Goal: Task Accomplishment & Management: Use online tool/utility

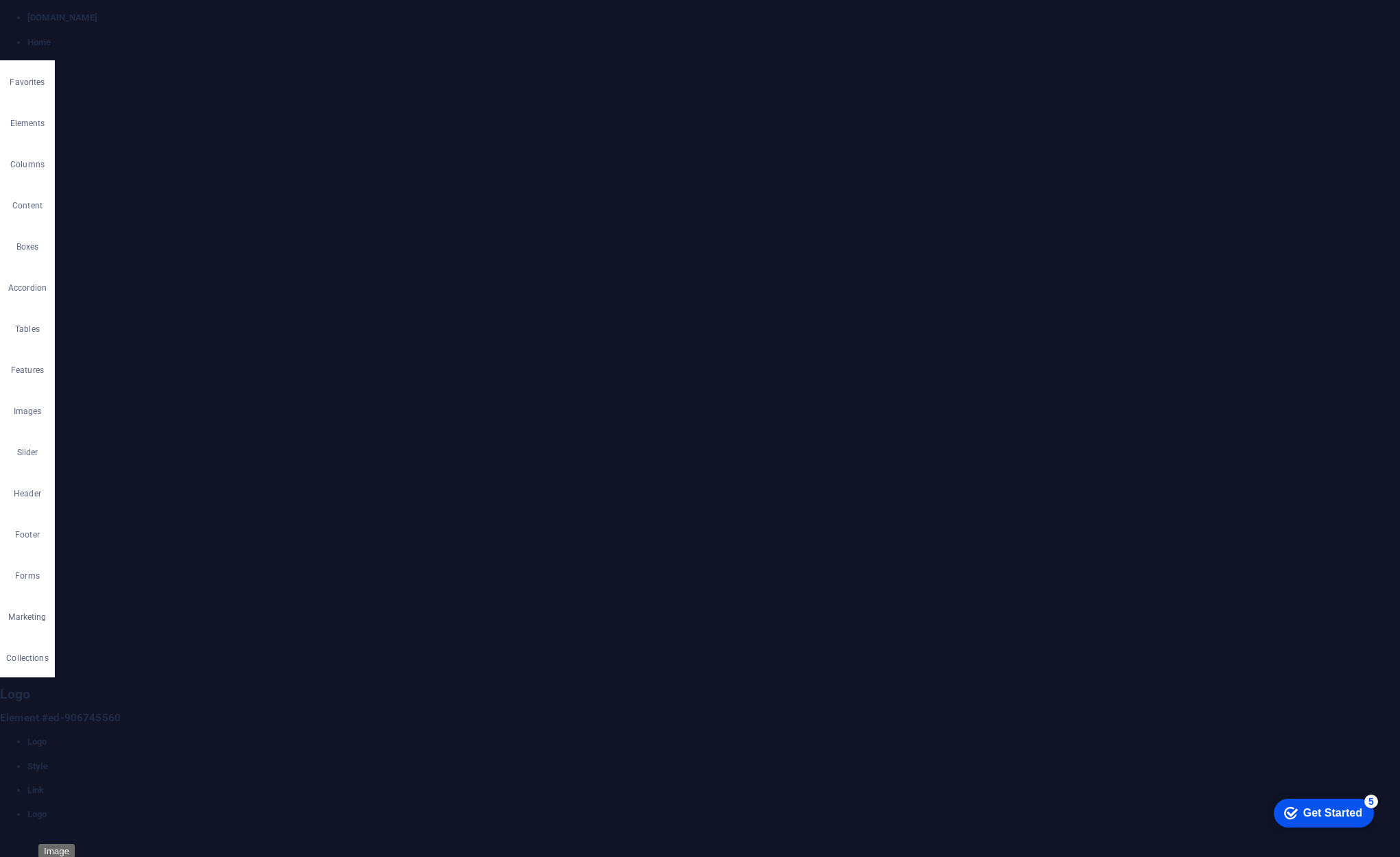
click at [218, 161] on span "Text" at bounding box center [224, 164] width 13 height 17
click at [122, 161] on span "Image" at bounding box center [127, 164] width 20 height 17
click at [154, 441] on div "Lightbox" at bounding box center [125, 450] width 98 height 17
click at [149, 450] on label at bounding box center [152, 450] width 12 height 12
click at [0, 0] on input "Lightbox" at bounding box center [0, 0] width 0 height 0
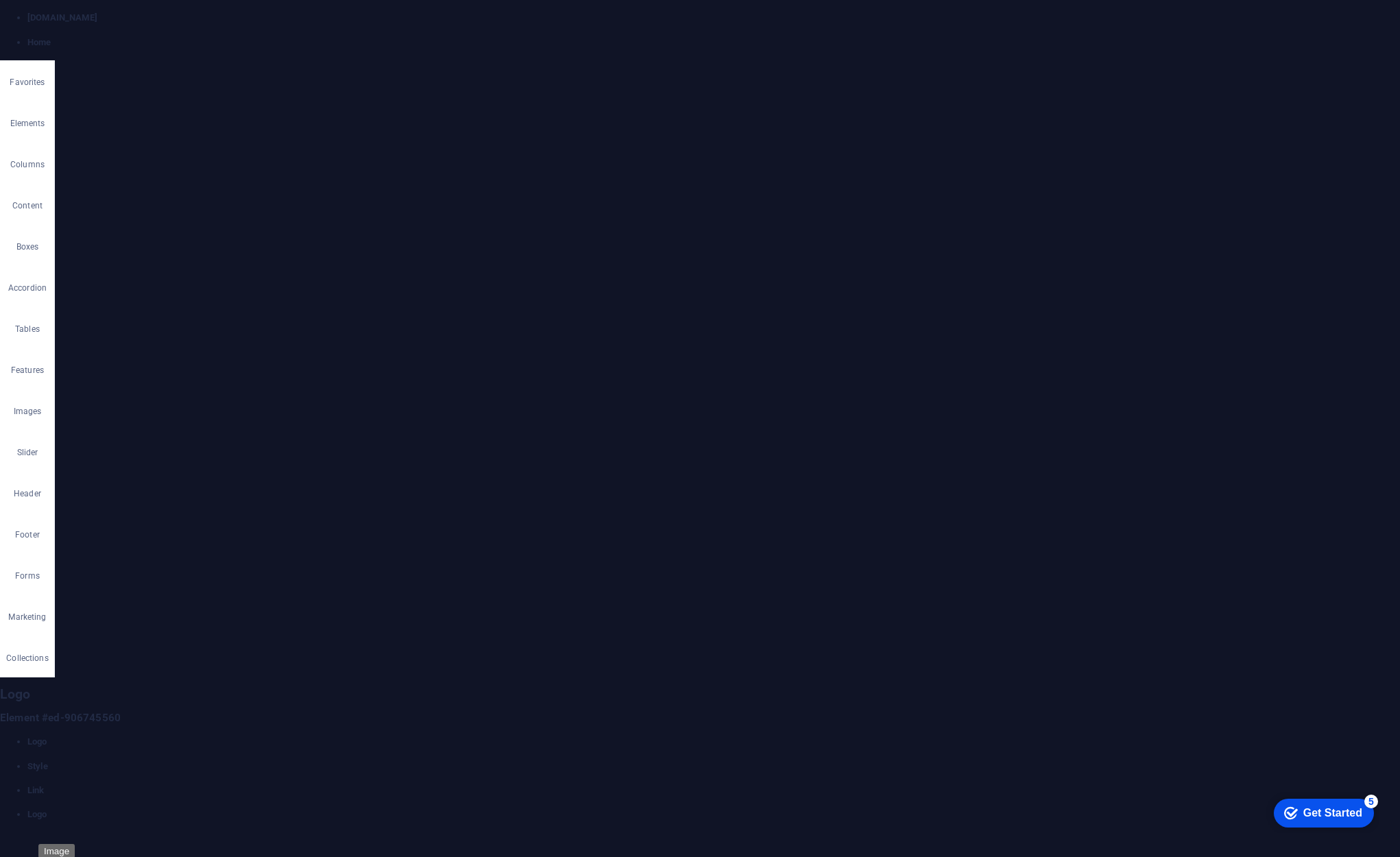
click at [152, 448] on label at bounding box center [152, 450] width 12 height 12
click at [0, 0] on input "Lightbox" at bounding box center [0, 0] width 0 height 0
click at [166, 401] on icon at bounding box center [166, 405] width 10 height 17
click at [197, 405] on button at bounding box center [207, 405] width 41 height 17
click at [247, 402] on icon at bounding box center [249, 405] width 10 height 17
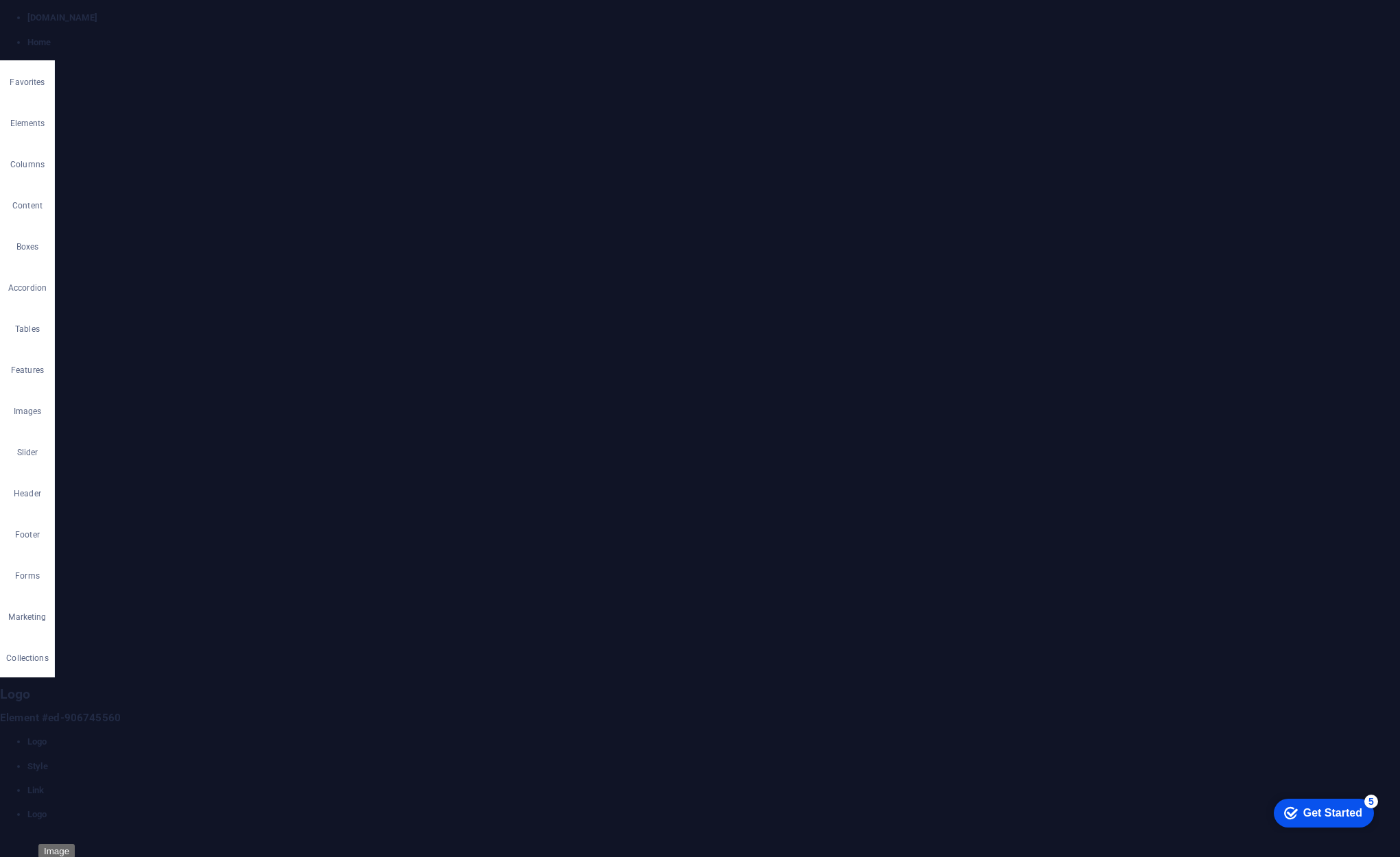
click at [198, 402] on button at bounding box center [207, 405] width 41 height 17
select select "px"
type input "200"
click at [227, 599] on div "Logo Image Text Drag files here, click to choose files or select files from Fil…" at bounding box center [174, 473] width 216 height 704
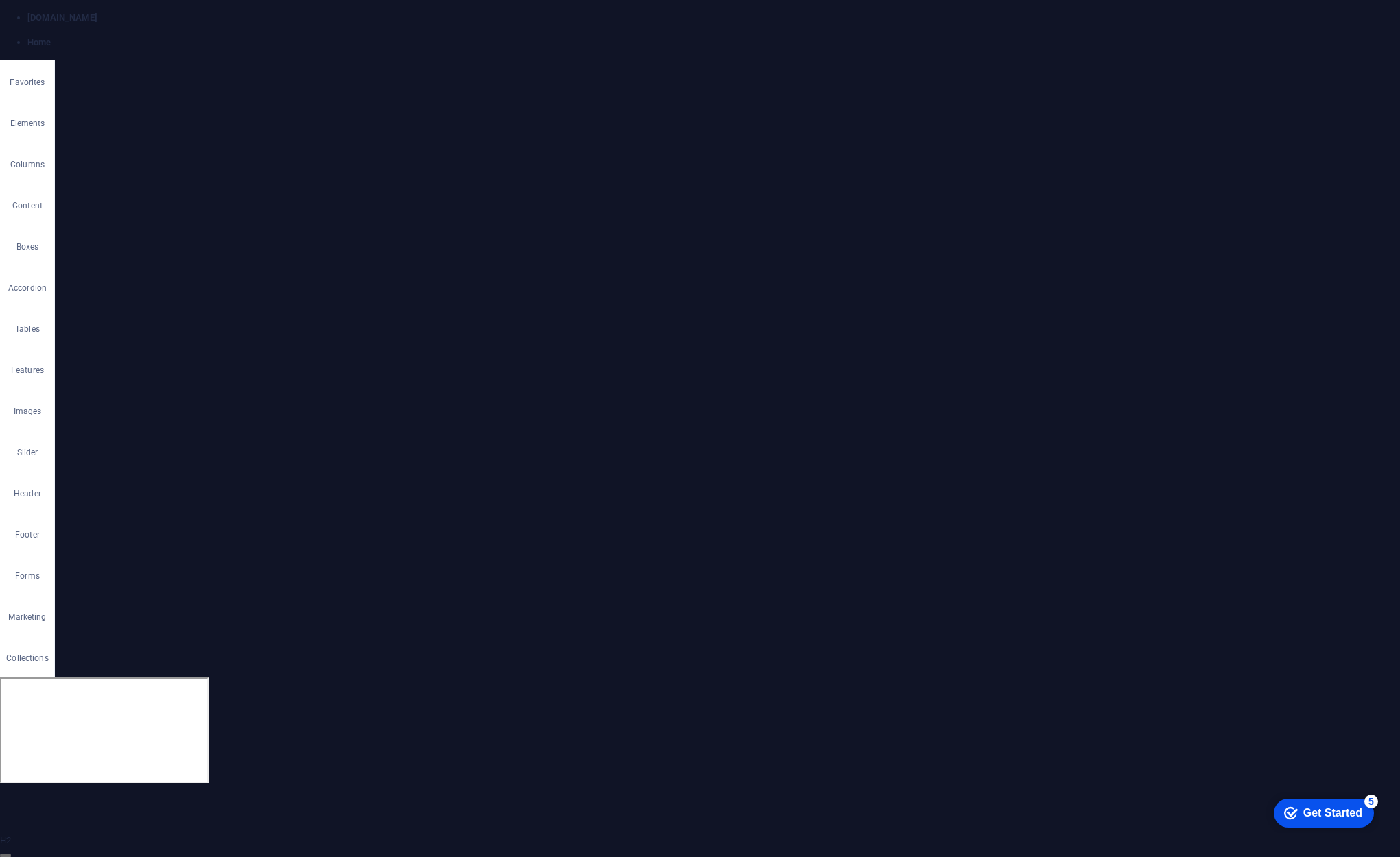
select select "px"
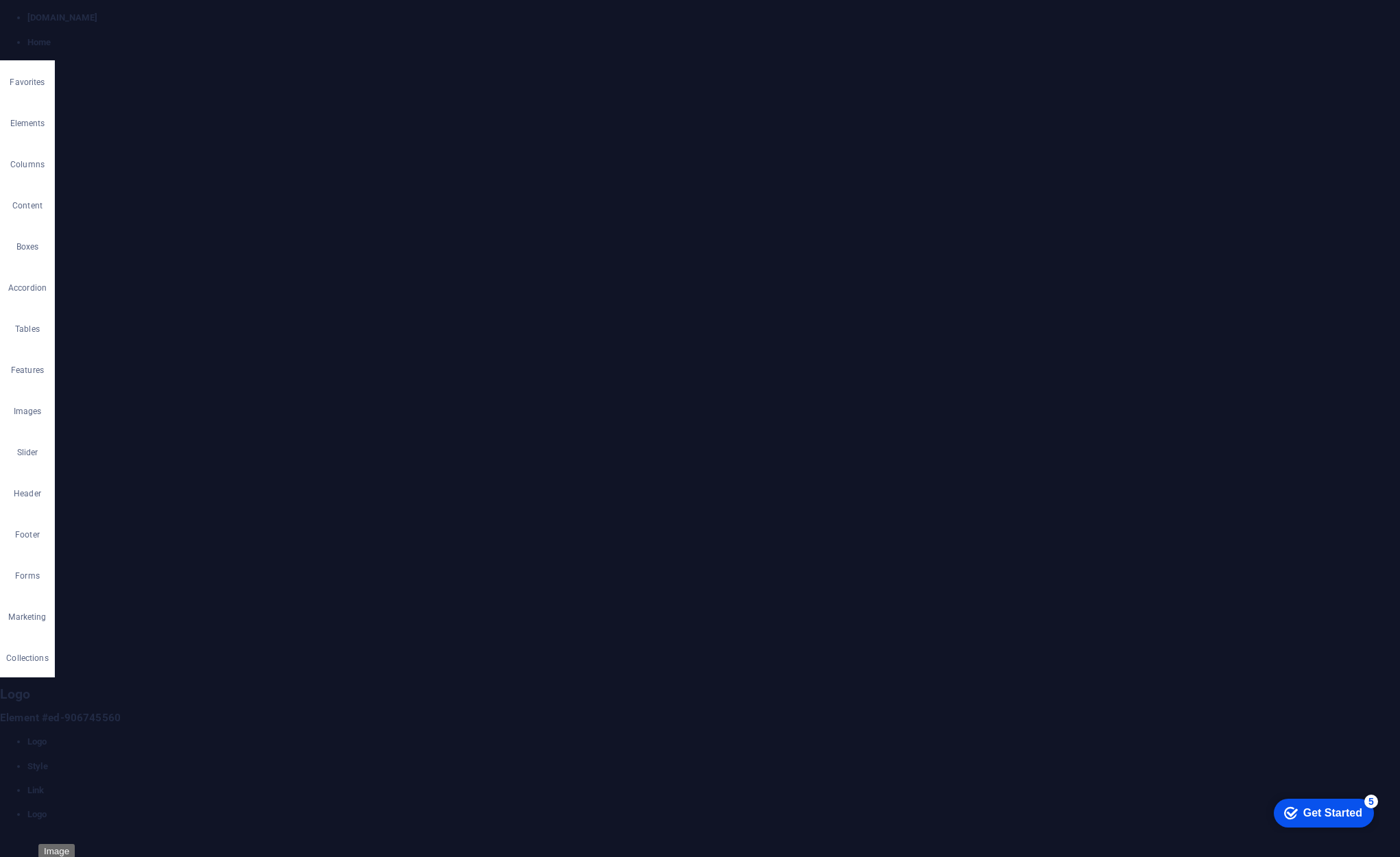
click at [175, 359] on input "200" at bounding box center [208, 361] width 124 height 17
type input "150"
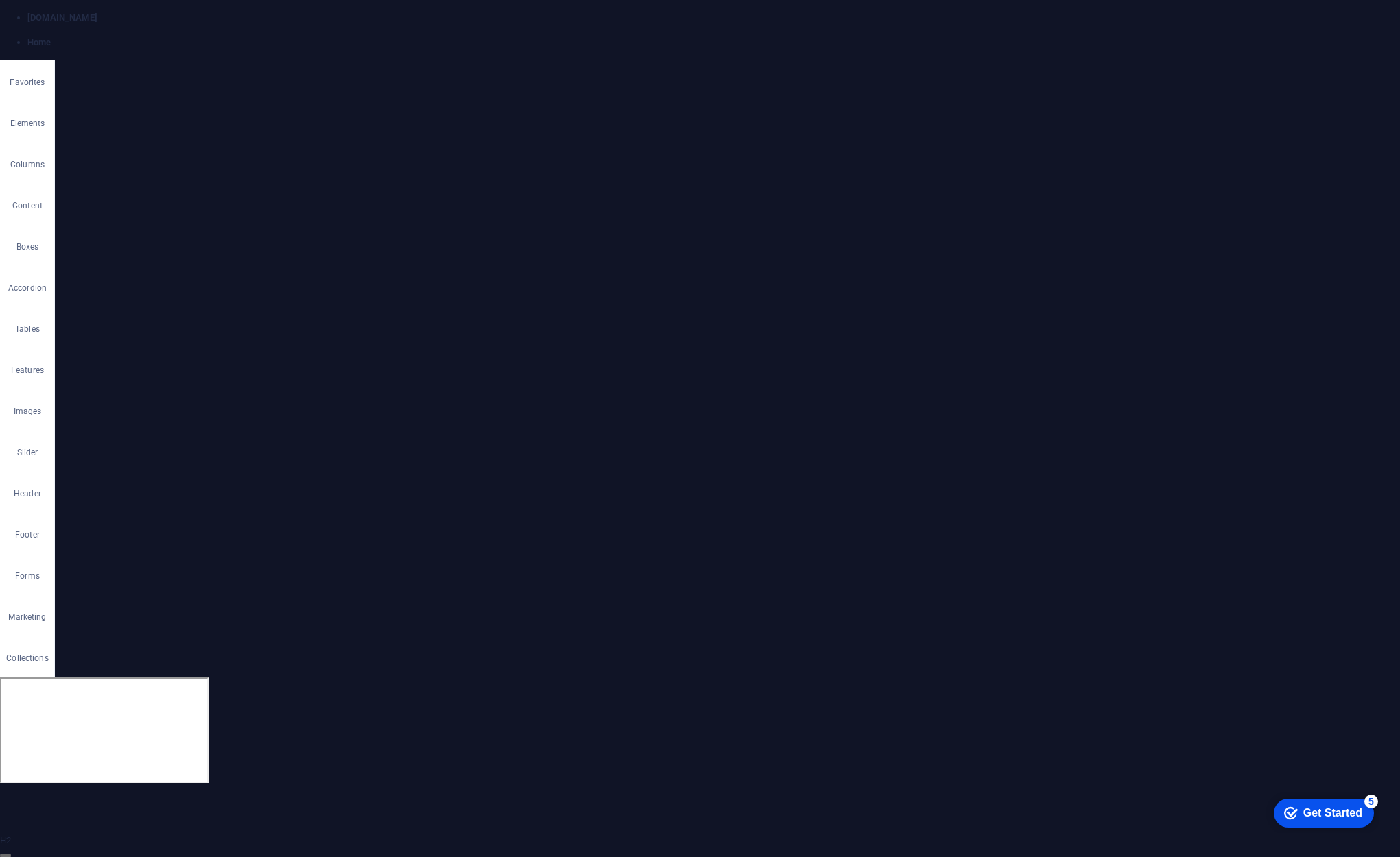
select select "px"
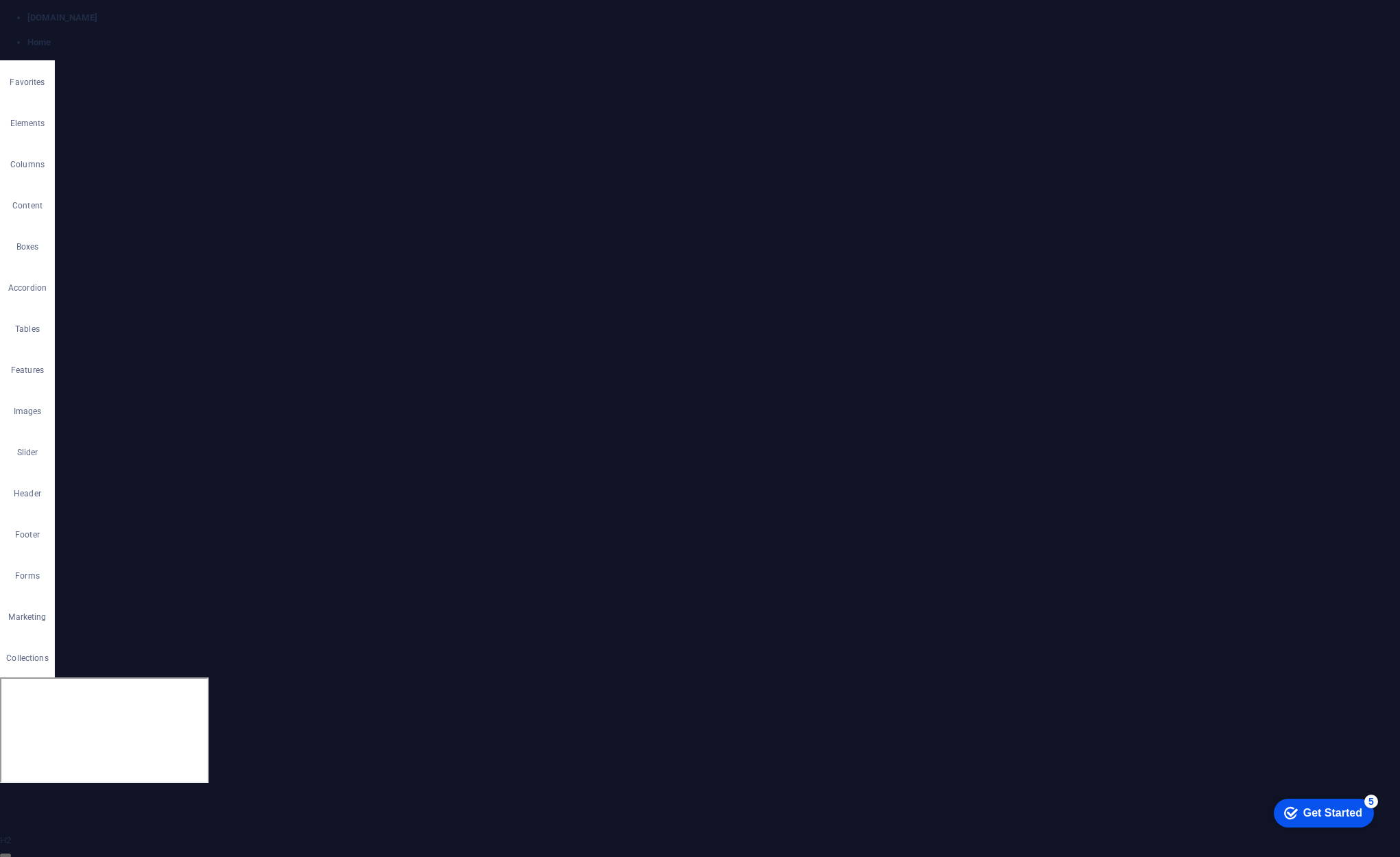
select select
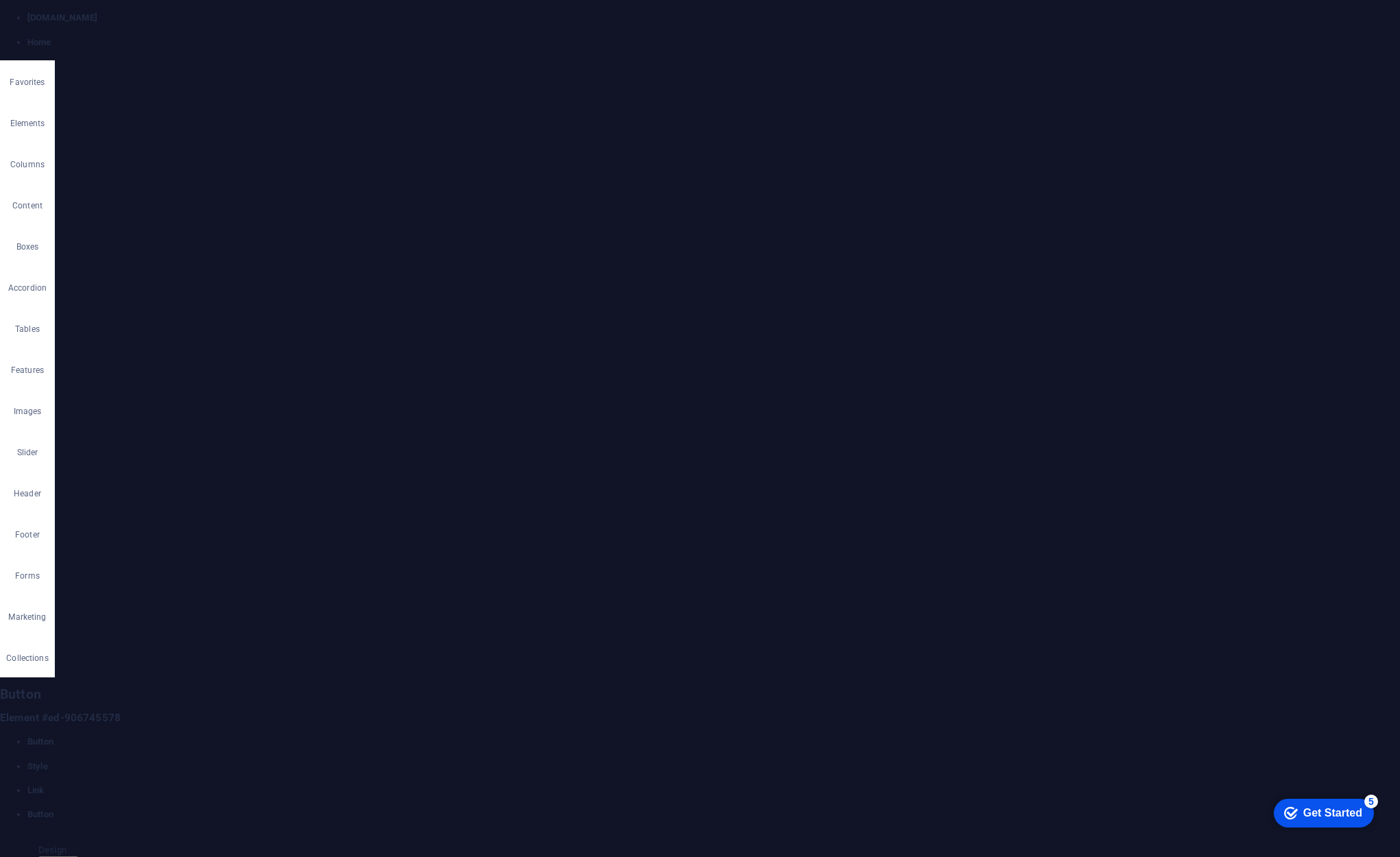
click at [251, 89] on icon at bounding box center [250, 88] width 65 height 14
click at [189, 205] on input "#!next" at bounding box center [208, 204] width 125 height 17
select select
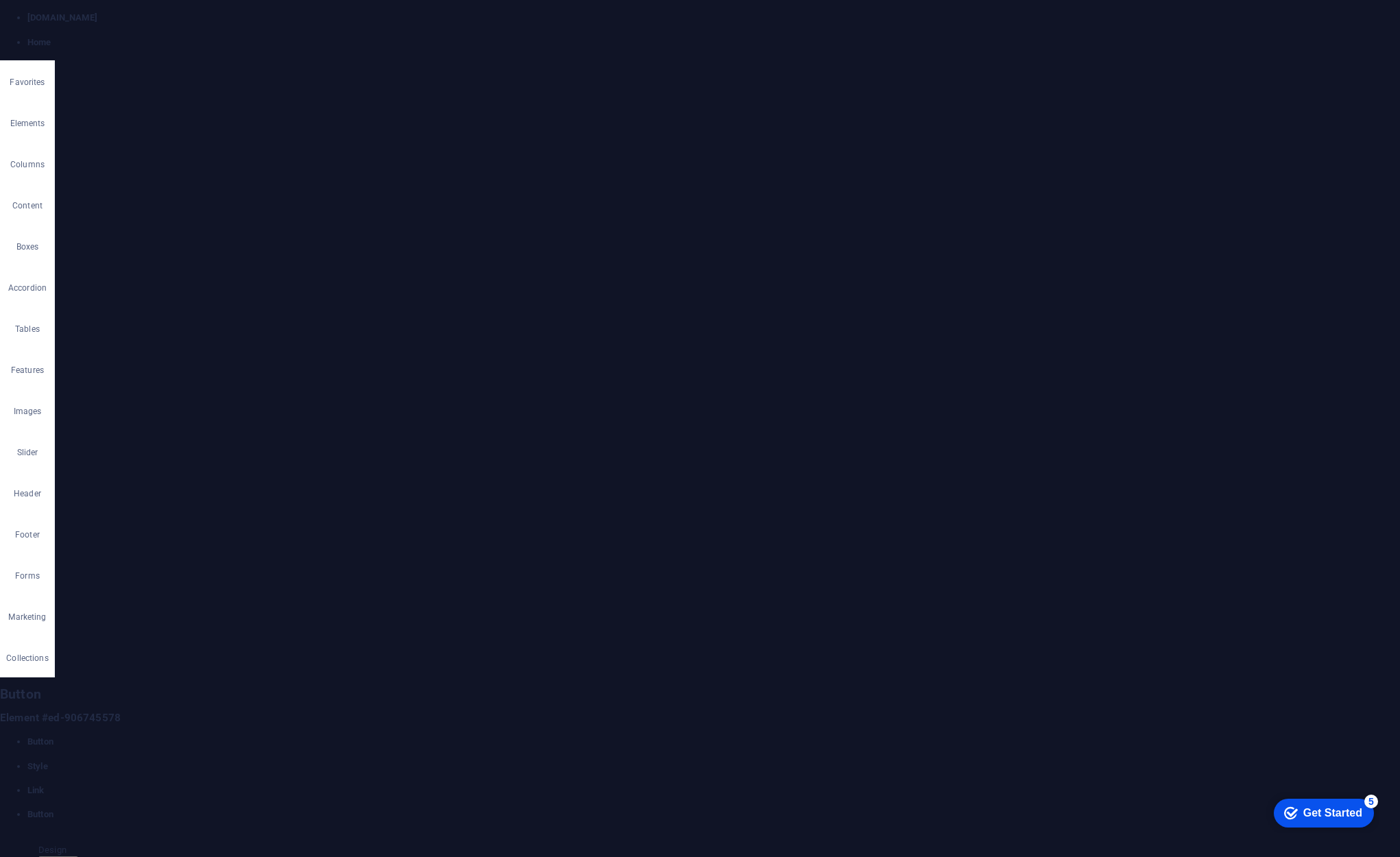
click at [149, 163] on span "Page" at bounding box center [148, 164] width 21 height 17
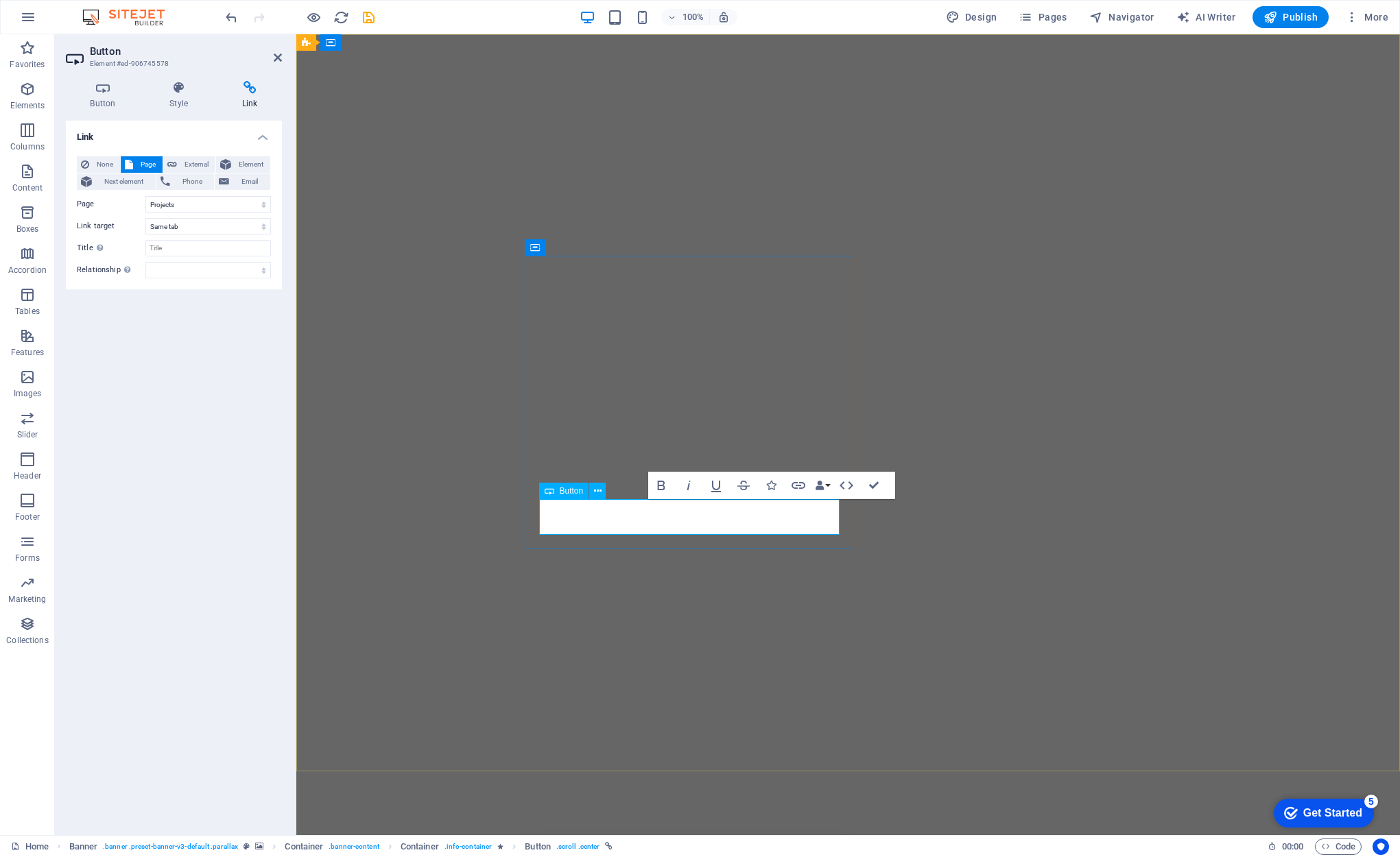
select select "5"
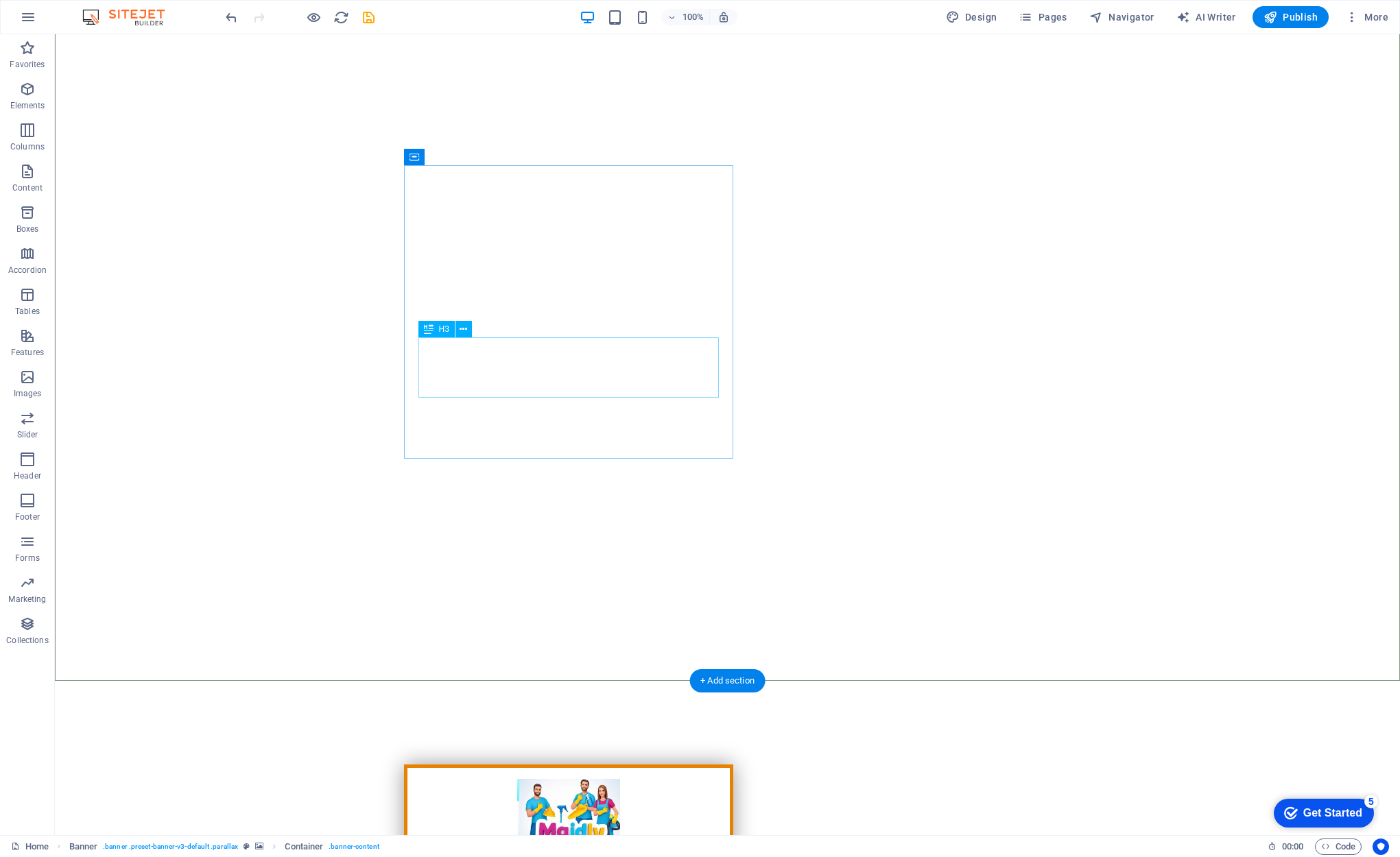
scroll to position [92, 0]
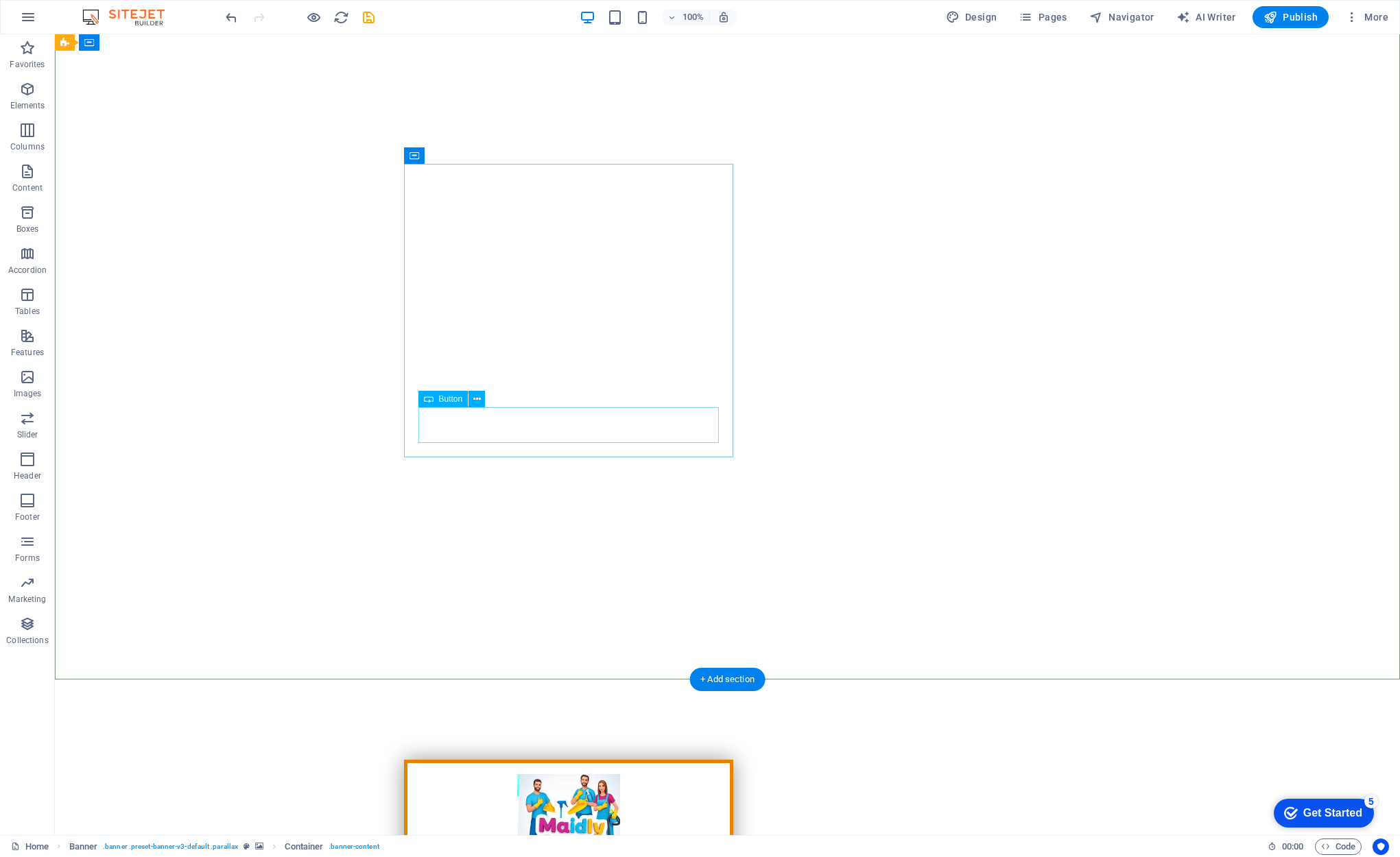
select select "5"
select select
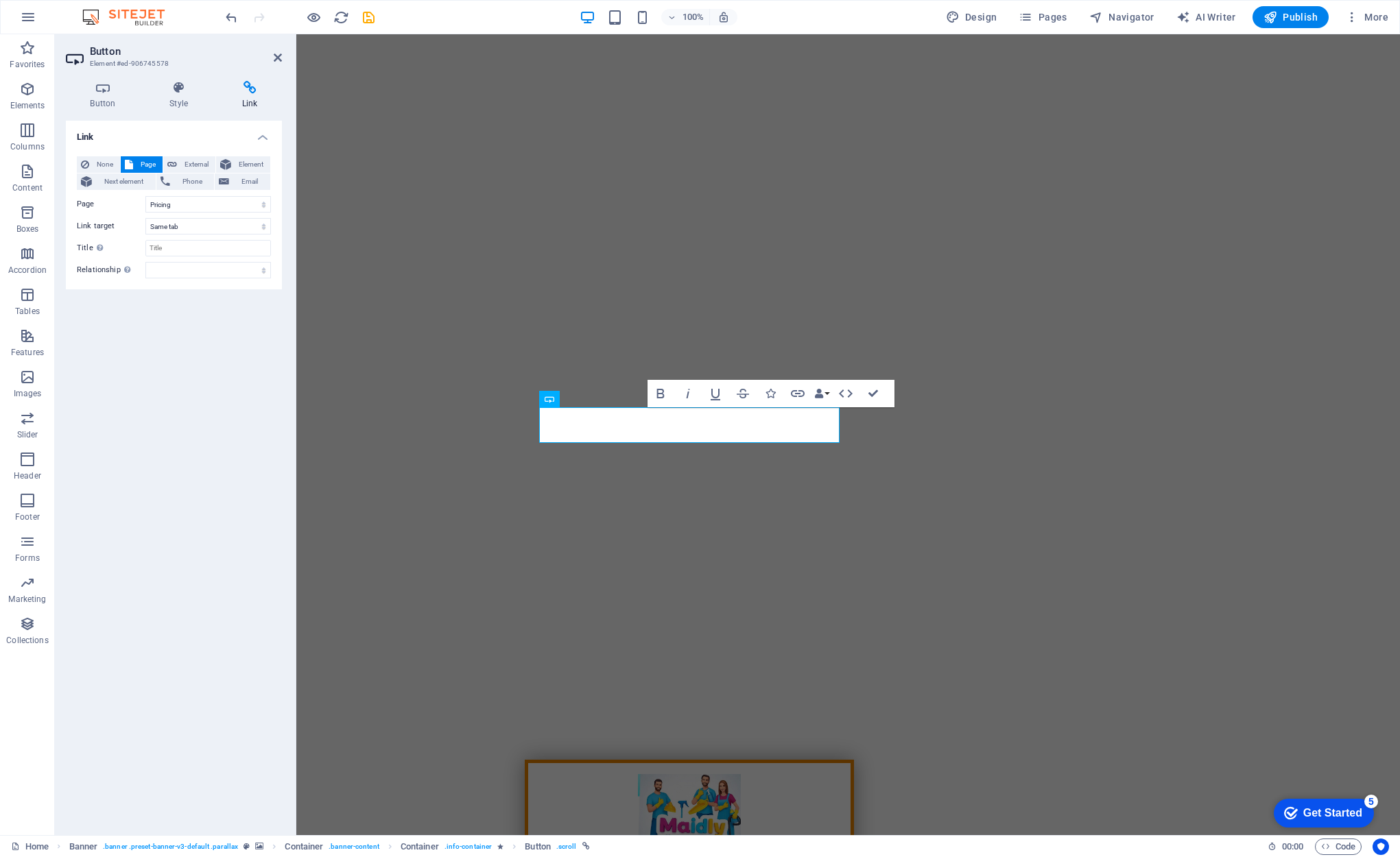
click at [220, 539] on div "Link None Page External Element Next element Phone Email Page Home About Servic…" at bounding box center [174, 473] width 216 height 704
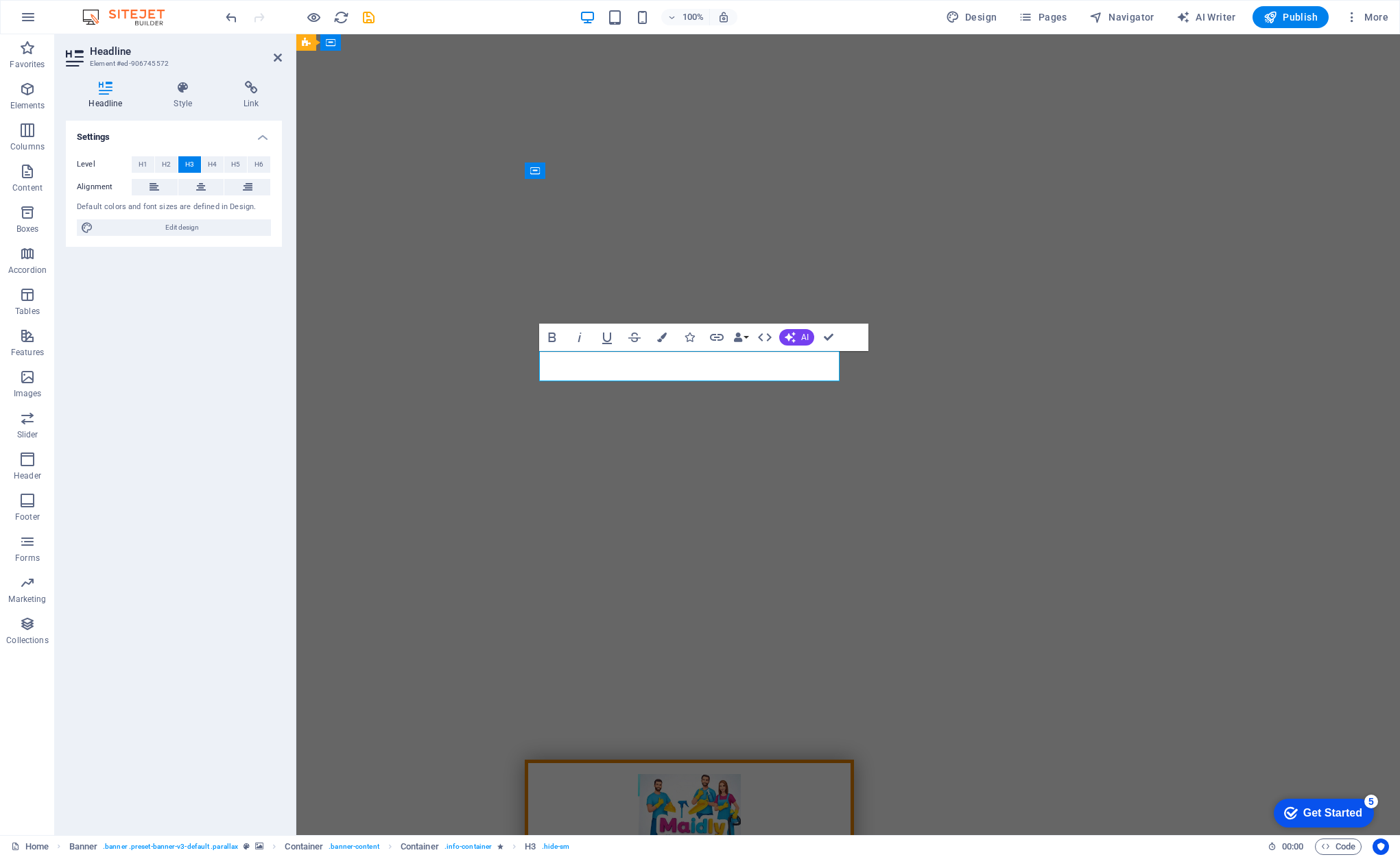
copy h3 "HABLAMOS ESPANOL"
drag, startPoint x: 501, startPoint y: 36, endPoint x: 641, endPoint y: 368, distance: 360.3
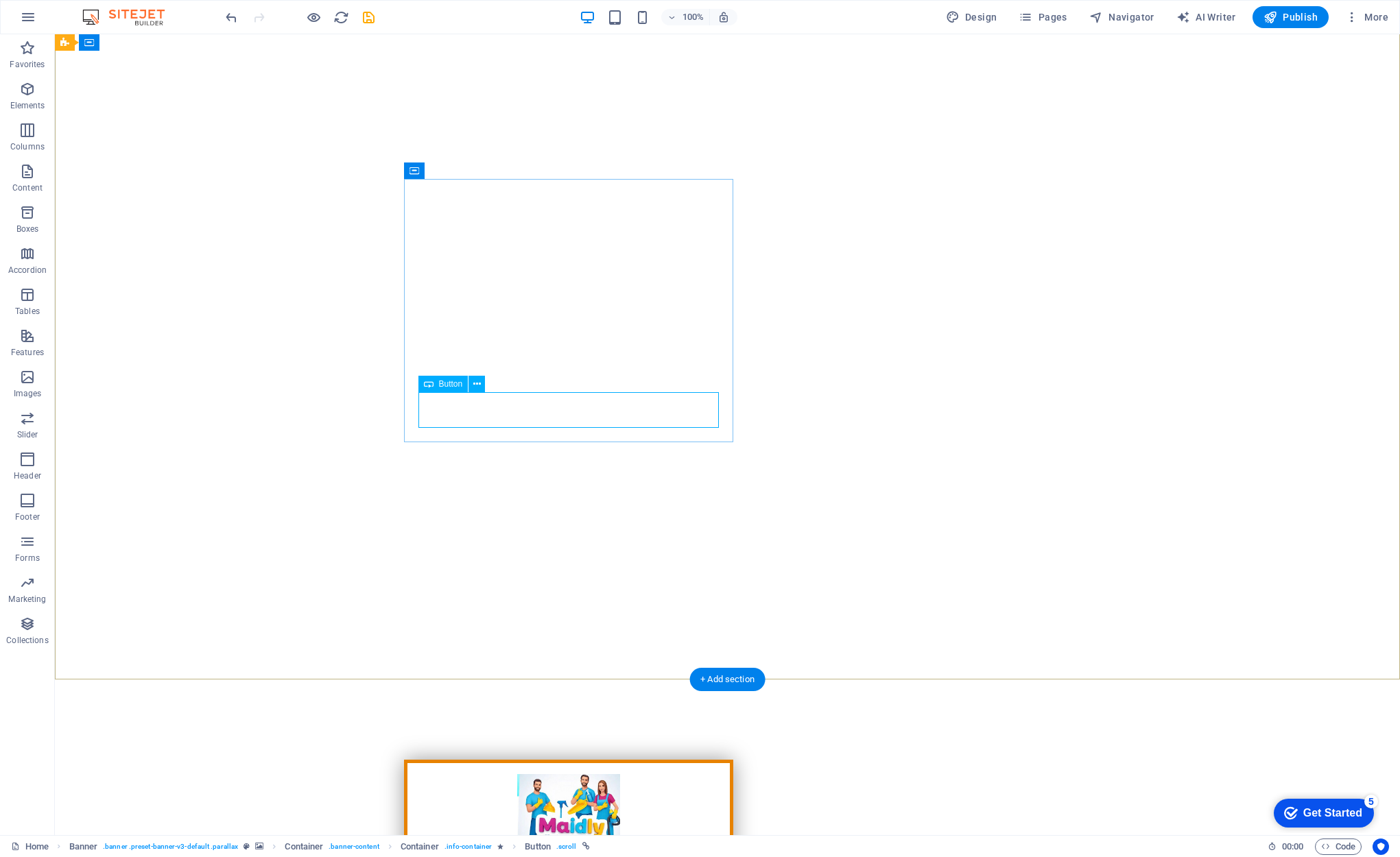
select select "5"
select select
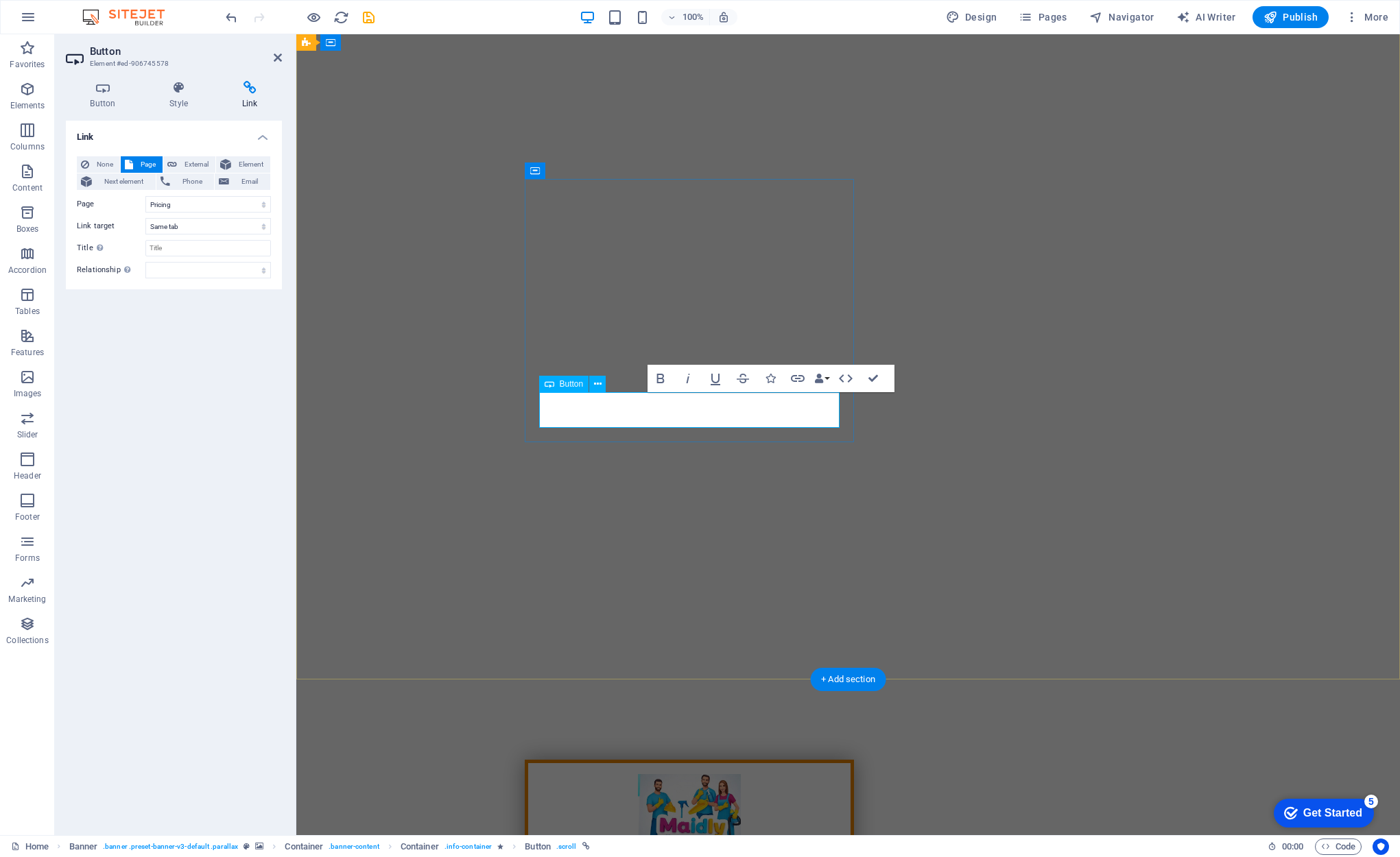
drag, startPoint x: 713, startPoint y: 404, endPoint x: 722, endPoint y: 407, distance: 9.5
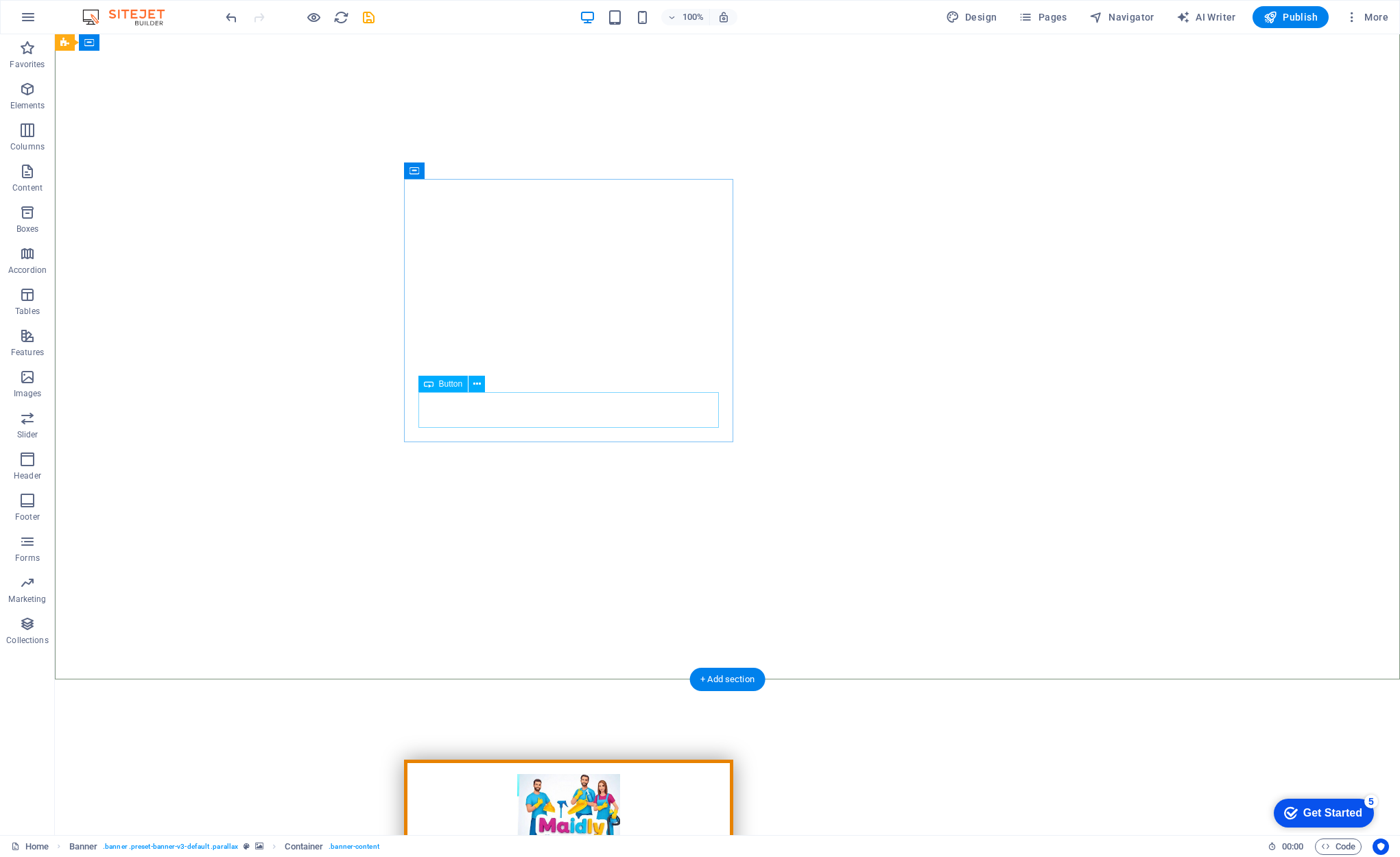
select select "5"
select select
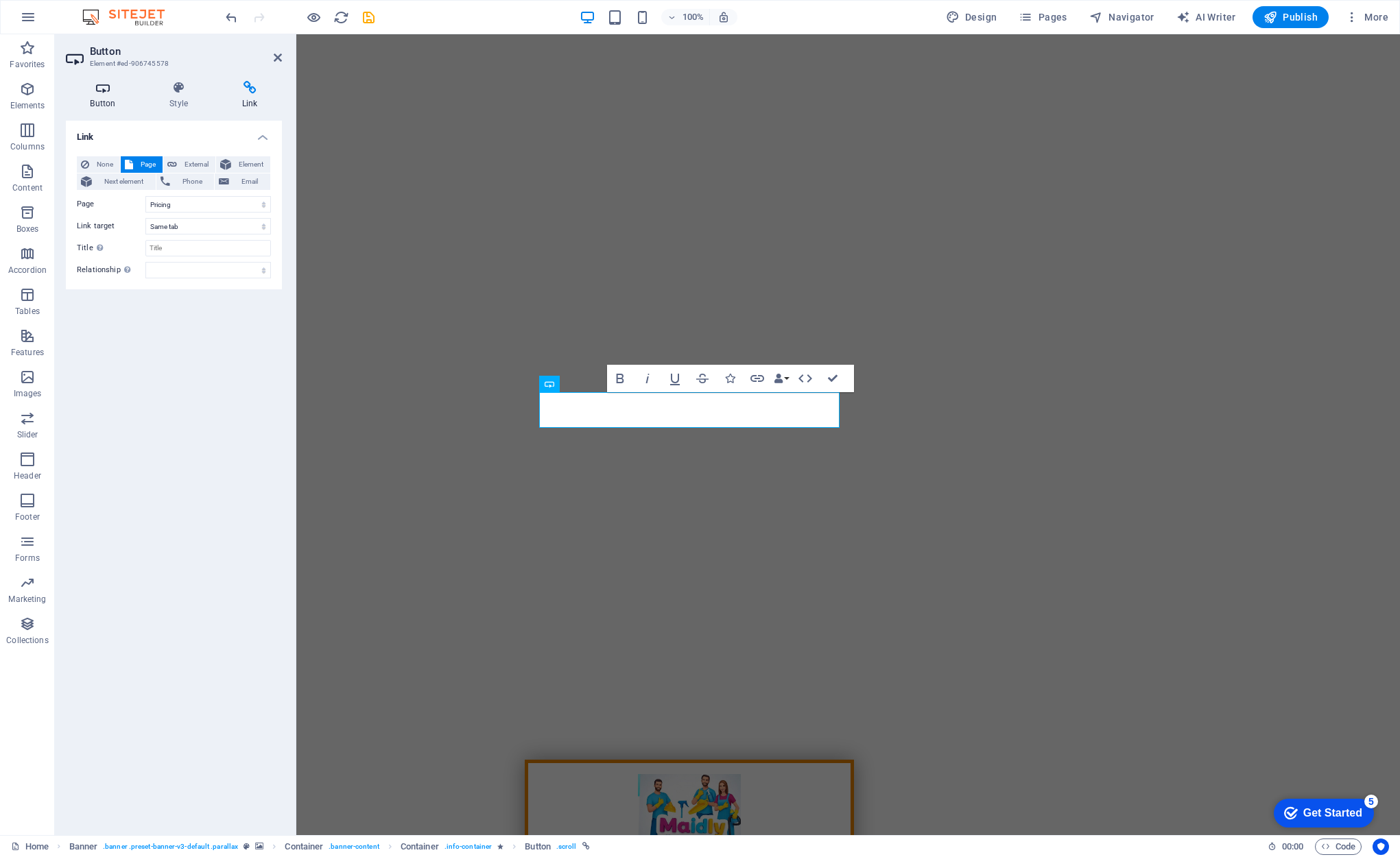
click at [108, 95] on h4 "Button" at bounding box center [106, 95] width 80 height 29
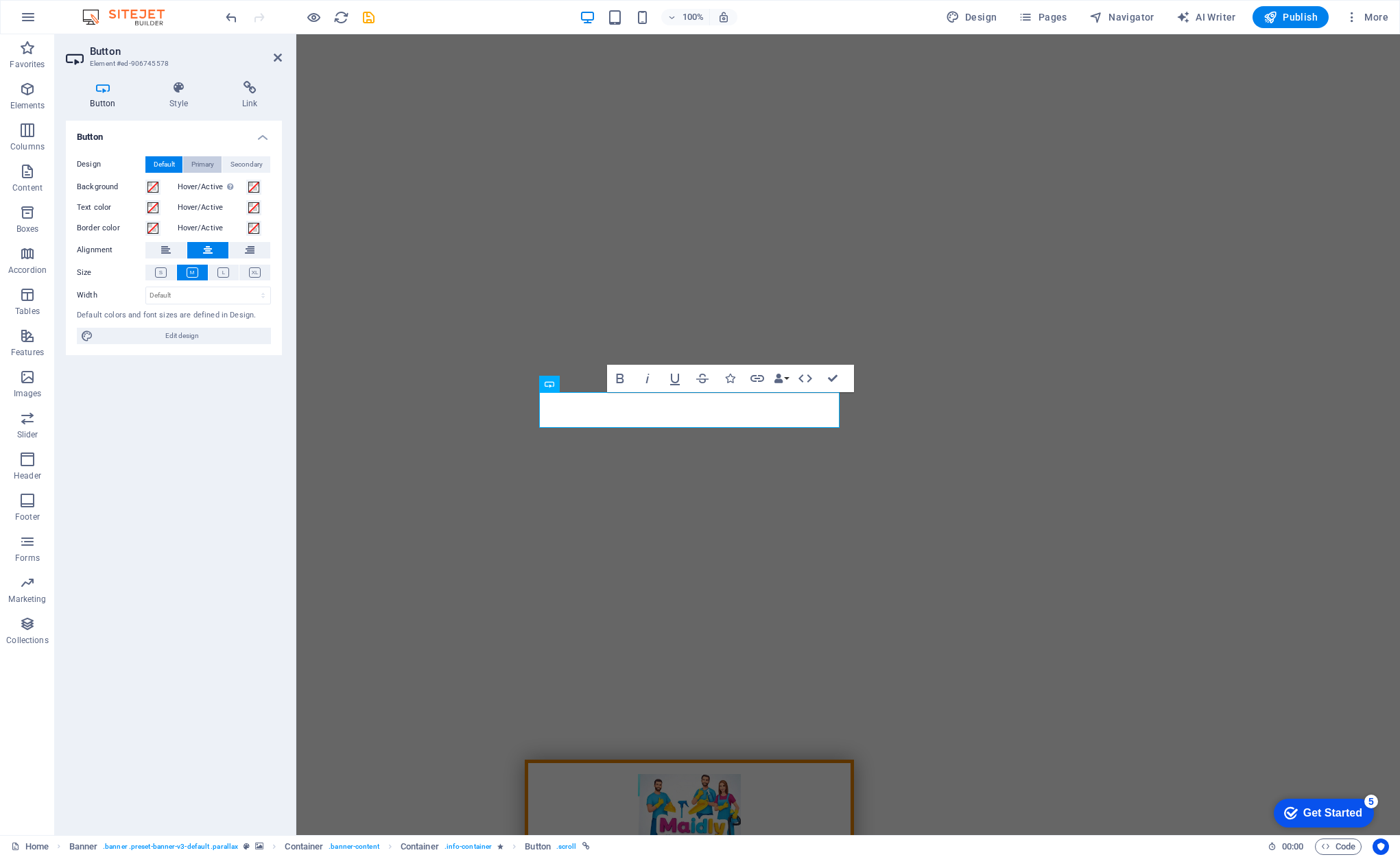
click at [202, 162] on span "Primary" at bounding box center [203, 164] width 23 height 17
click at [240, 162] on span "Secondary" at bounding box center [246, 164] width 32 height 17
drag, startPoint x: 199, startPoint y: 161, endPoint x: 14, endPoint y: 200, distance: 189.1
click at [199, 161] on span "Primary" at bounding box center [203, 164] width 23 height 17
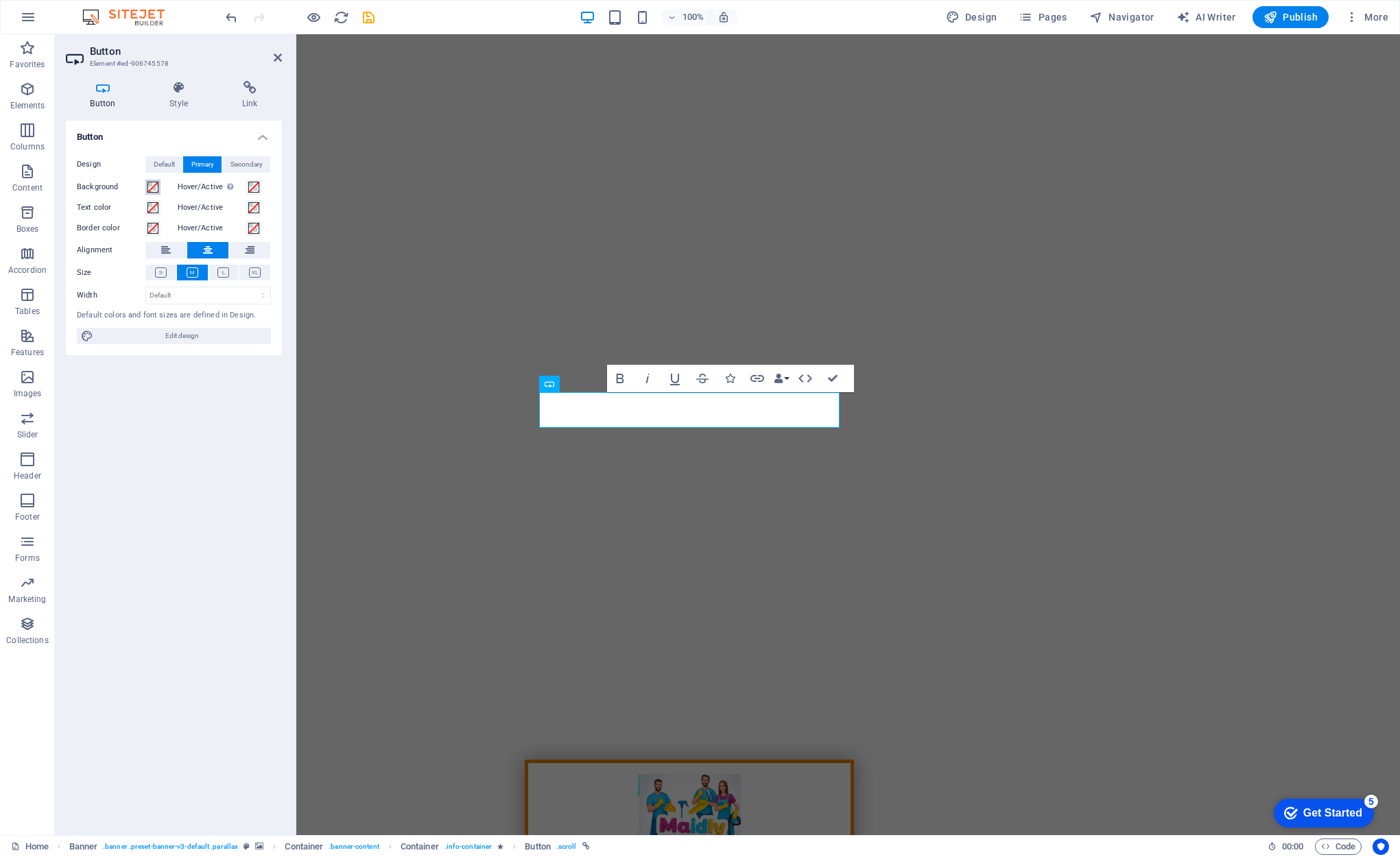
click at [152, 188] on span at bounding box center [152, 187] width 11 height 11
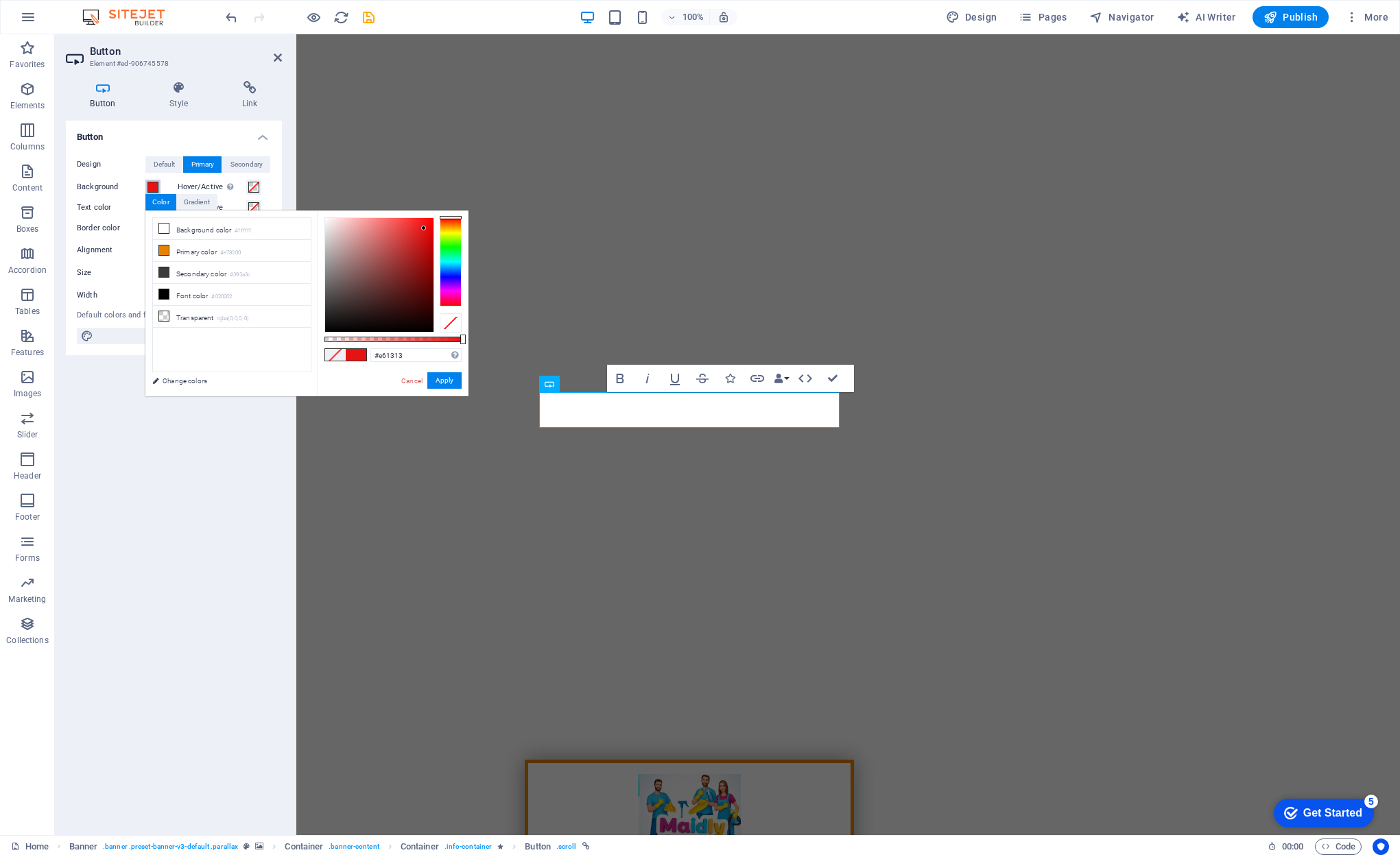
drag, startPoint x: 396, startPoint y: 240, endPoint x: 424, endPoint y: 228, distance: 30.5
click at [424, 228] on div at bounding box center [379, 275] width 108 height 114
click at [450, 225] on div at bounding box center [450, 262] width 22 height 89
type input "#e97d09"
drag, startPoint x: 418, startPoint y: 246, endPoint x: 450, endPoint y: 366, distance: 124.2
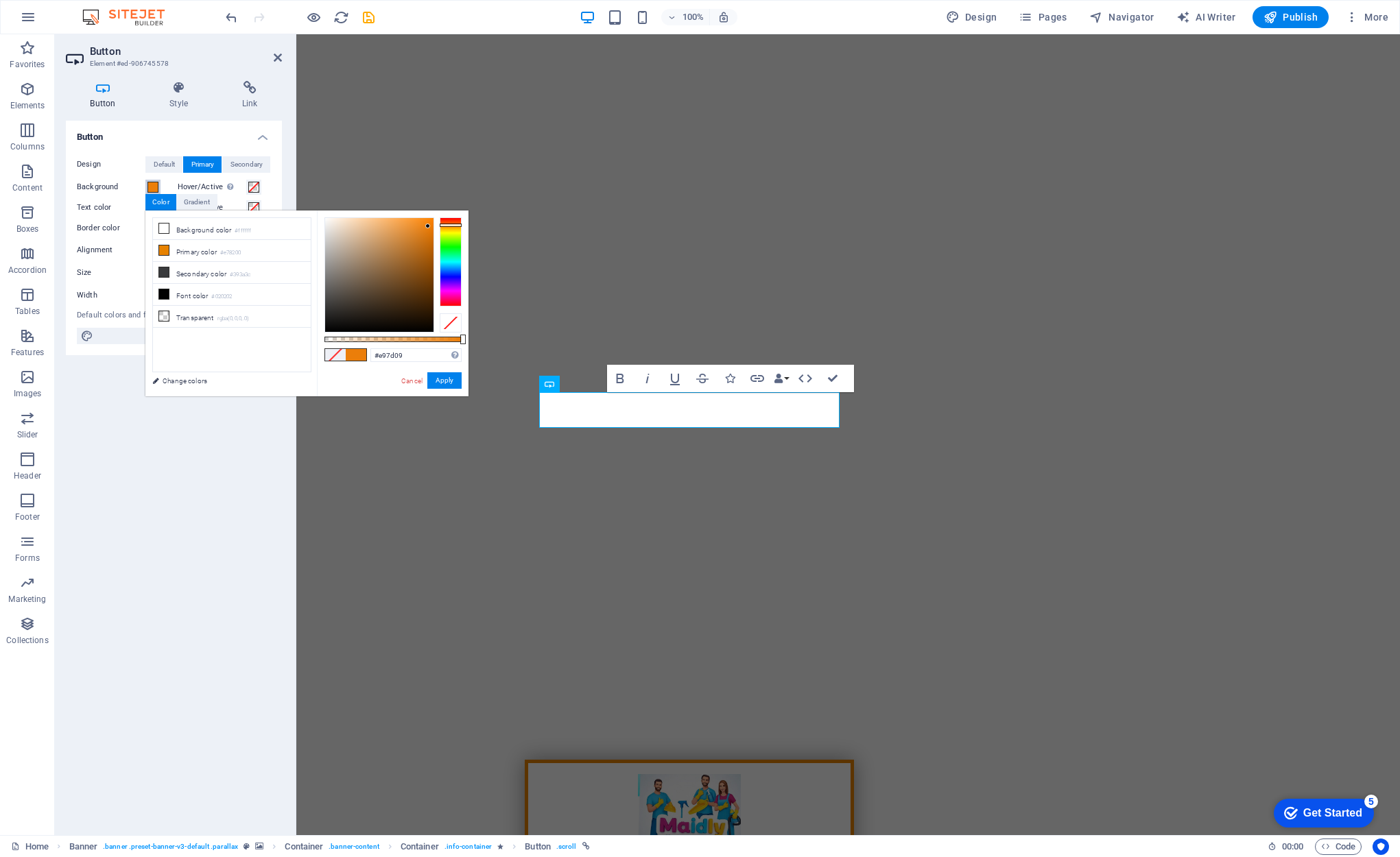
click at [429, 227] on div at bounding box center [379, 275] width 108 height 114
click at [442, 380] on button "Apply" at bounding box center [444, 380] width 35 height 17
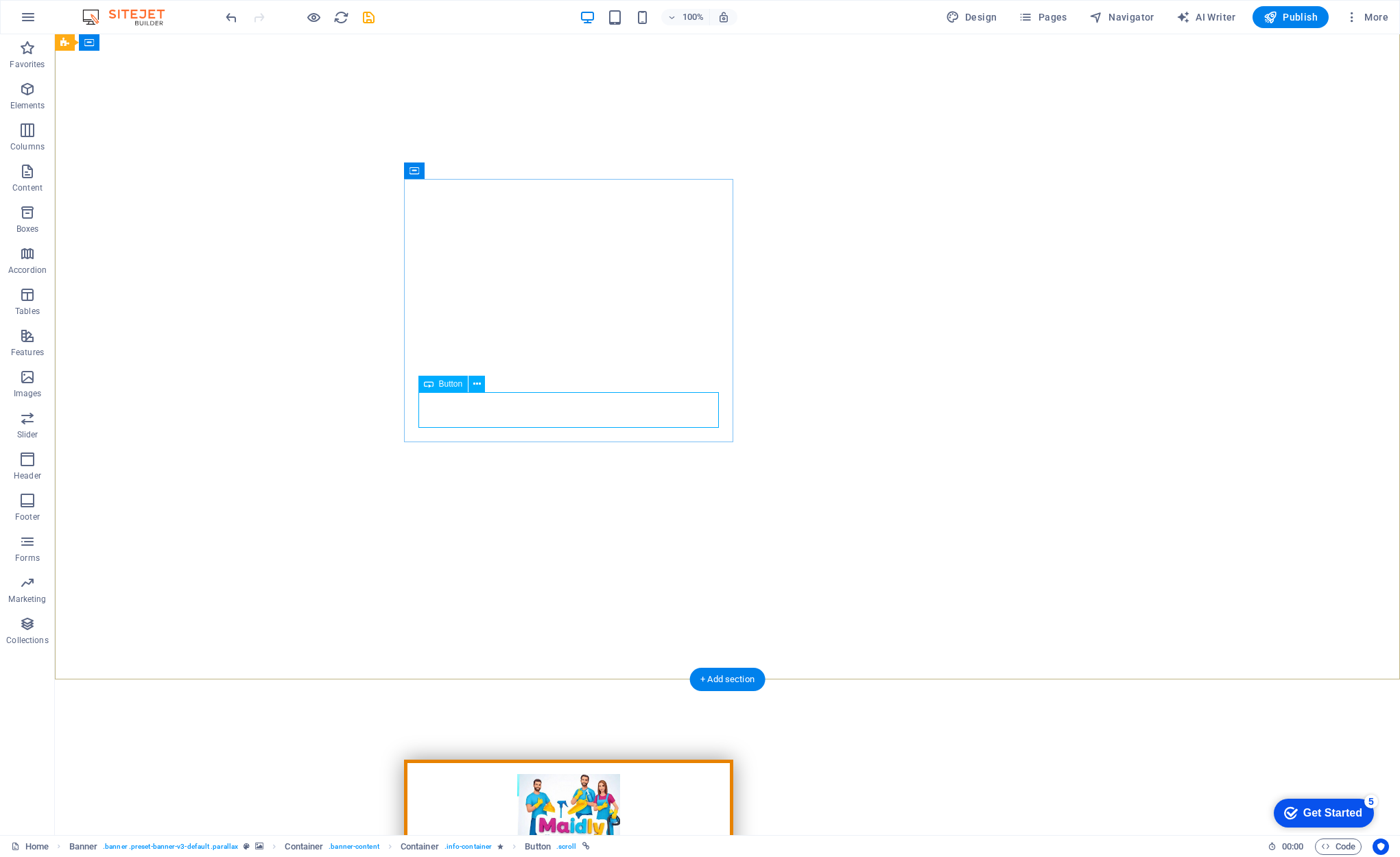
select select "5"
select select
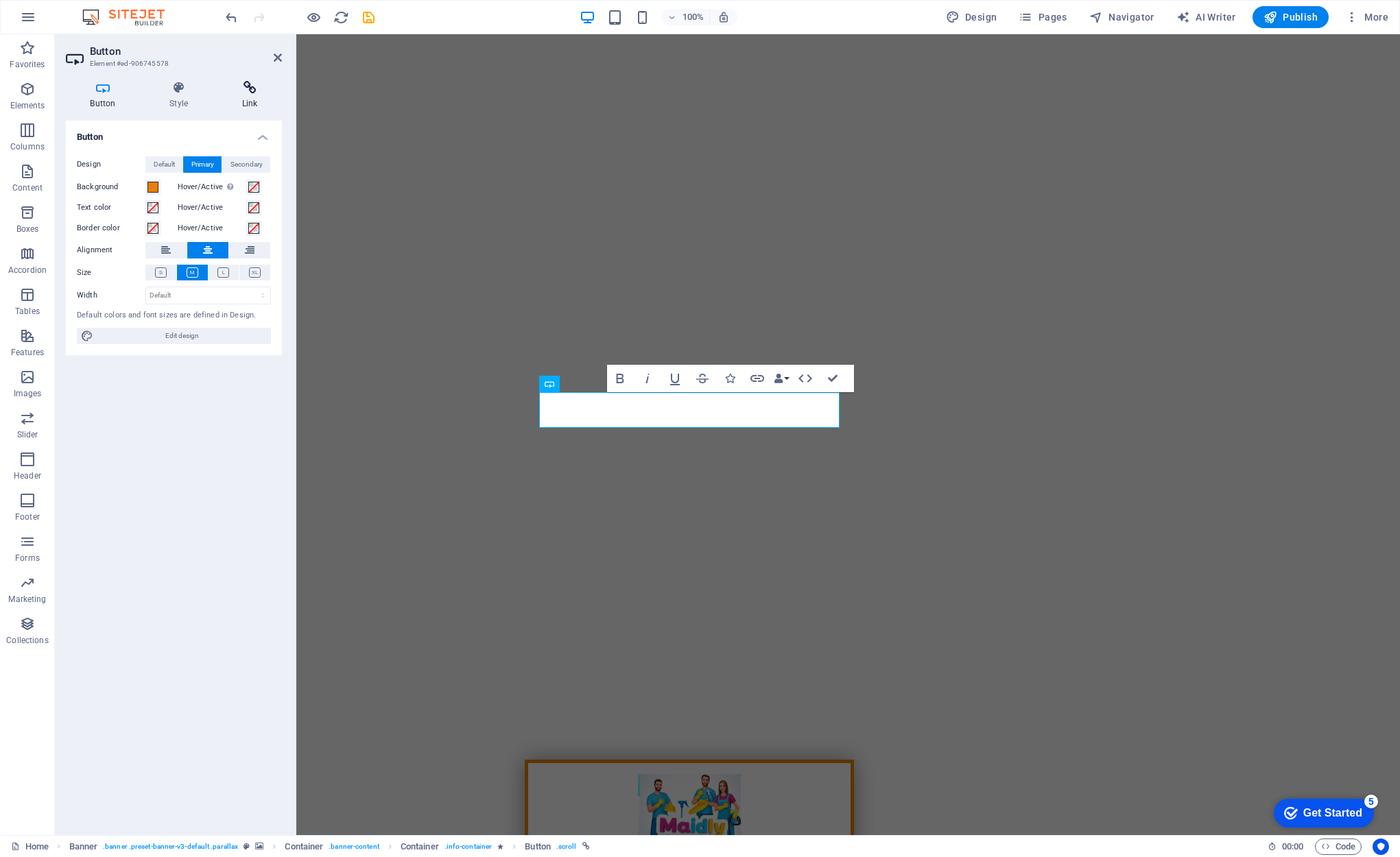
click at [243, 88] on icon at bounding box center [250, 88] width 65 height 14
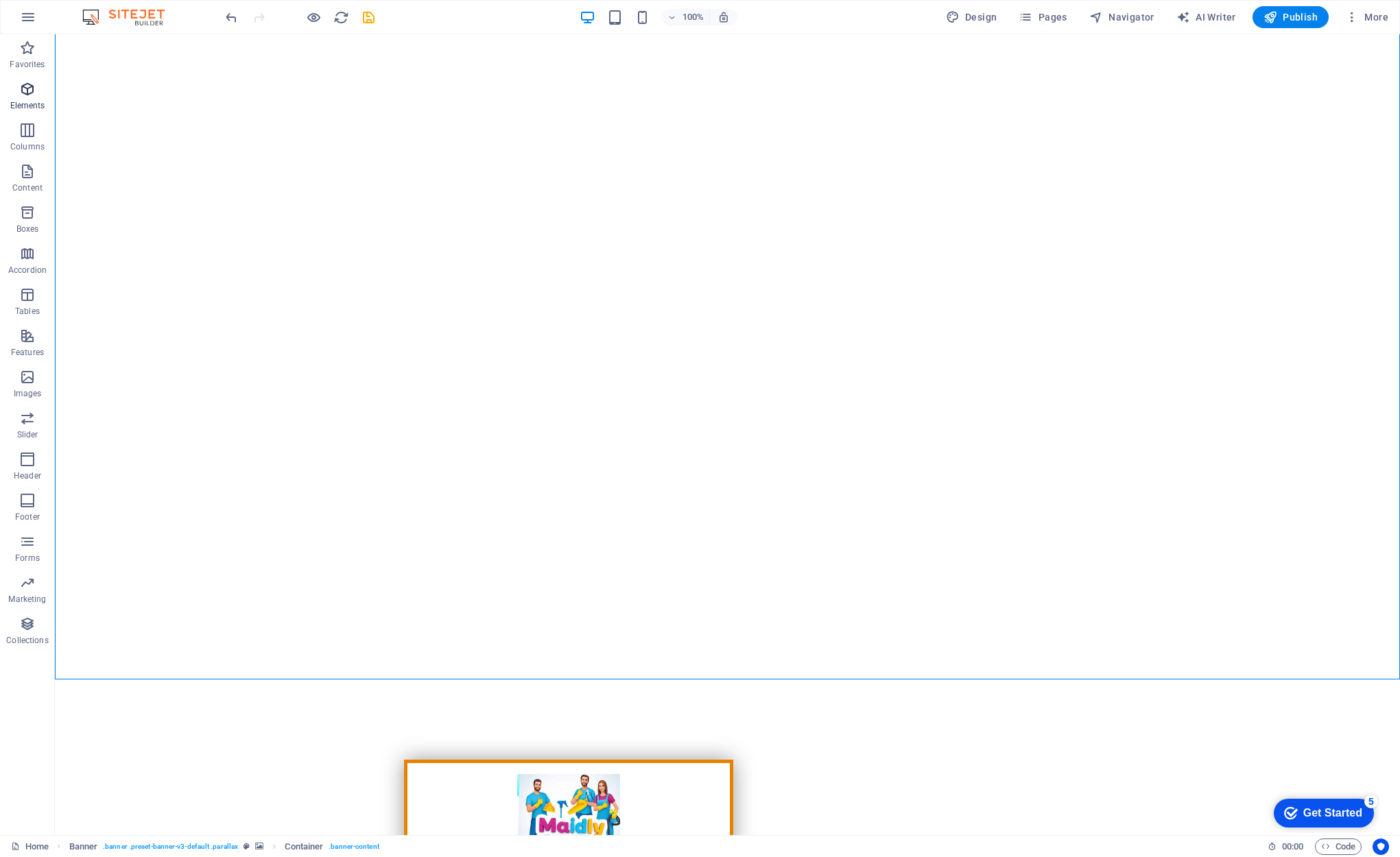
click at [28, 92] on icon "button" at bounding box center [28, 89] width 17 height 17
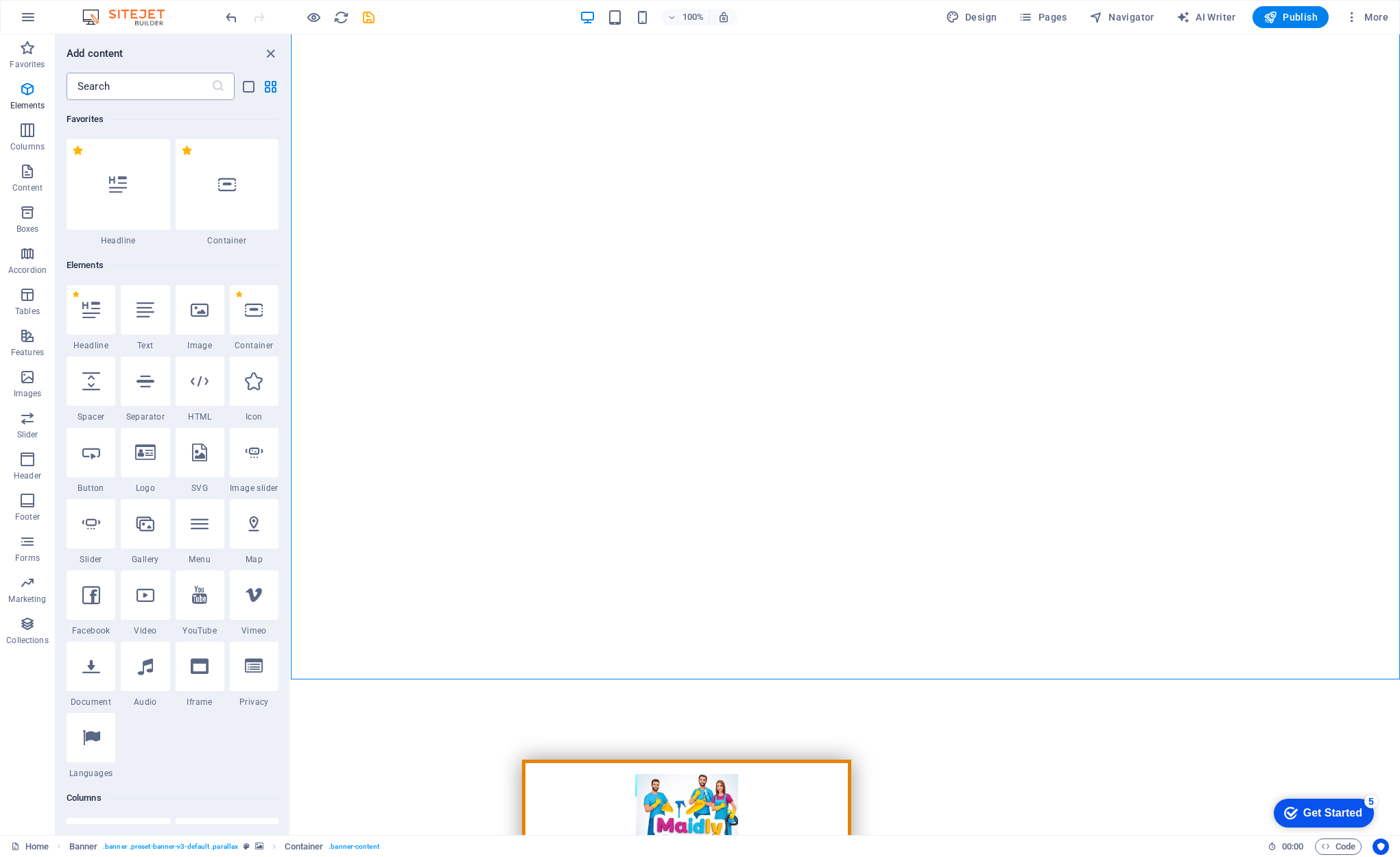
click at [147, 89] on input "text" at bounding box center [139, 86] width 145 height 28
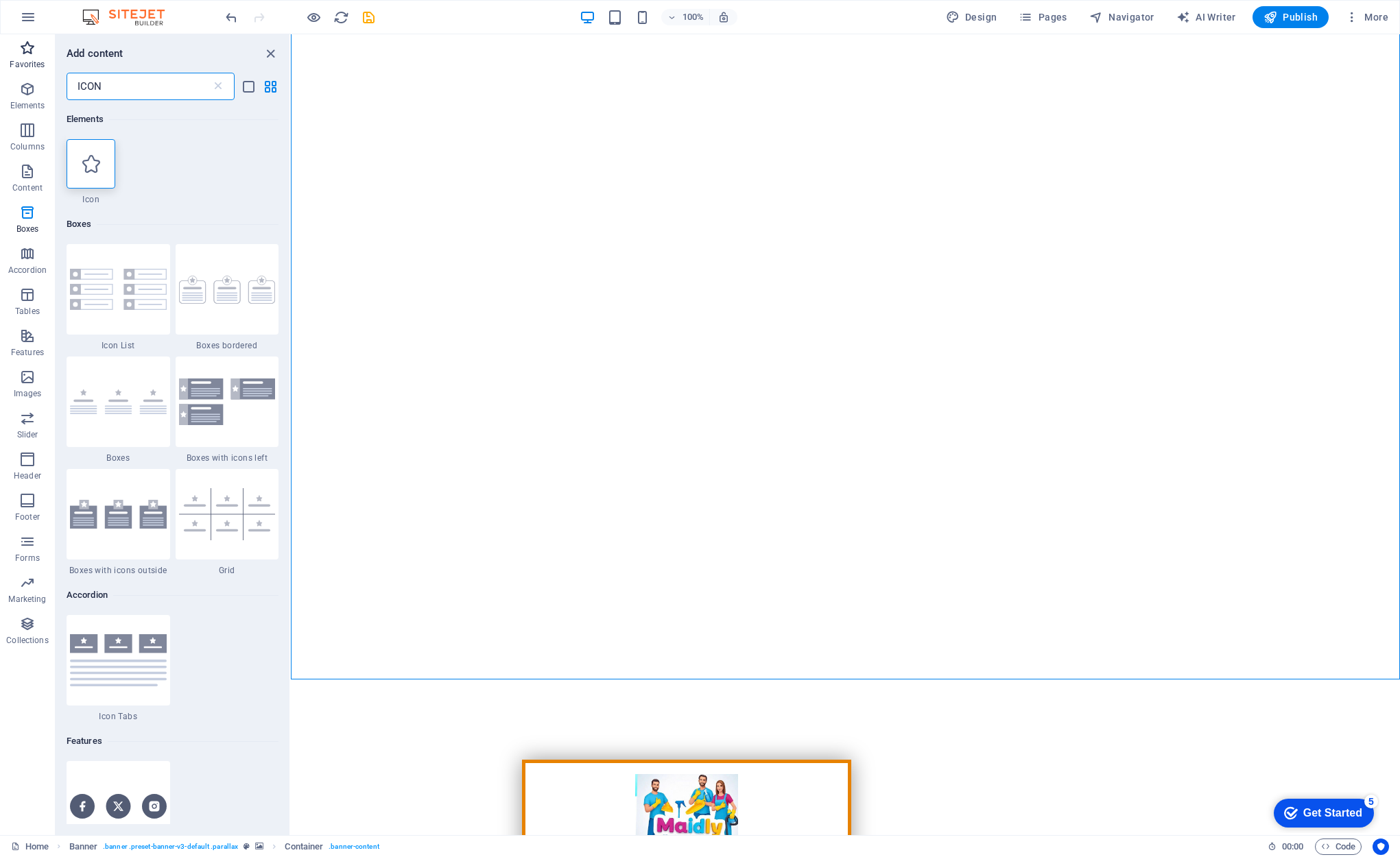
scroll to position [0, 0]
type input "ICON"
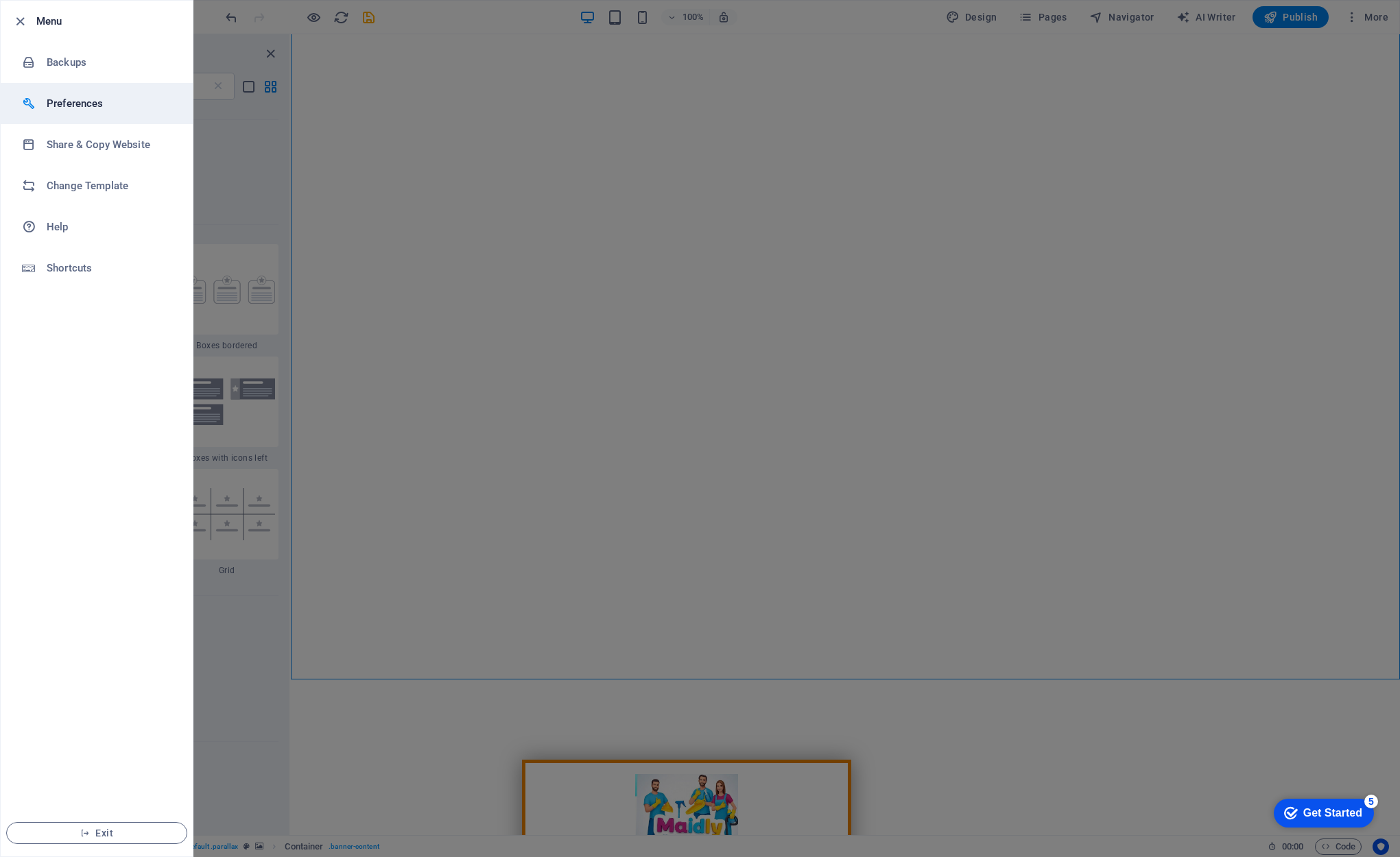
click at [89, 104] on h6 "Preferences" at bounding box center [110, 104] width 127 height 17
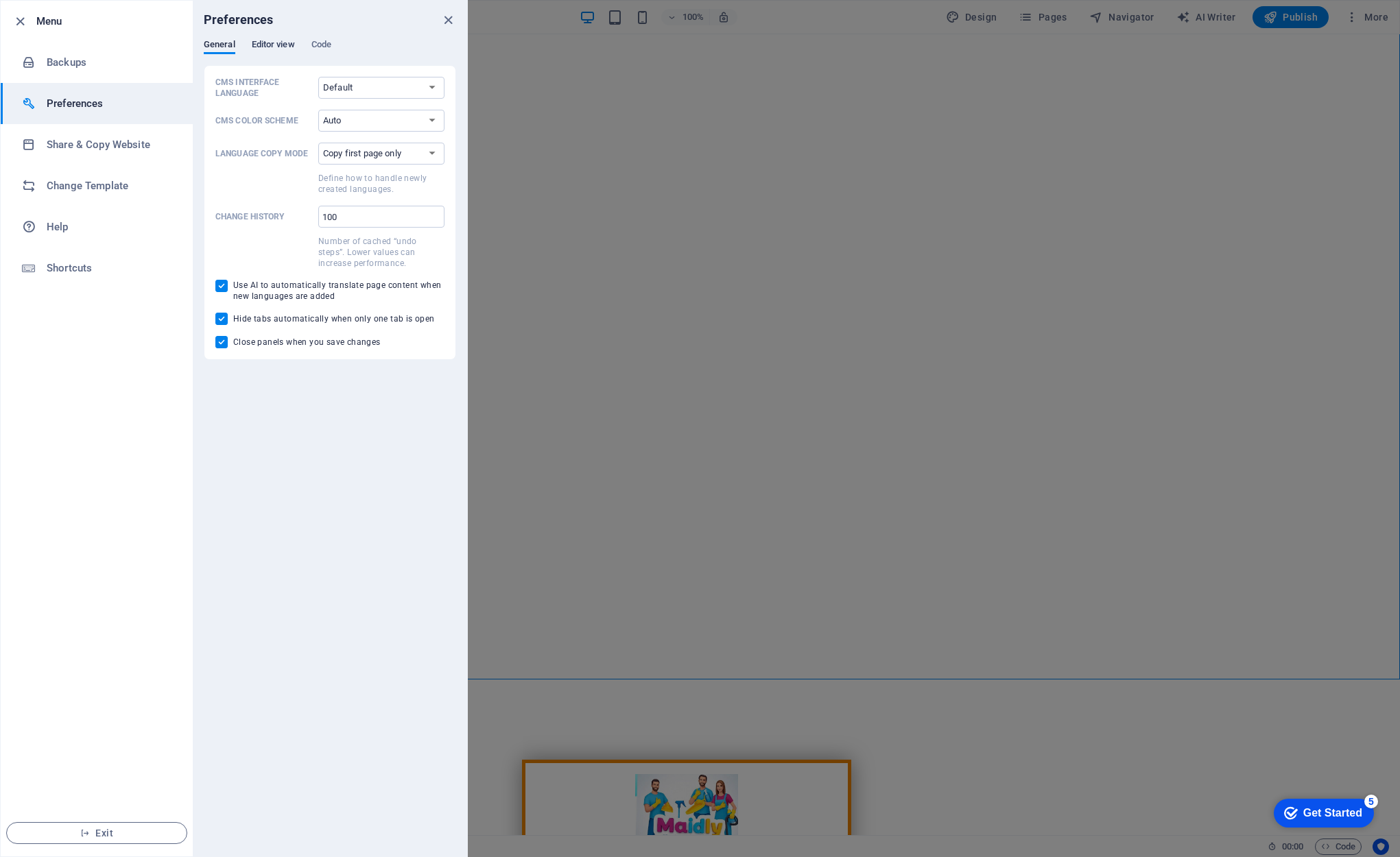
click at [284, 41] on span "Editor view" at bounding box center [273, 46] width 44 height 20
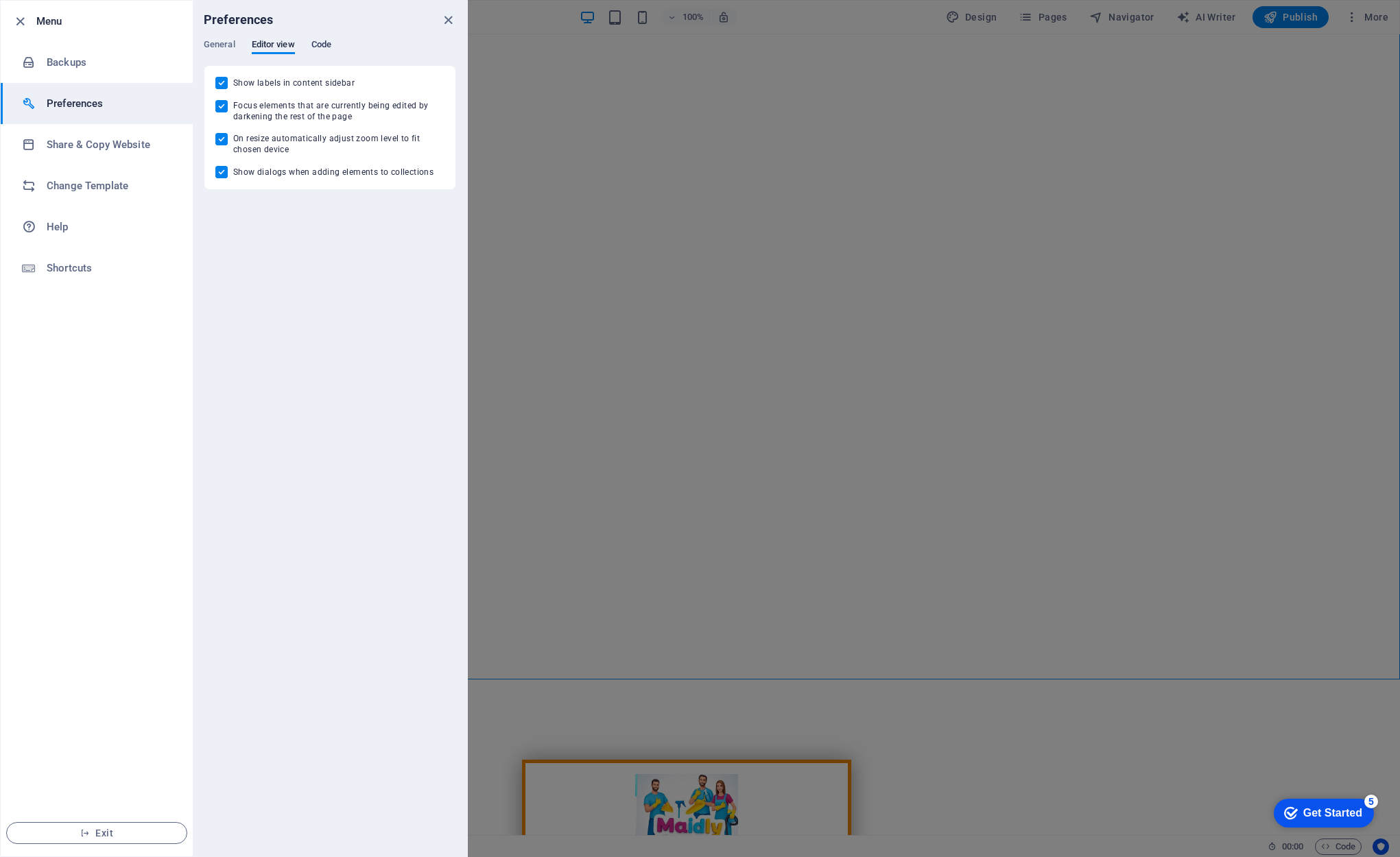
click at [321, 42] on span "Code" at bounding box center [321, 46] width 20 height 20
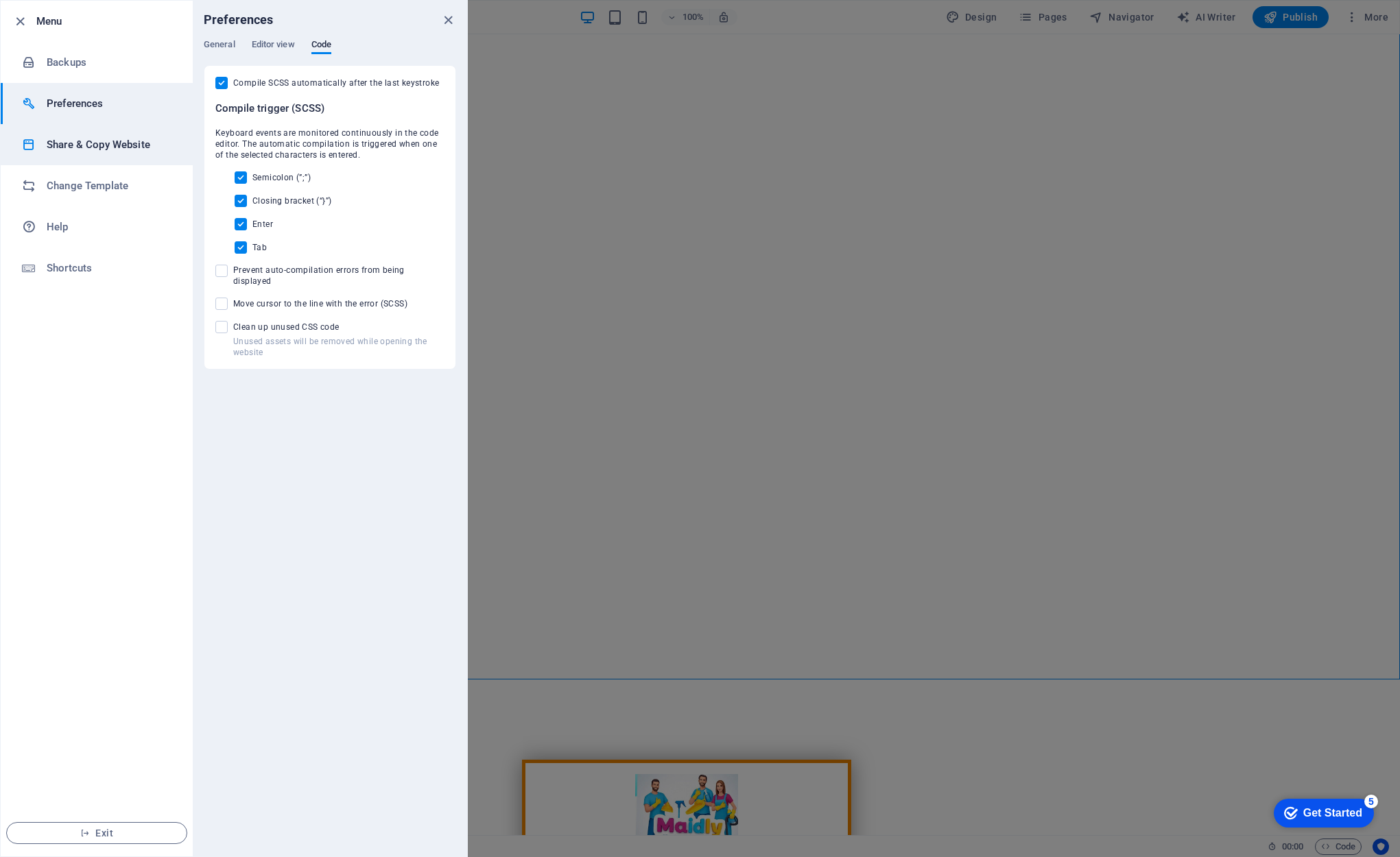
click at [110, 143] on h6 "Share & Copy Website" at bounding box center [110, 145] width 127 height 17
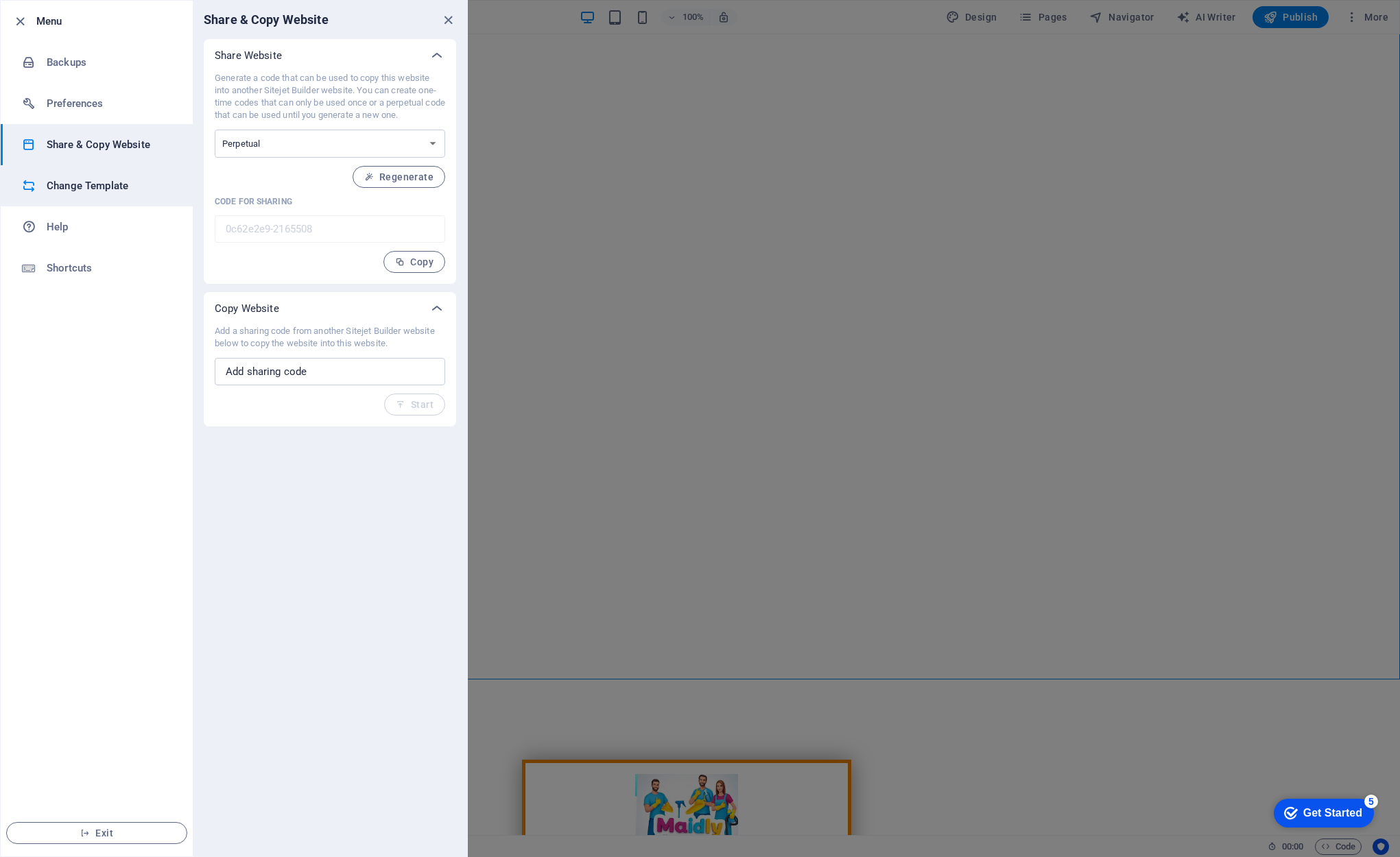
click at [104, 185] on h6 "Change Template" at bounding box center [110, 186] width 127 height 17
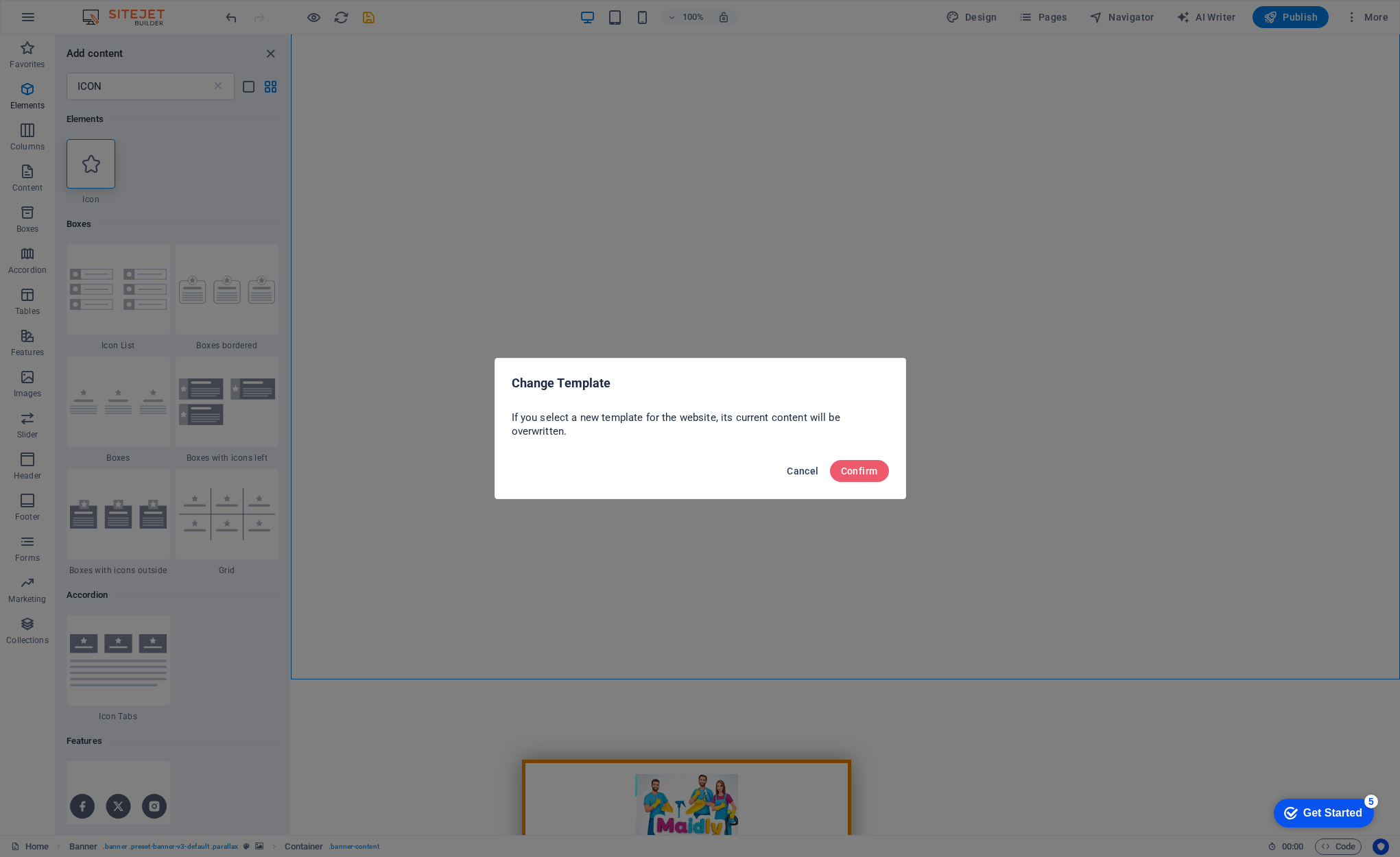
click at [800, 473] on span "Cancel" at bounding box center [802, 471] width 32 height 11
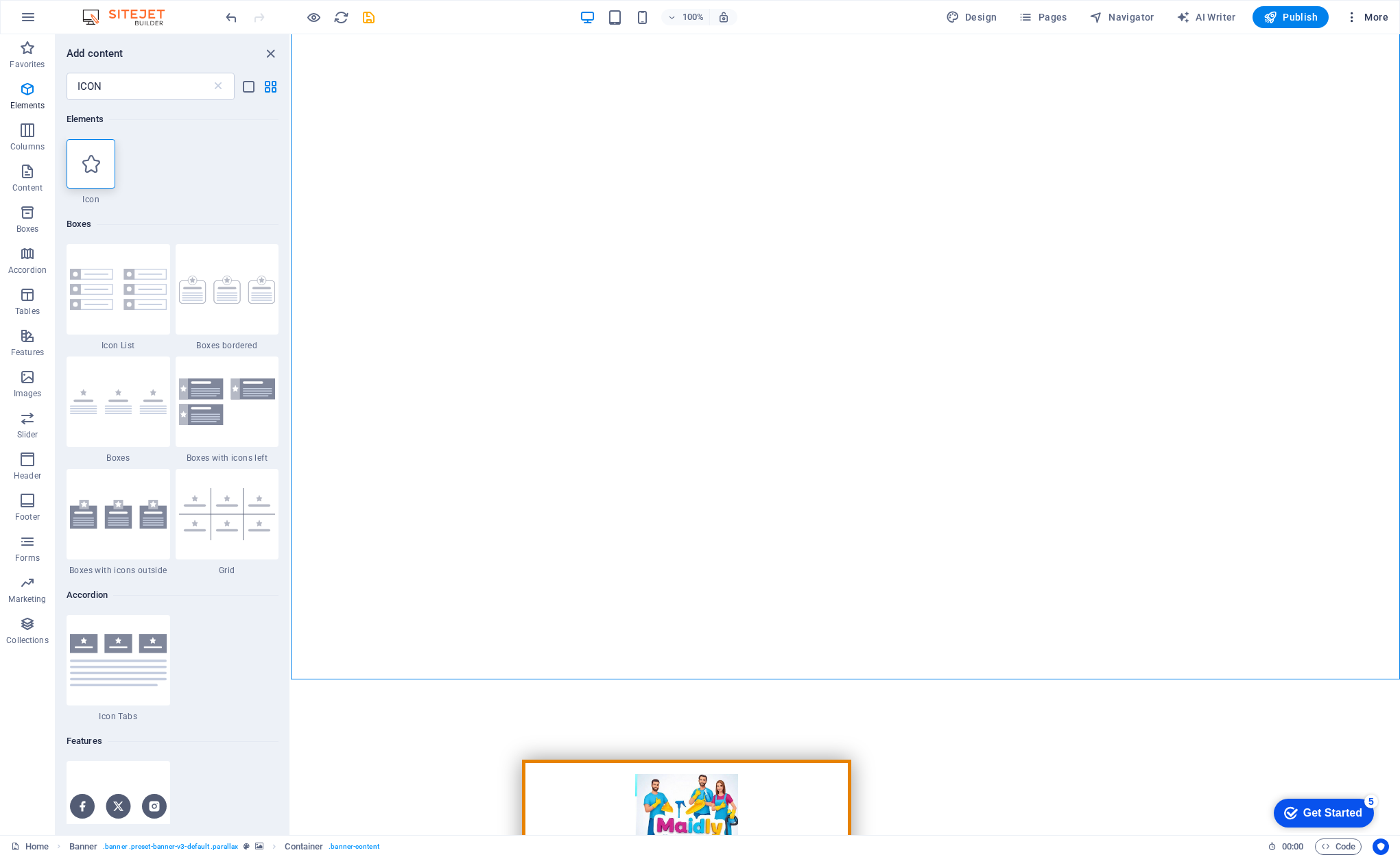
click at [1324, 53] on h6 "Website Settings" at bounding box center [1338, 53] width 82 height 17
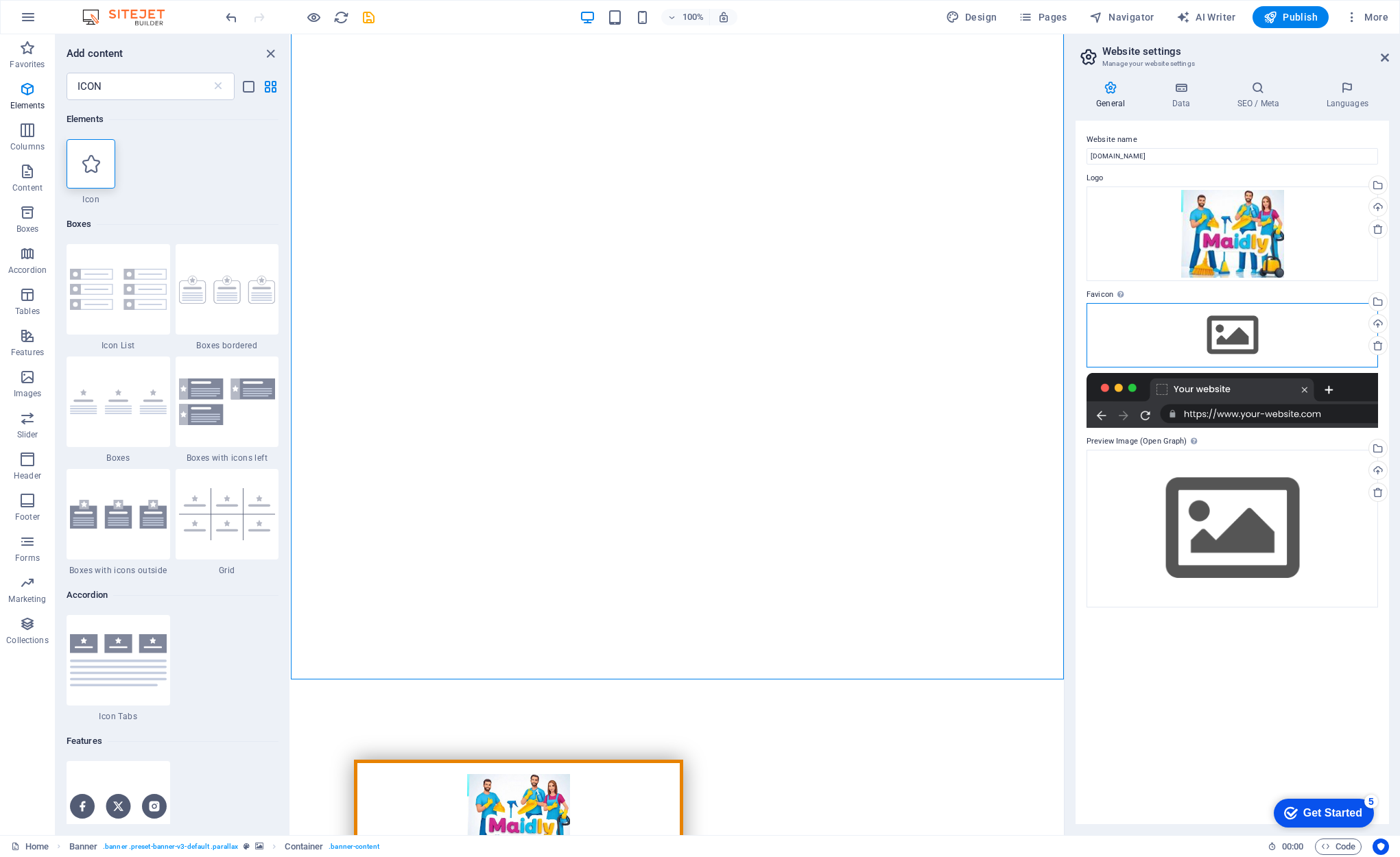
click at [1242, 335] on div "Drag files here, click to choose files or select files from Files or our free s…" at bounding box center [1232, 335] width 291 height 65
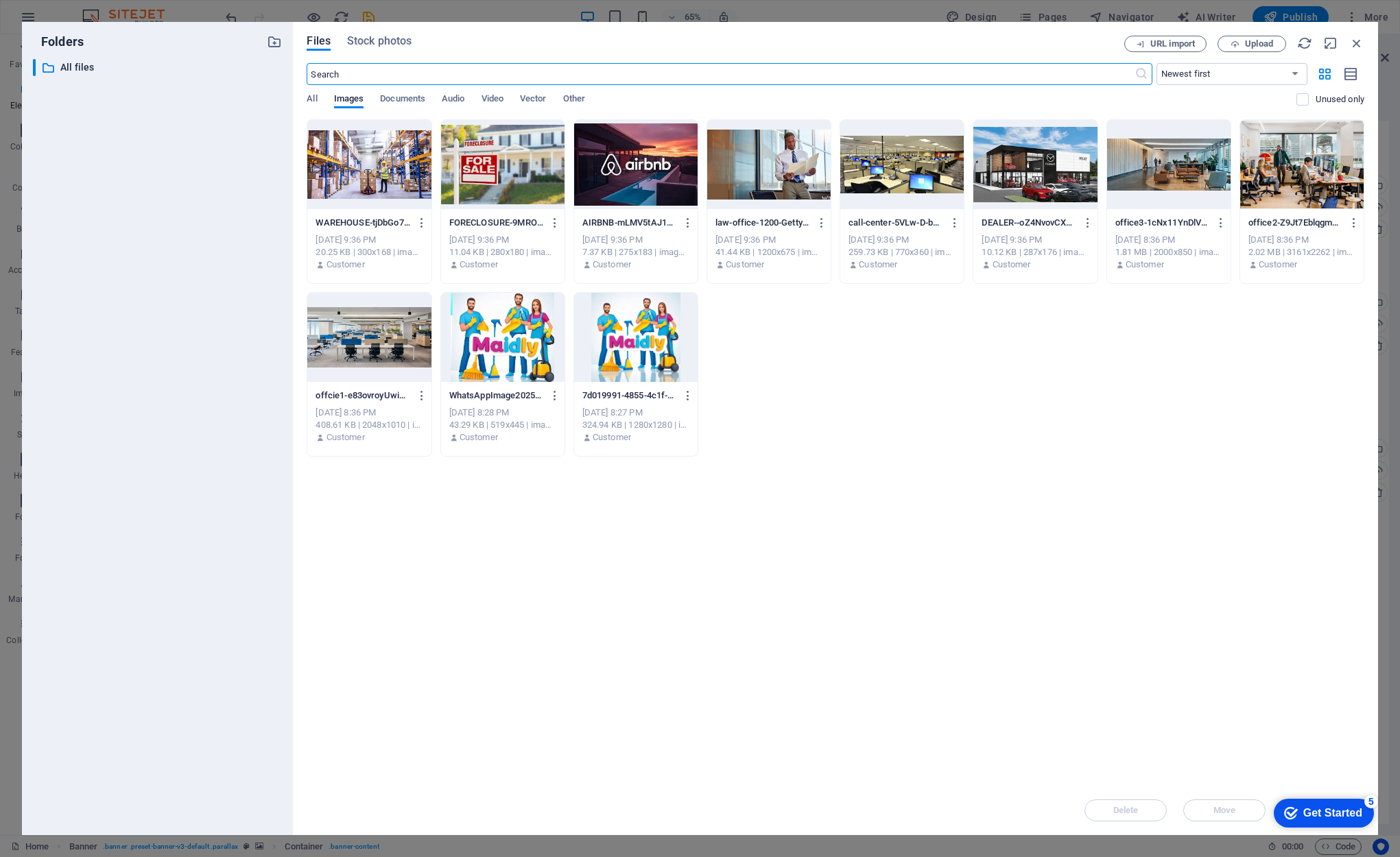
click at [496, 344] on div at bounding box center [503, 337] width 123 height 89
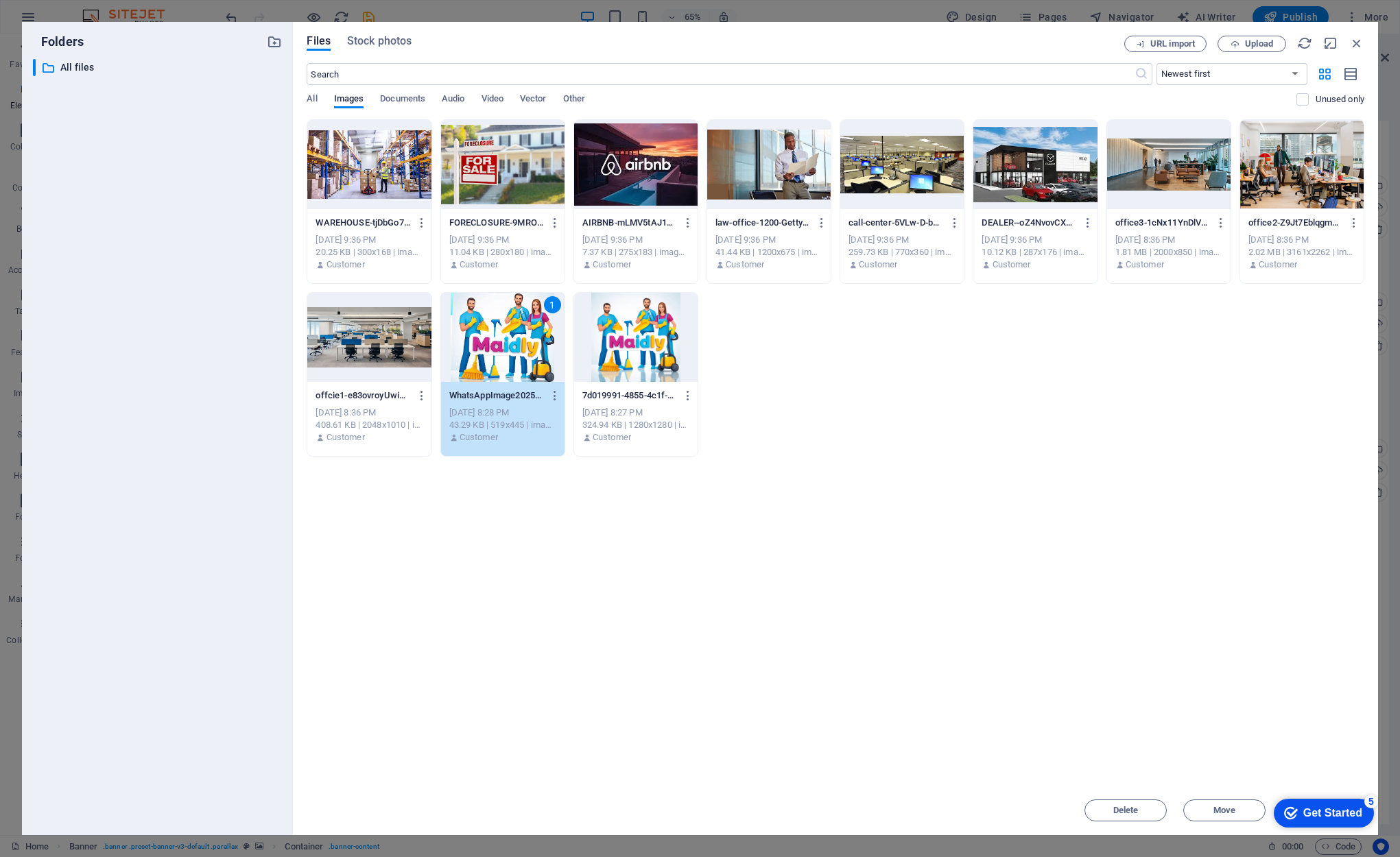
click at [498, 329] on div "1" at bounding box center [503, 337] width 123 height 89
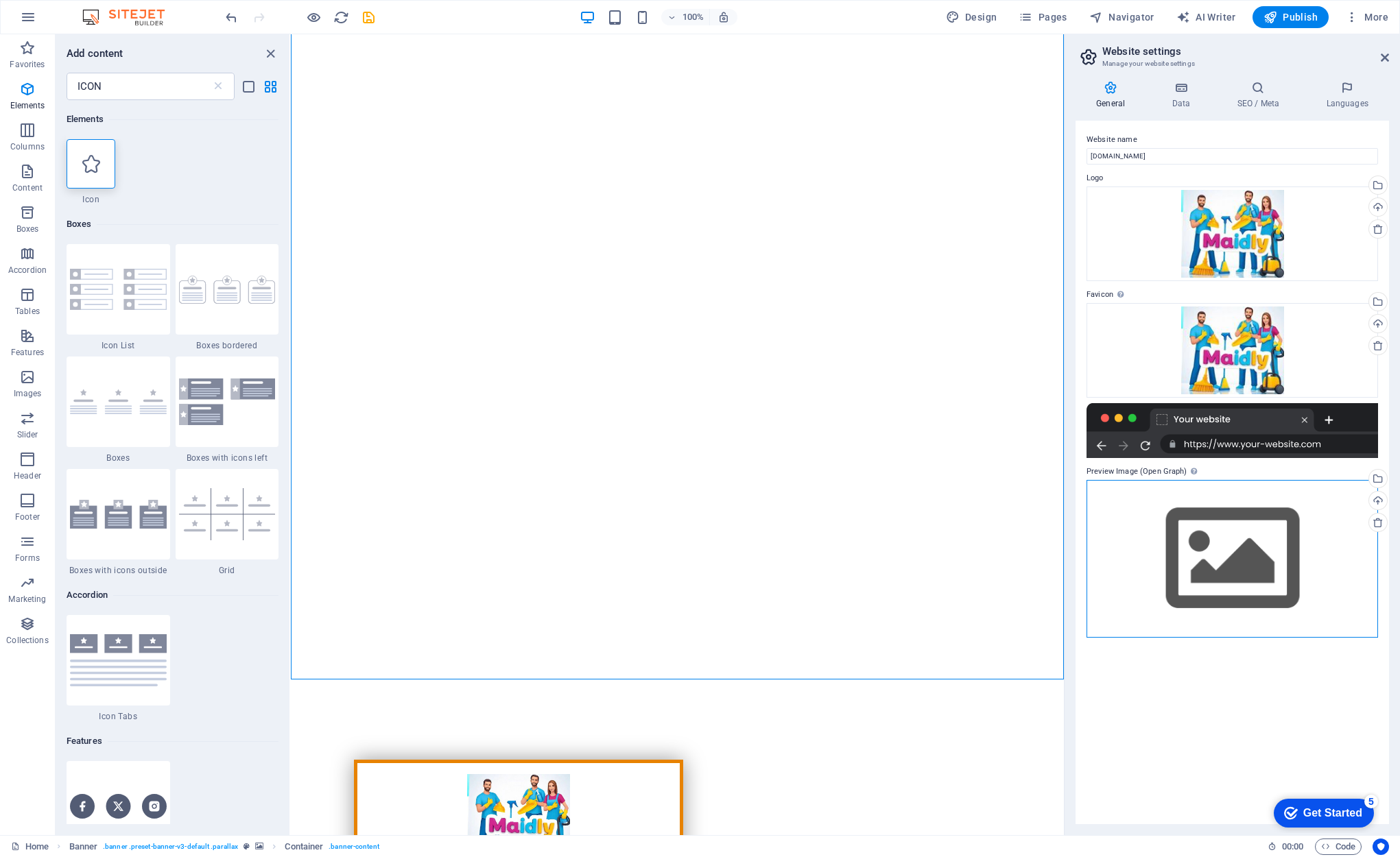
click at [1224, 568] on div "Drag files here, click to choose files or select files from Files or our free s…" at bounding box center [1232, 558] width 291 height 157
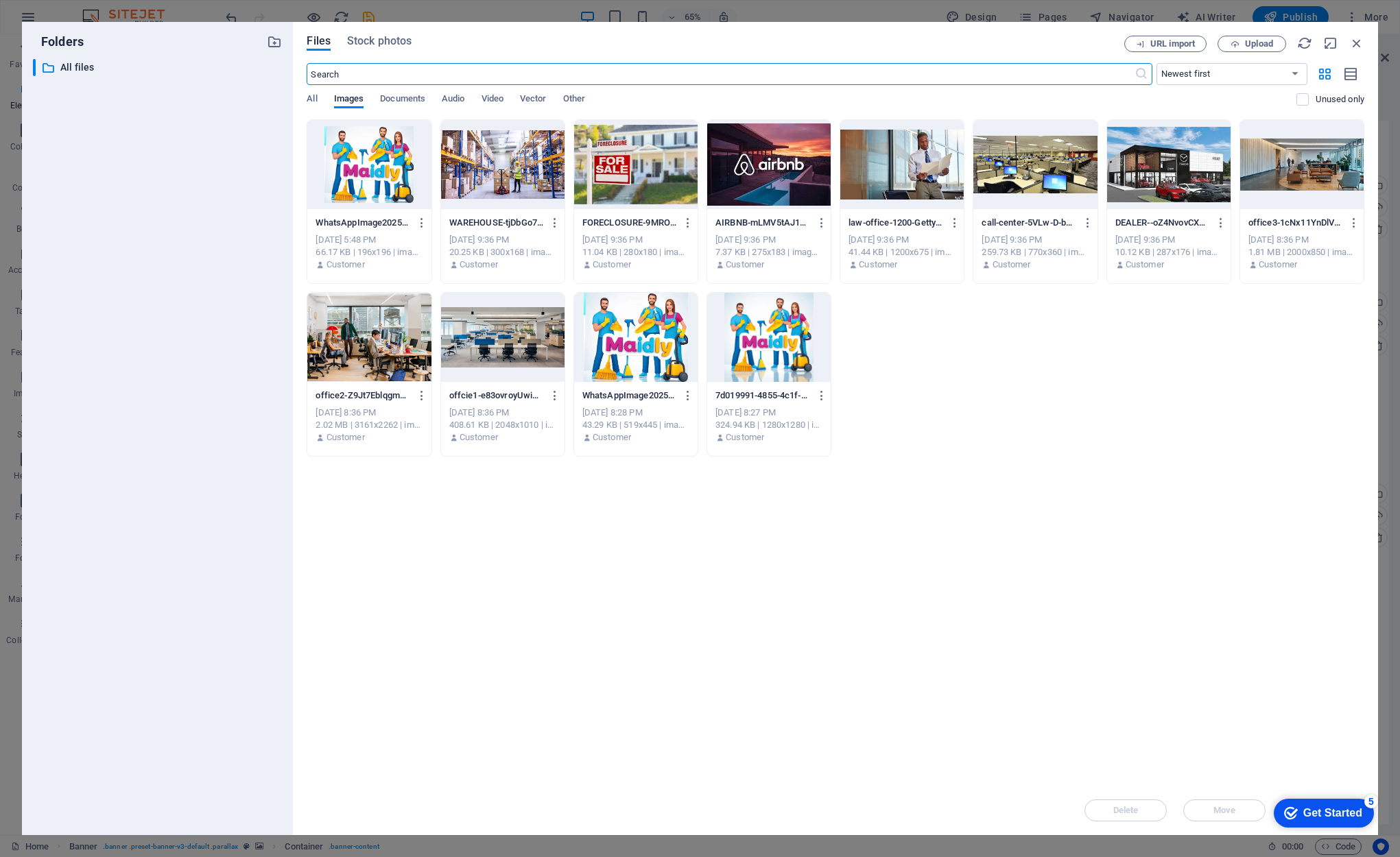
click at [632, 336] on div at bounding box center [636, 337] width 123 height 89
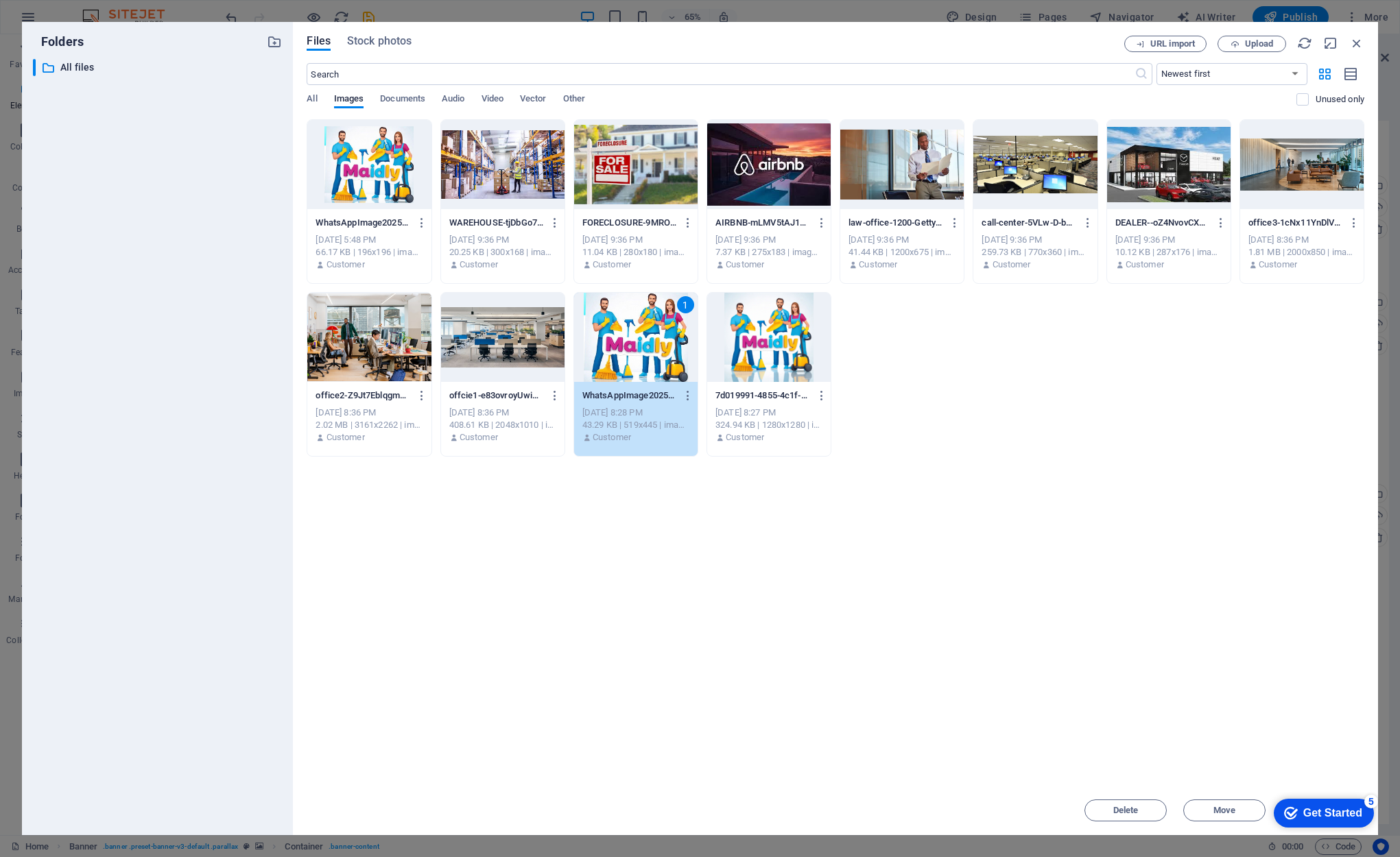
click at [632, 336] on div "1" at bounding box center [636, 337] width 123 height 89
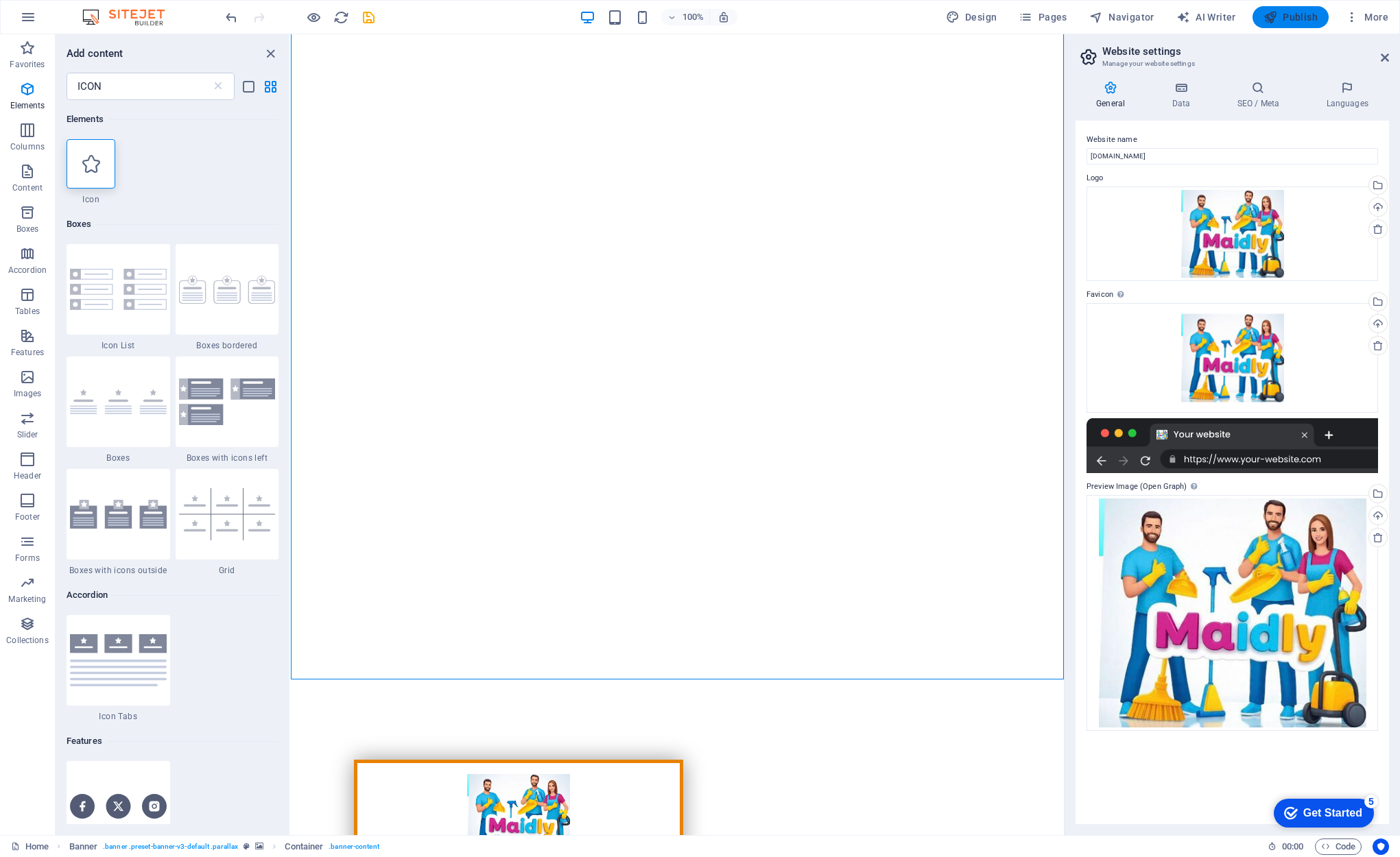
click at [1285, 17] on span "Publish" at bounding box center [1290, 17] width 54 height 14
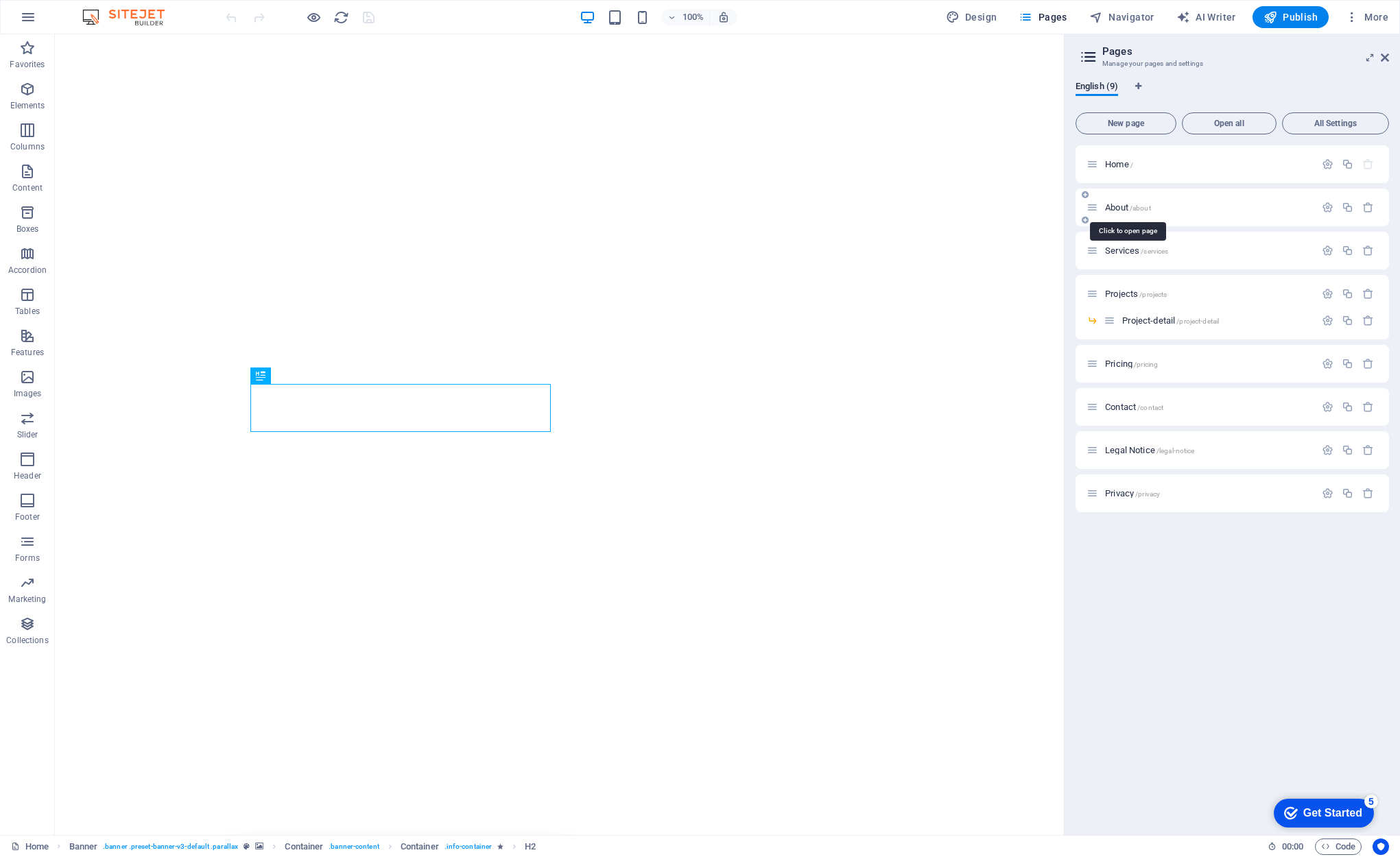
click at [1125, 206] on span "About /about" at bounding box center [1128, 208] width 46 height 11
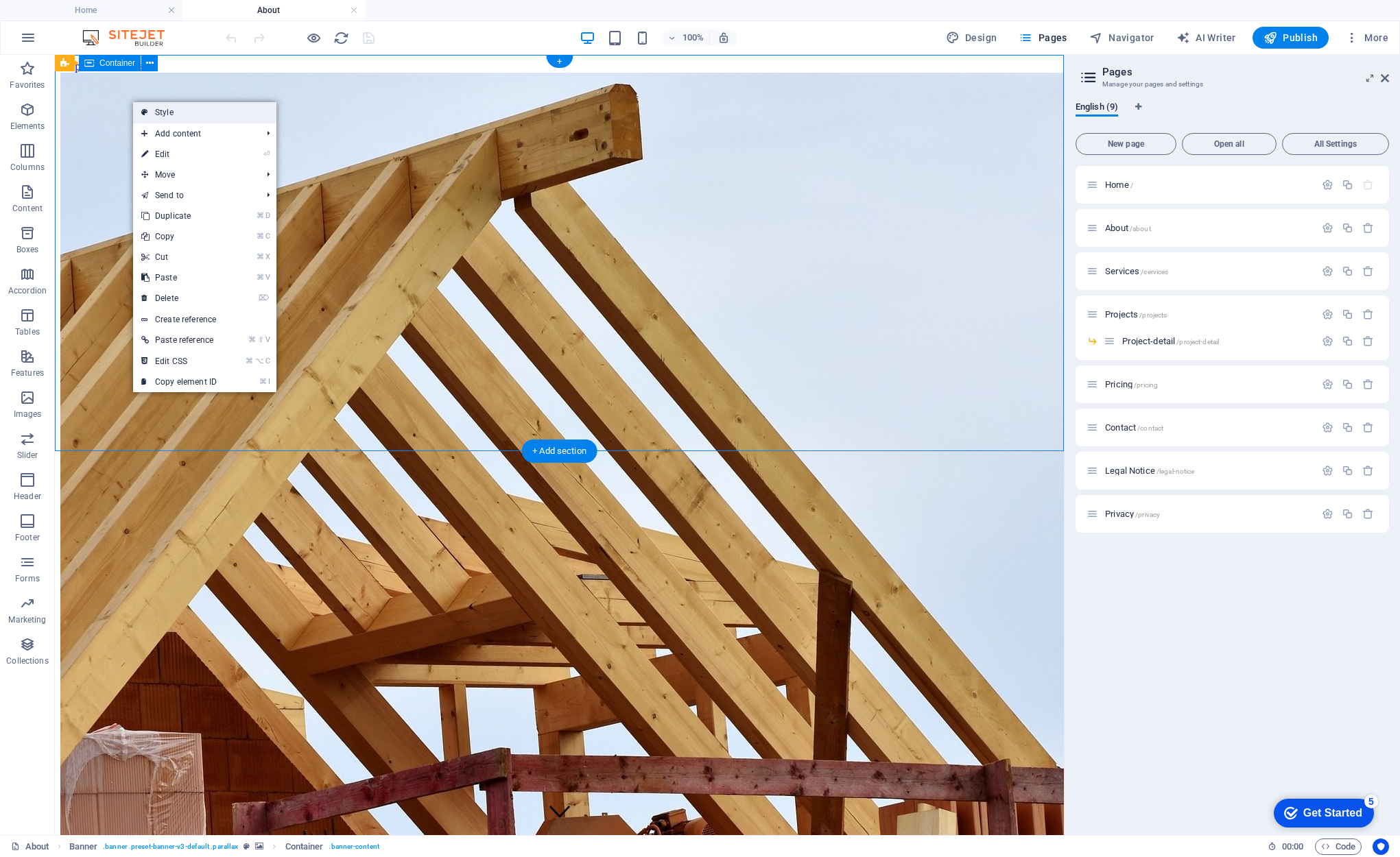
click at [173, 110] on link "Style" at bounding box center [204, 112] width 143 height 20
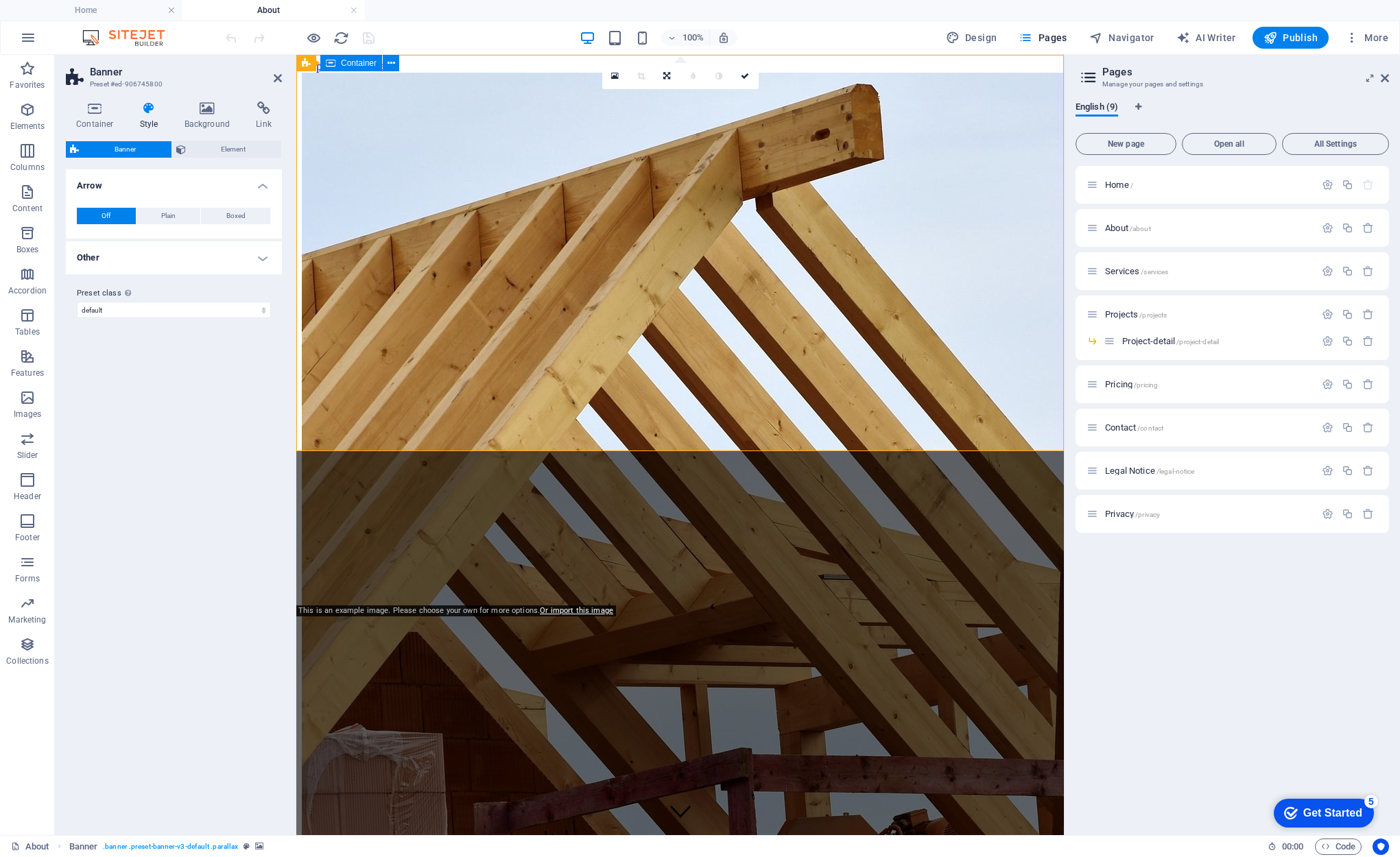
click at [856, 623] on div at bounding box center [680, 771] width 757 height 297
click at [194, 113] on icon at bounding box center [207, 108] width 67 height 14
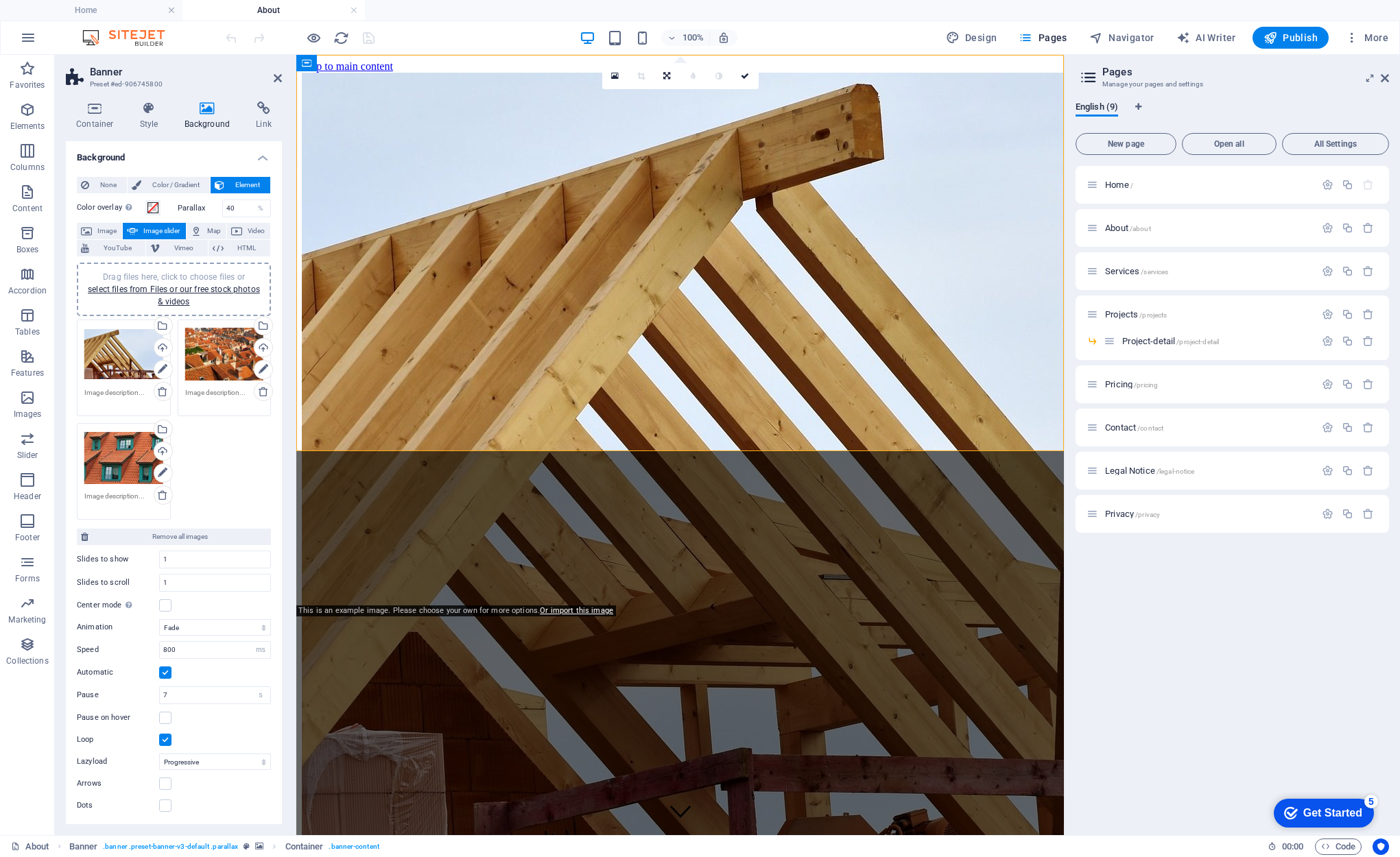
click at [163, 493] on icon at bounding box center [162, 495] width 11 height 11
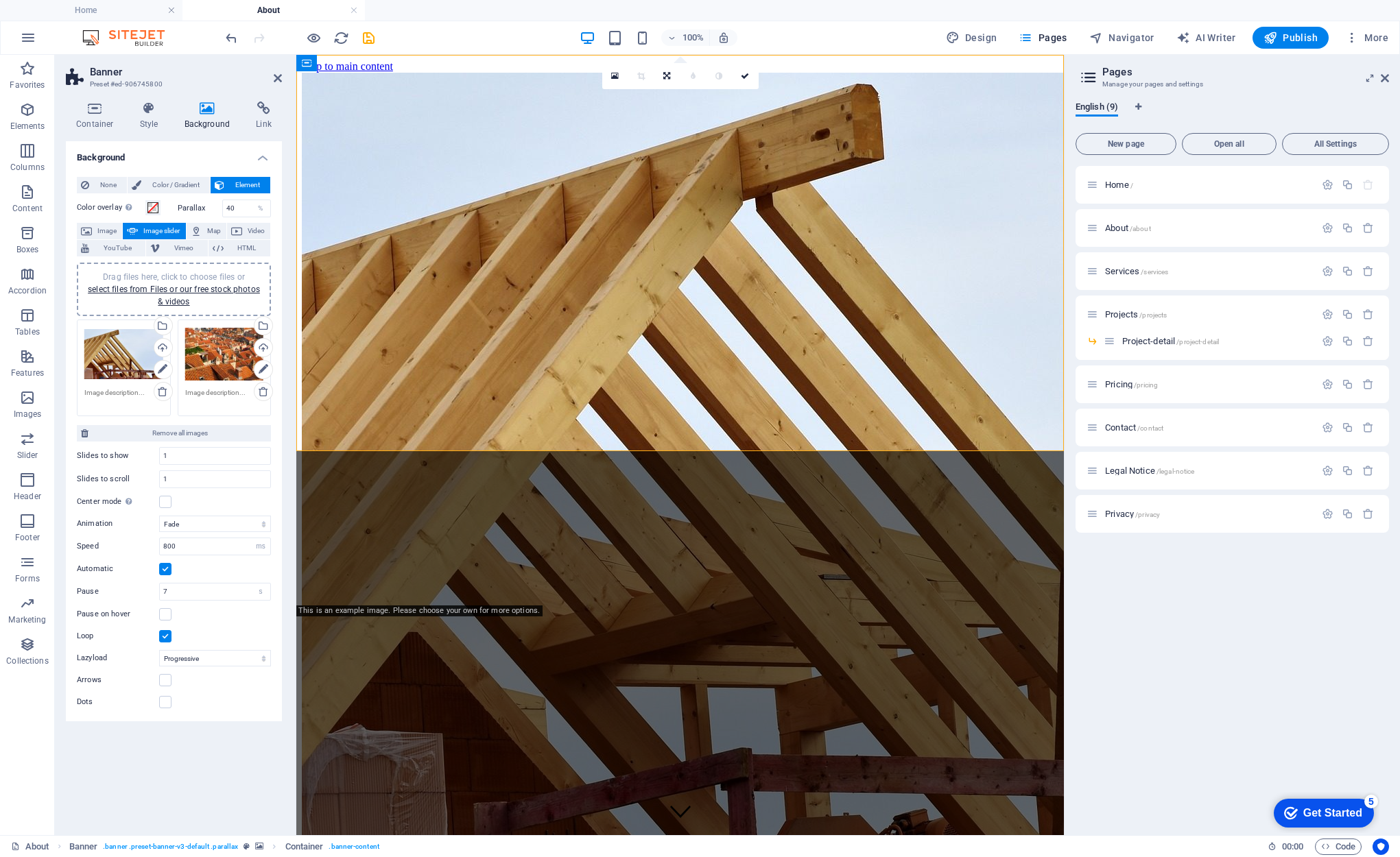
click at [136, 349] on div "Drag files here, click to choose files or select files from Files or our free s…" at bounding box center [123, 354] width 79 height 55
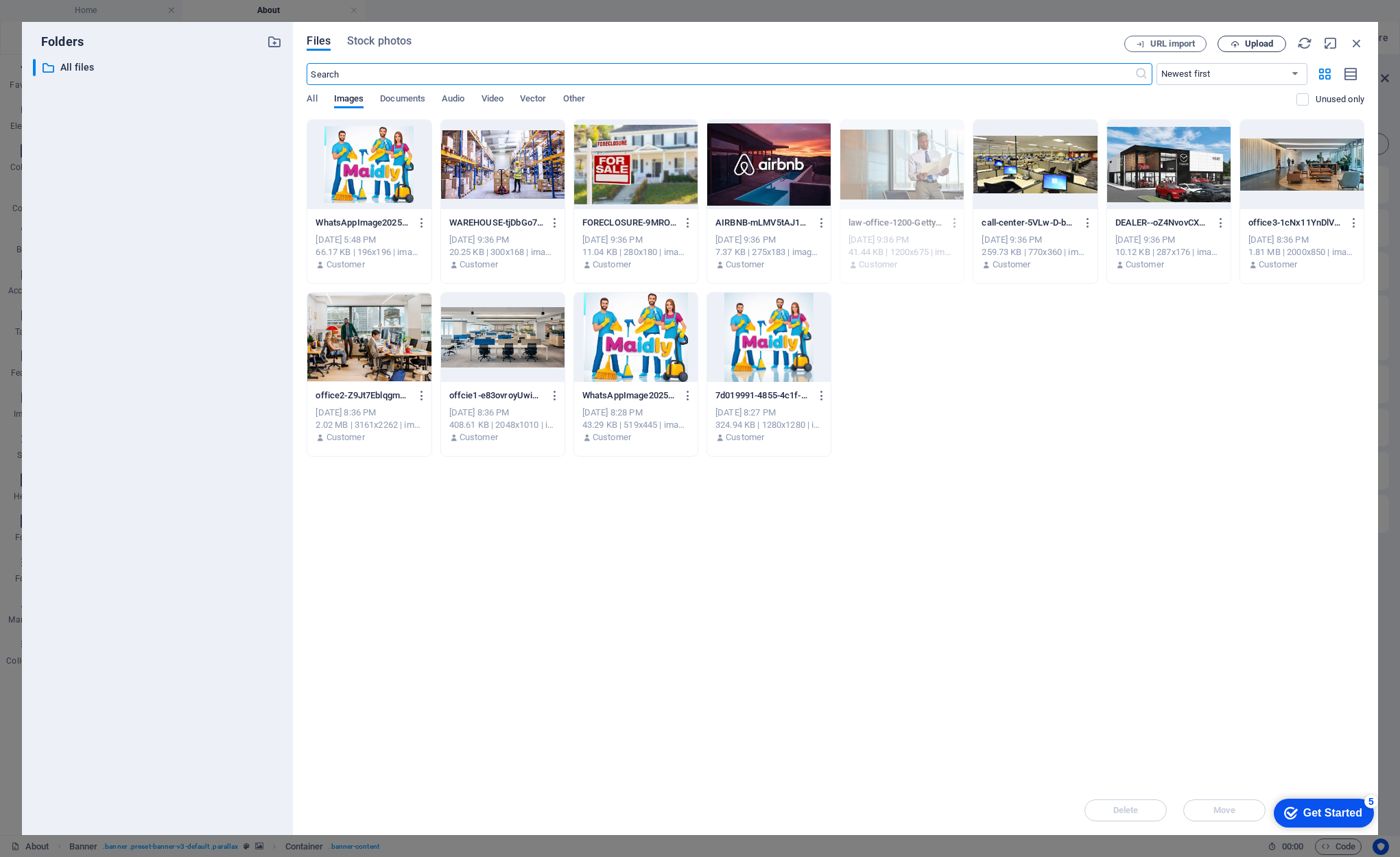
click at [1250, 38] on button "Upload" at bounding box center [1251, 44] width 68 height 17
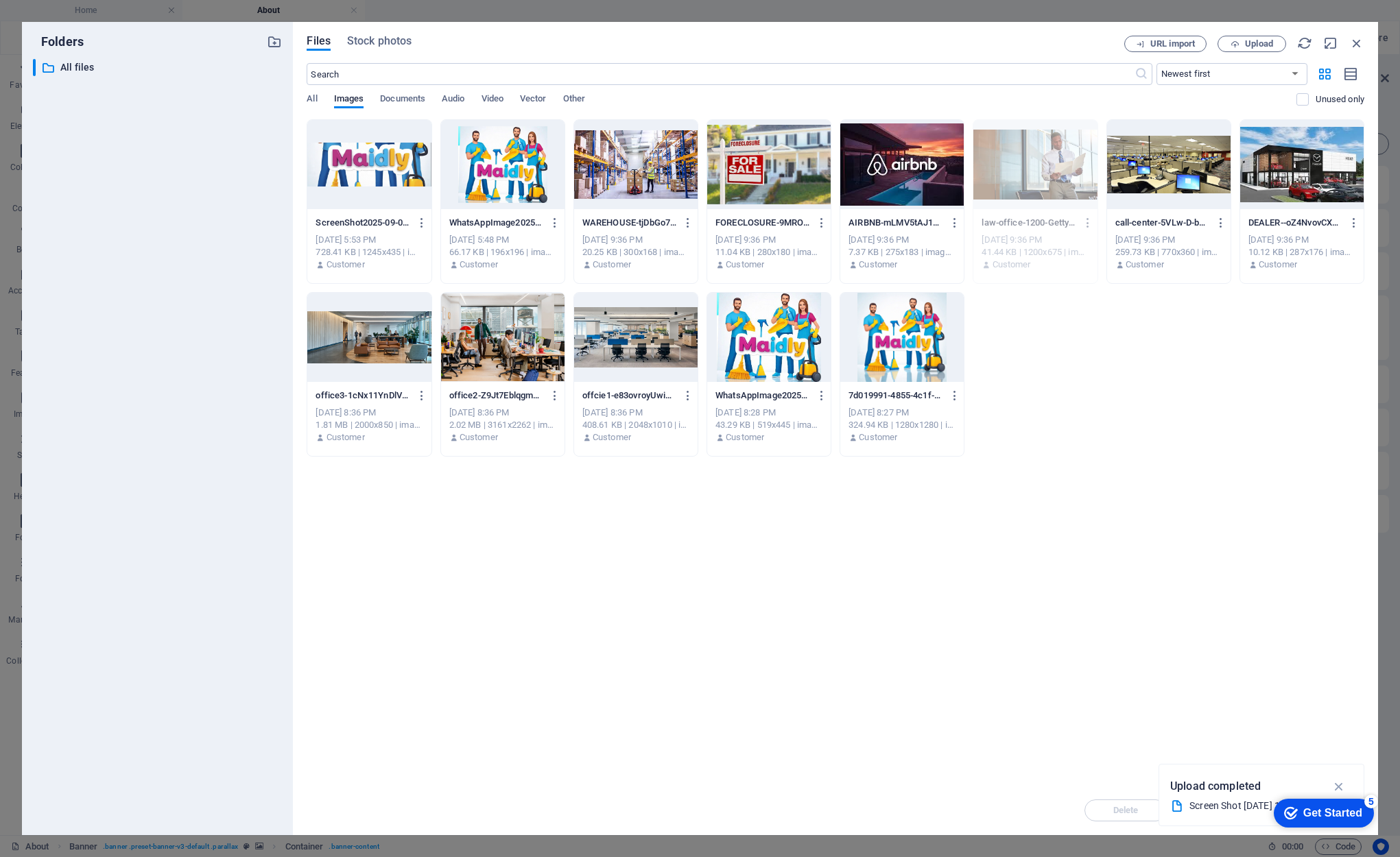
click at [383, 166] on div at bounding box center [369, 164] width 123 height 89
click at [383, 166] on div "1" at bounding box center [369, 164] width 123 height 89
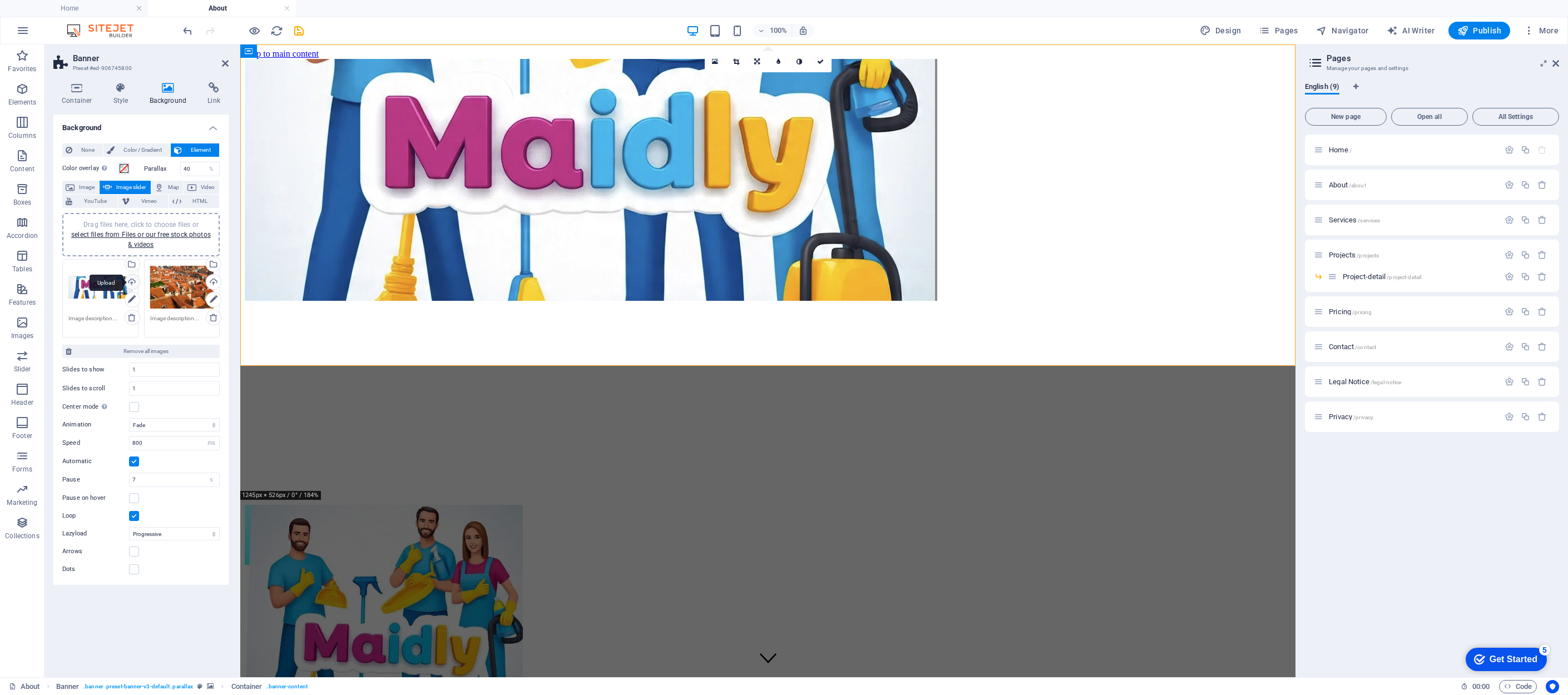
click at [131, 280] on div "Upload" at bounding box center [131, 282] width 16 height 16
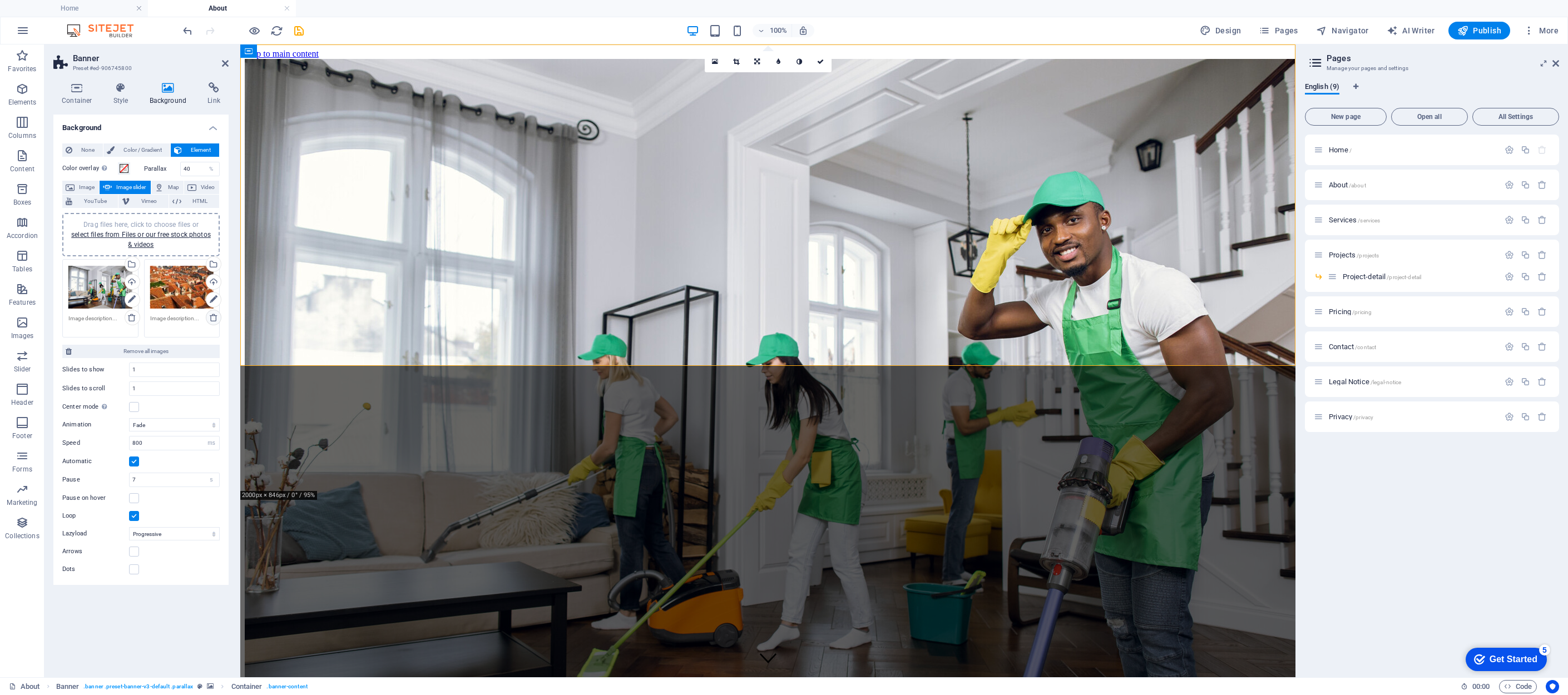
click at [214, 318] on icon at bounding box center [214, 317] width 9 height 9
click at [0, 0] on div "Home / About /about Services /services Projects /projects Project-detail /proje…" at bounding box center [0, 0] width 0 height 0
click at [1135, 253] on span "Projects /projects" at bounding box center [1354, 255] width 50 height 9
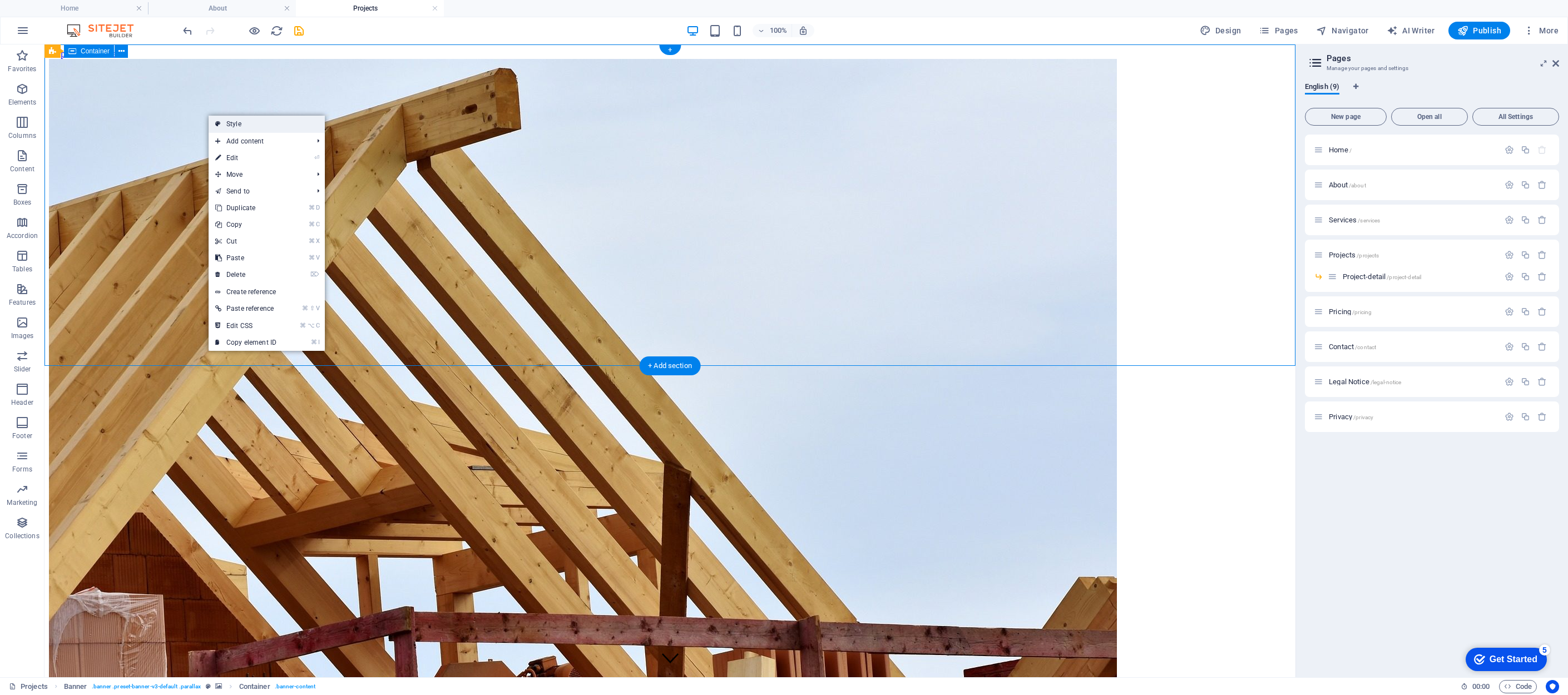
click at [240, 123] on link "Style" at bounding box center [267, 124] width 116 height 16
select select "fade"
select select "ms"
select select "s"
select select "progressive"
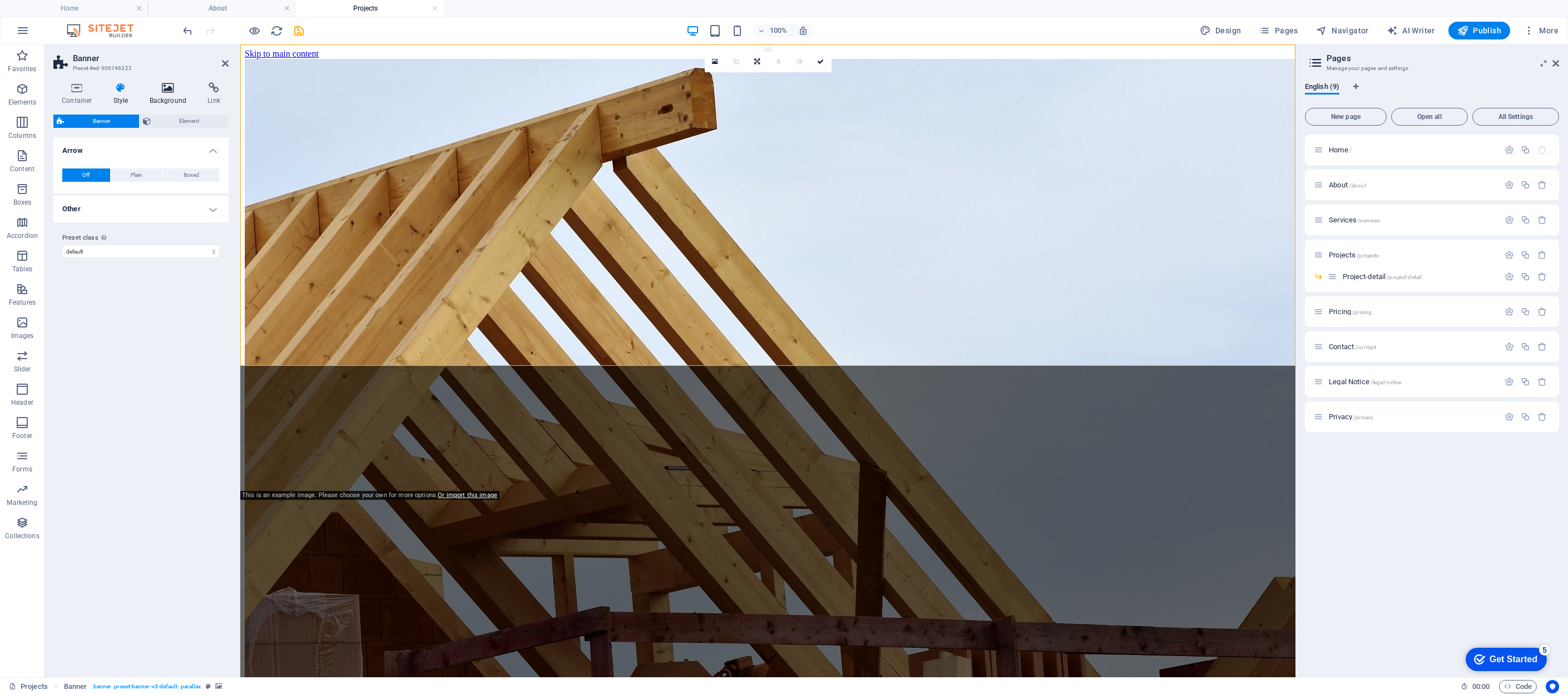
click at [178, 90] on icon at bounding box center [168, 88] width 54 height 11
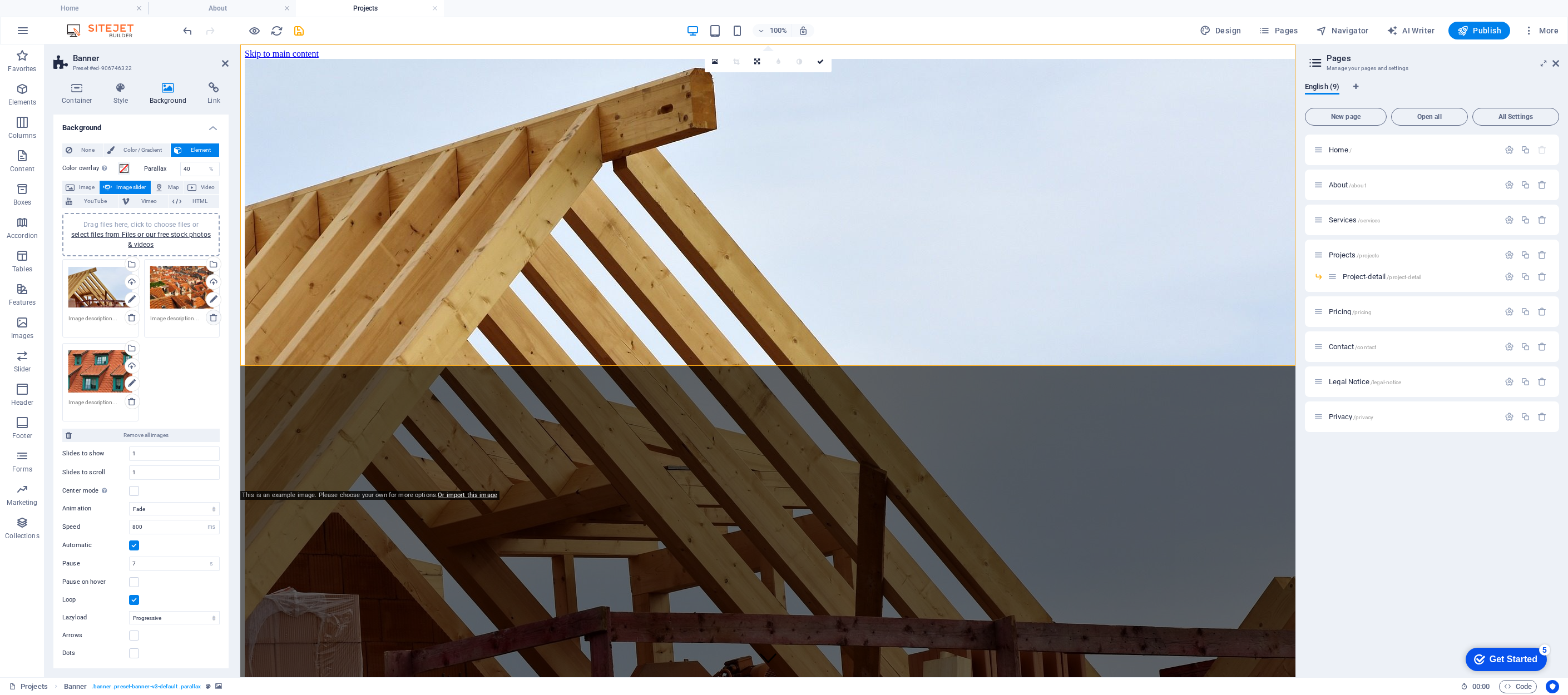
click at [213, 317] on icon at bounding box center [214, 317] width 9 height 9
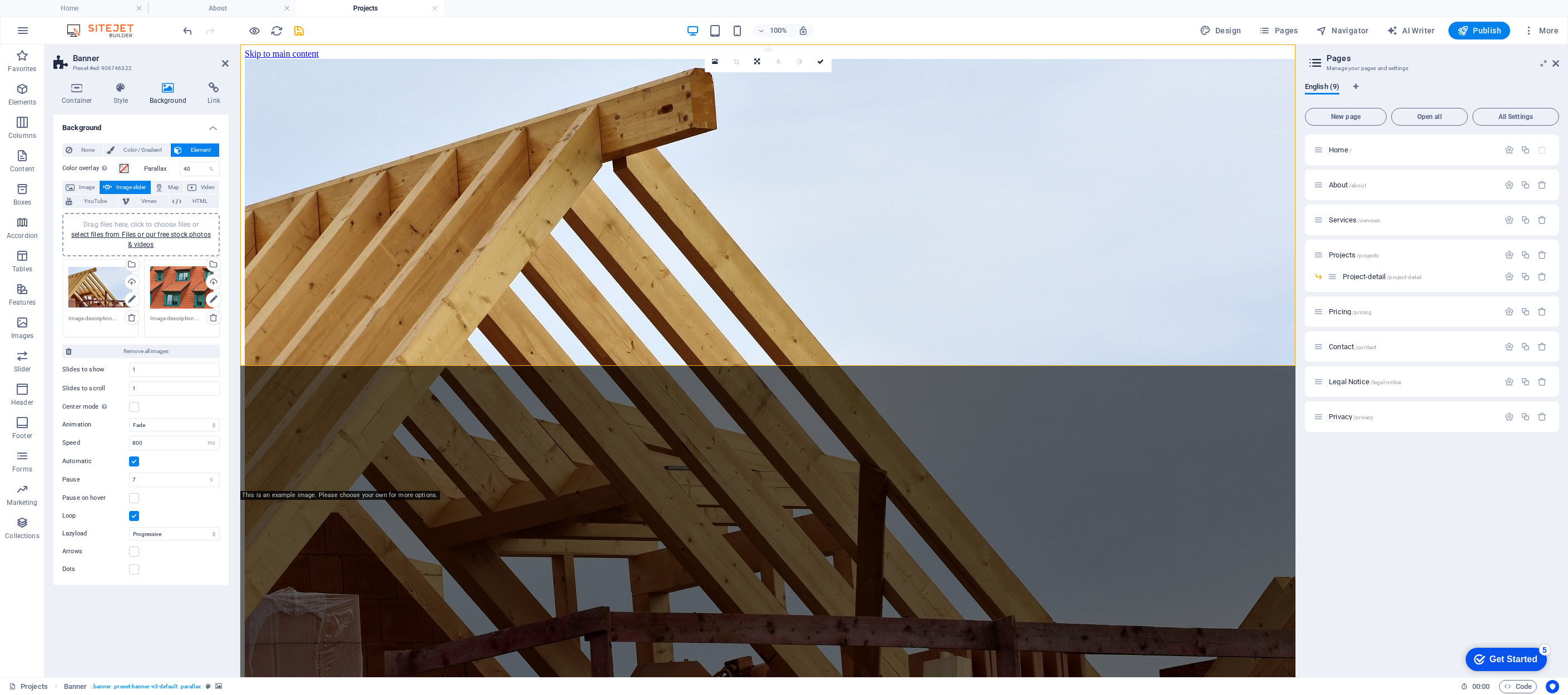
click at [100, 291] on div "Drag files here, click to choose files or select files from Files or our free s…" at bounding box center [100, 287] width 64 height 44
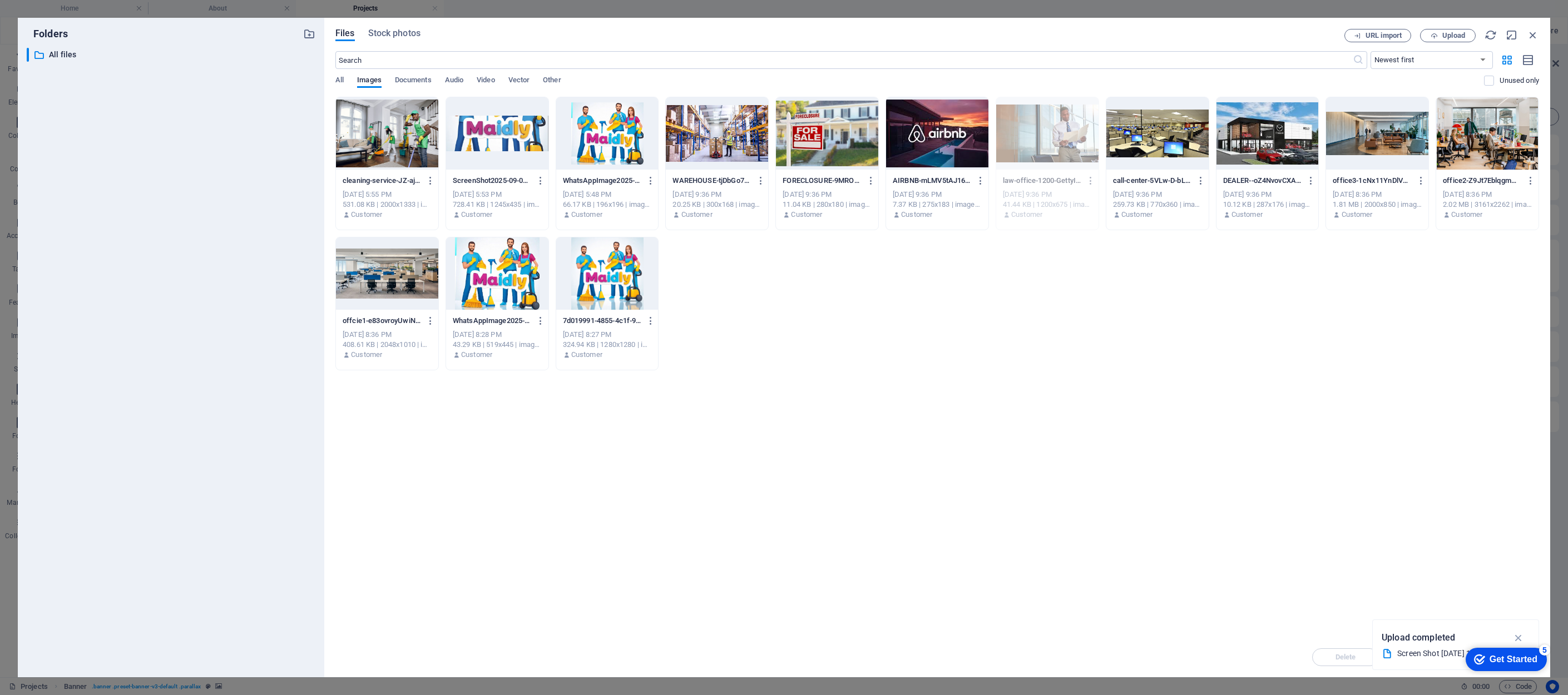
click at [394, 139] on div at bounding box center [387, 133] width 102 height 72
click at [394, 139] on div "1" at bounding box center [387, 133] width 102 height 72
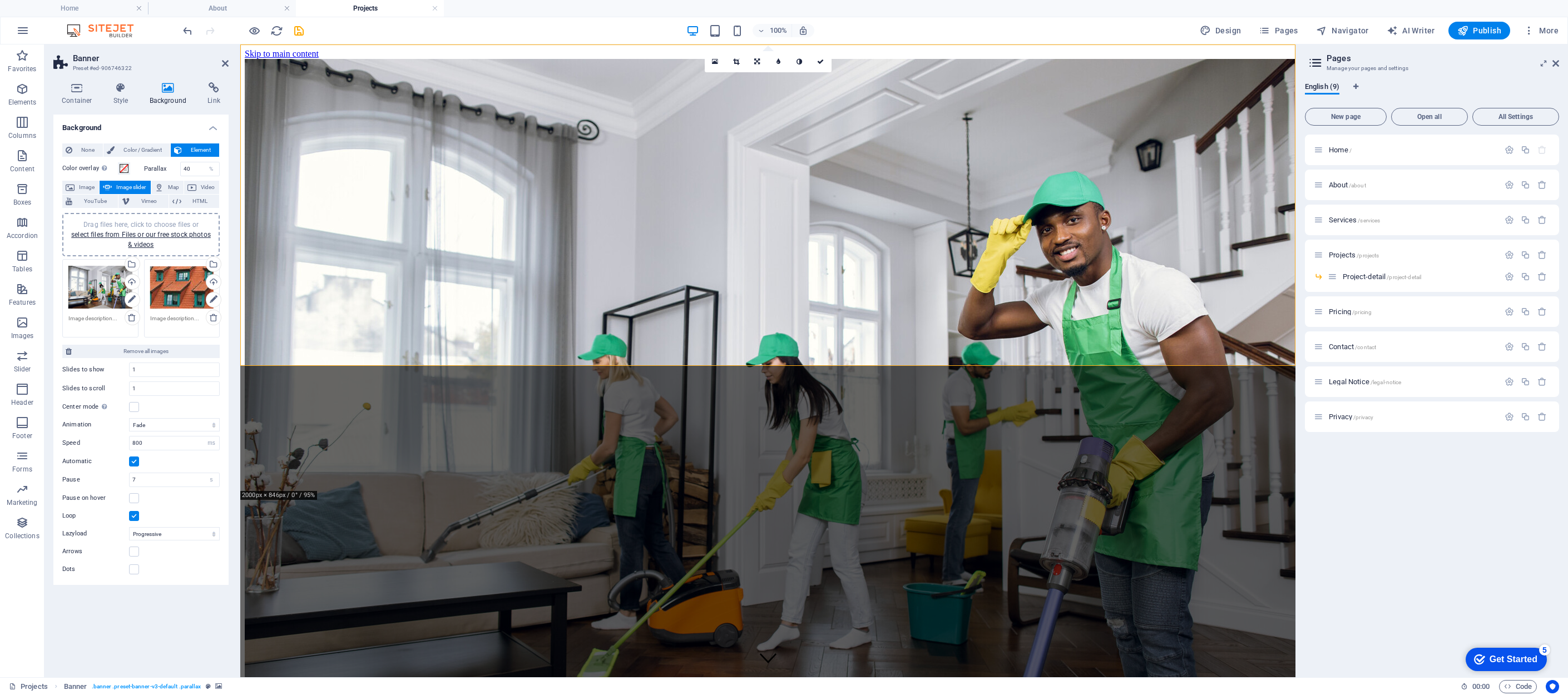
click at [186, 278] on div "Drag files here, click to choose files or select files from Files or our free s…" at bounding box center [182, 287] width 64 height 44
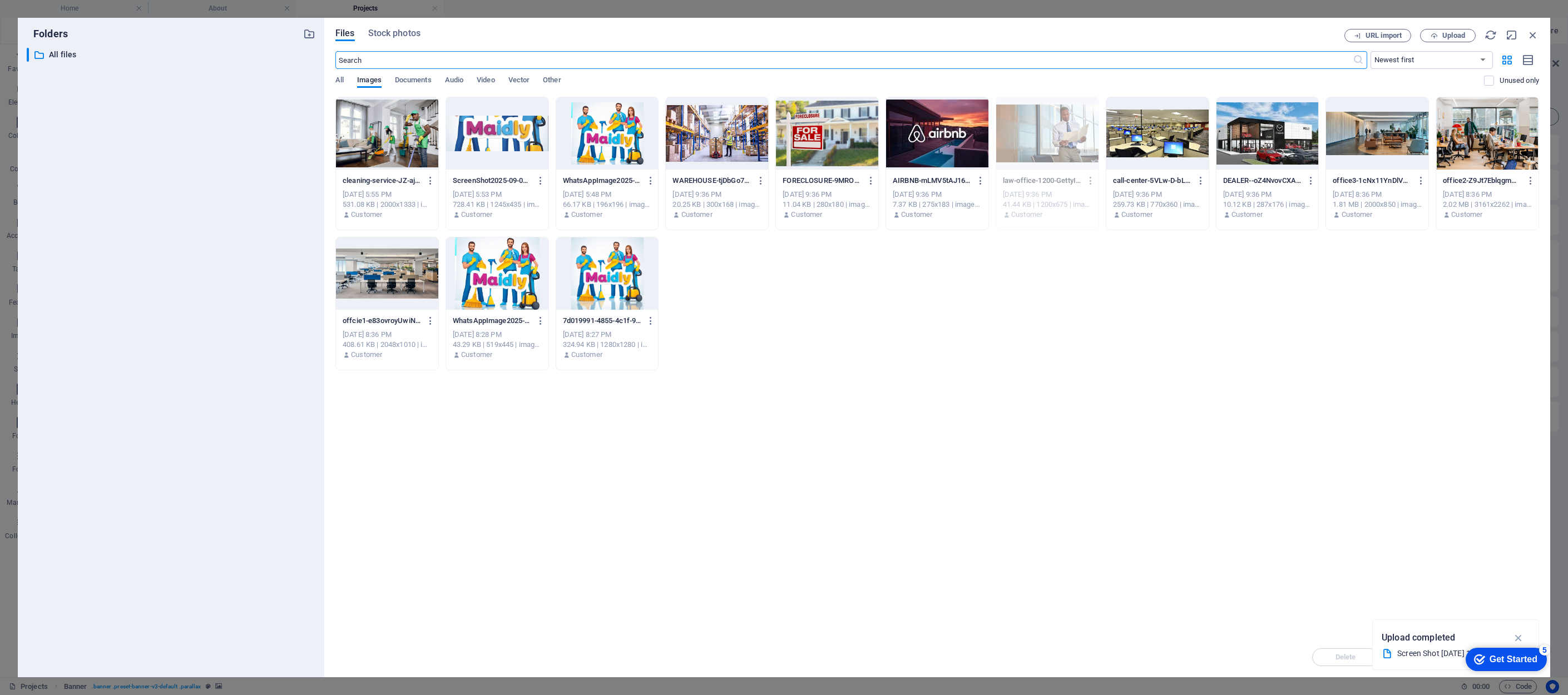
click at [605, 273] on div at bounding box center [607, 273] width 102 height 72
click at [605, 273] on div "1" at bounding box center [607, 273] width 102 height 72
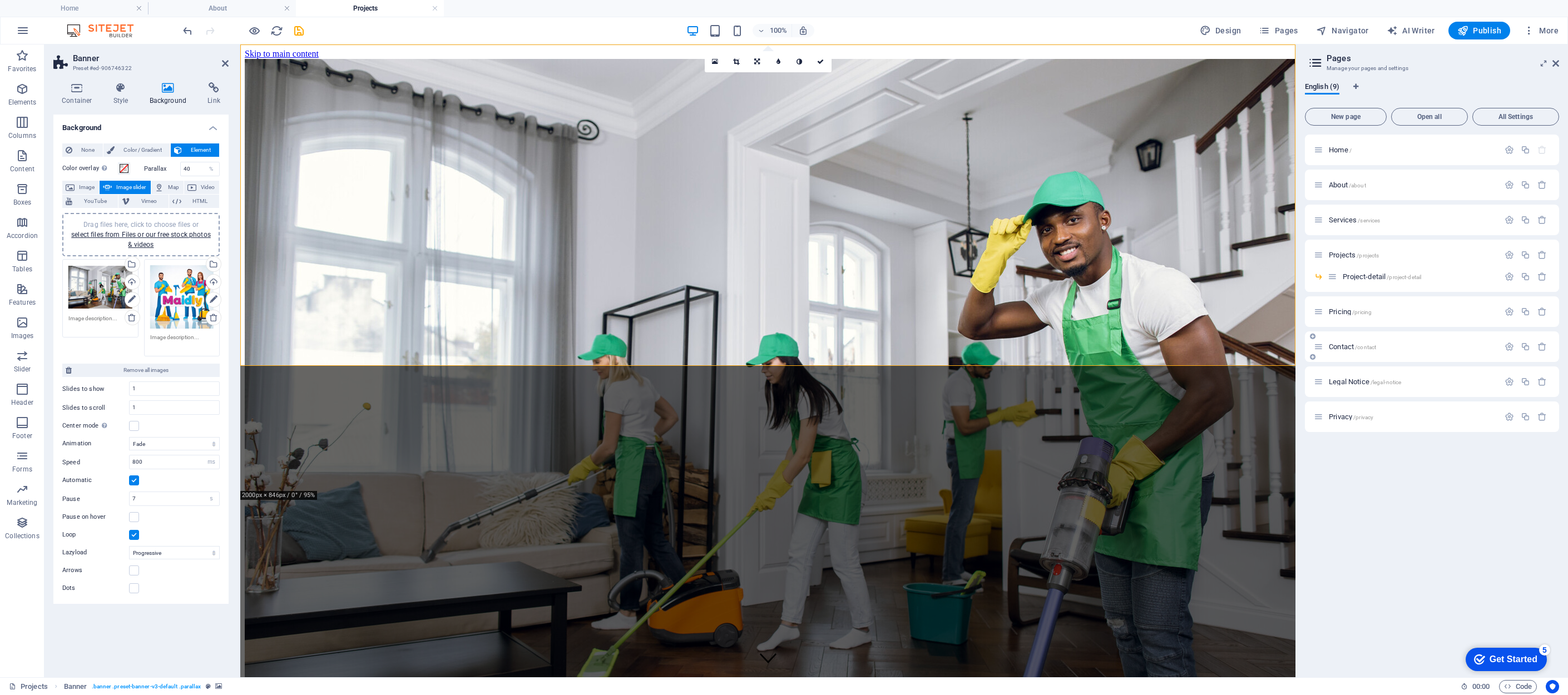
click at [1135, 312] on span "Pricing /pricing" at bounding box center [1350, 312] width 43 height 9
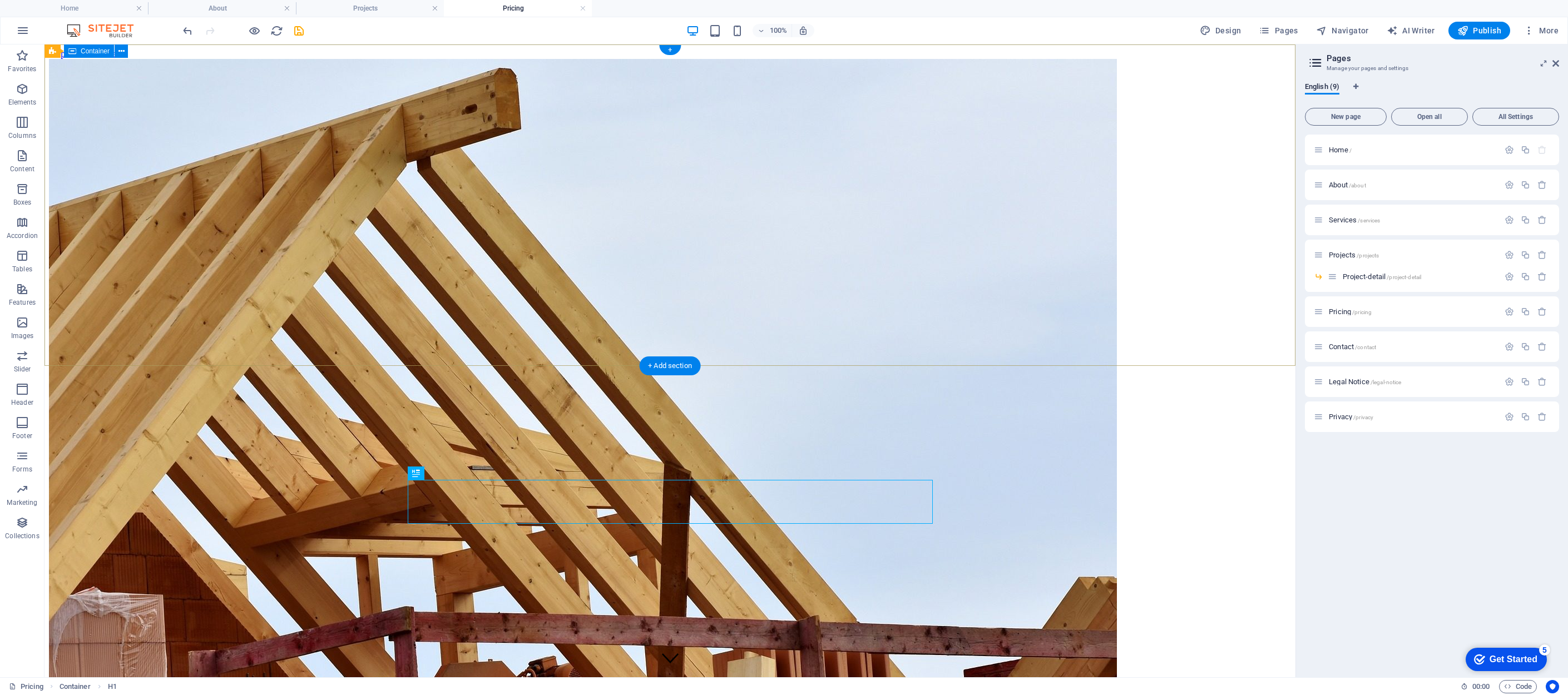
click at [152, 505] on div at bounding box center [670, 626] width 1242 height 241
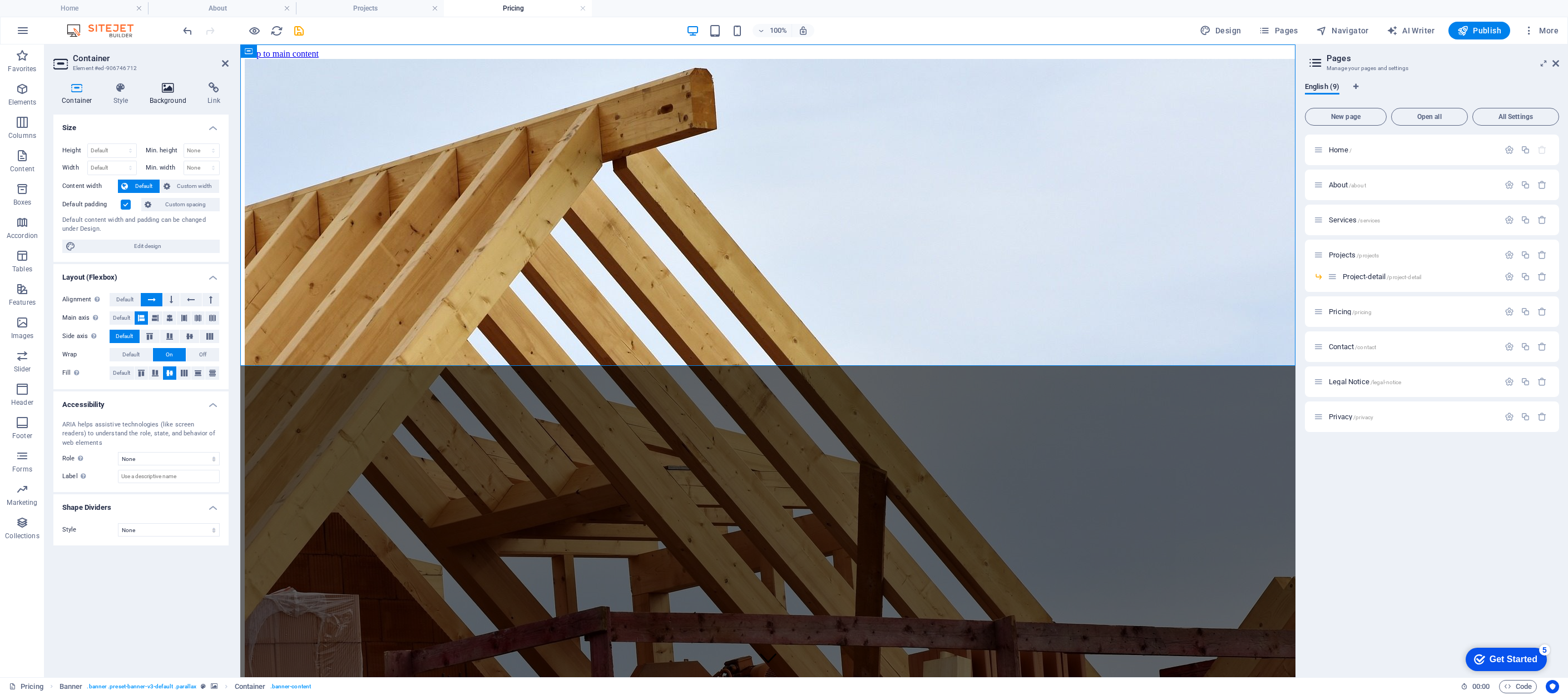
click at [168, 95] on h4 "Background" at bounding box center [170, 94] width 58 height 23
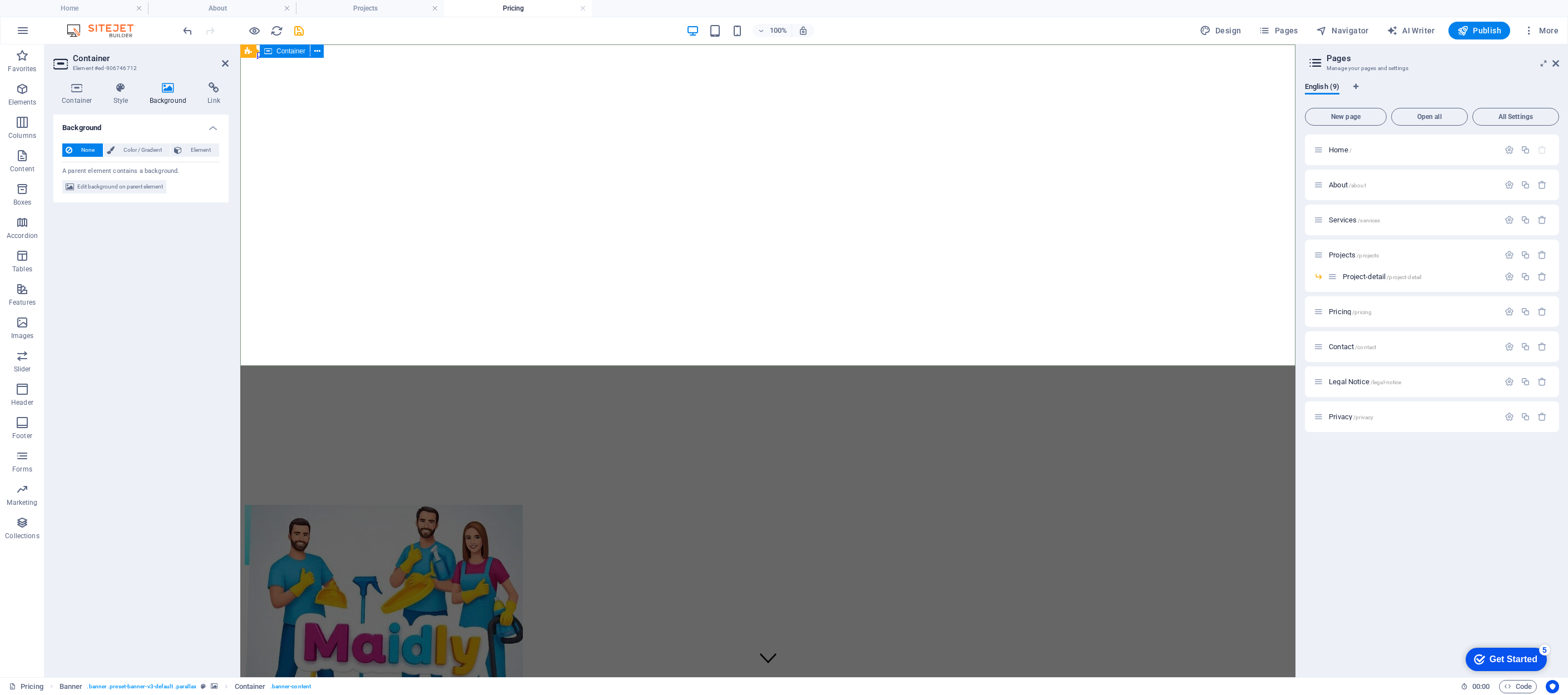
click at [430, 505] on div at bounding box center [768, 626] width 1046 height 241
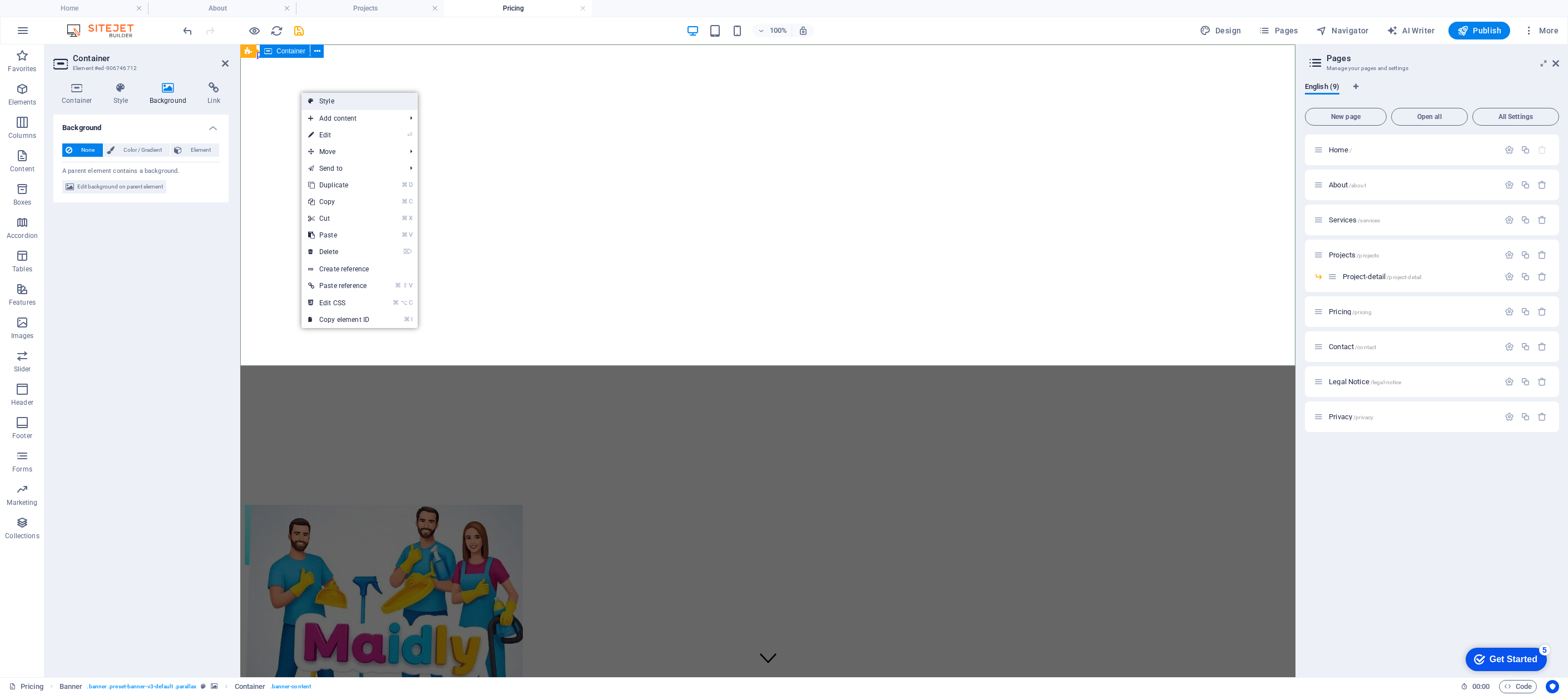
click at [343, 102] on link "Style" at bounding box center [359, 101] width 116 height 16
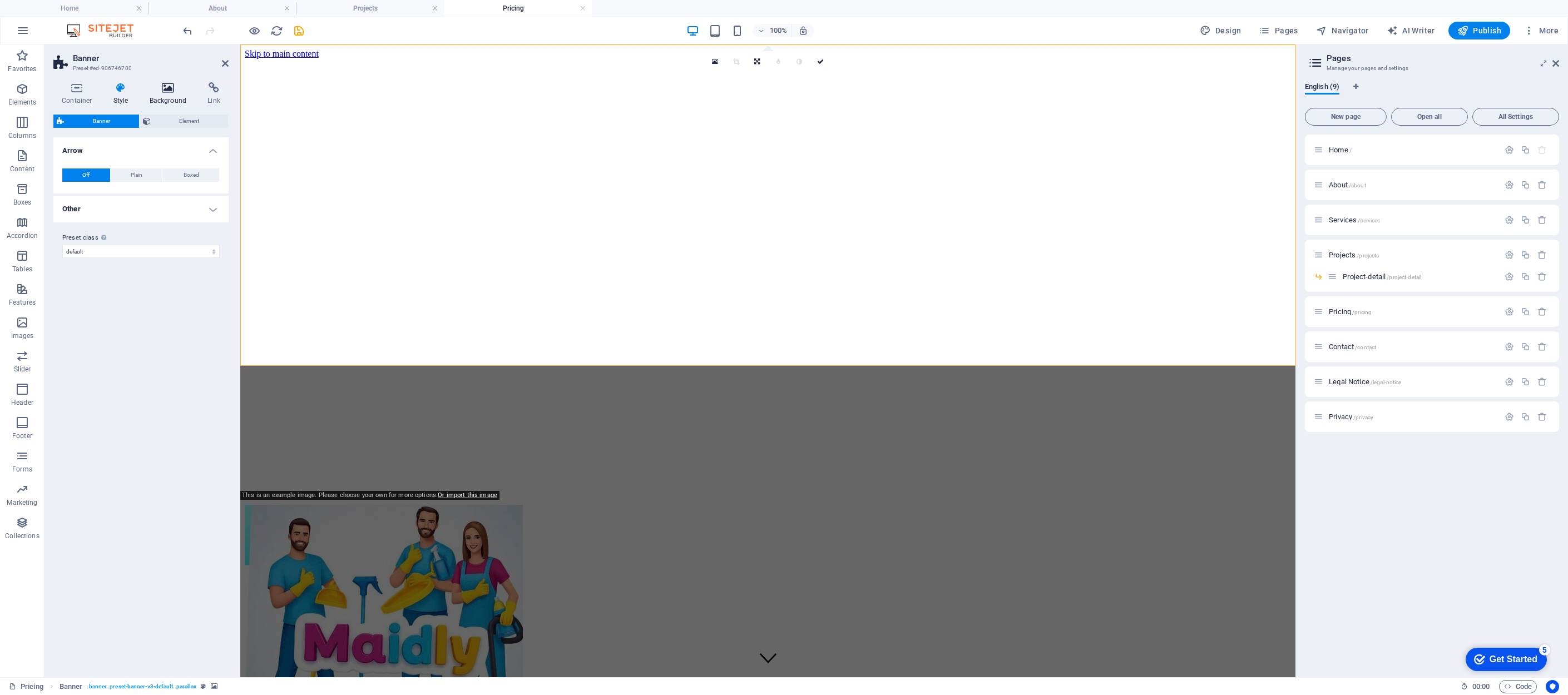
click at [169, 93] on icon at bounding box center [168, 88] width 54 height 11
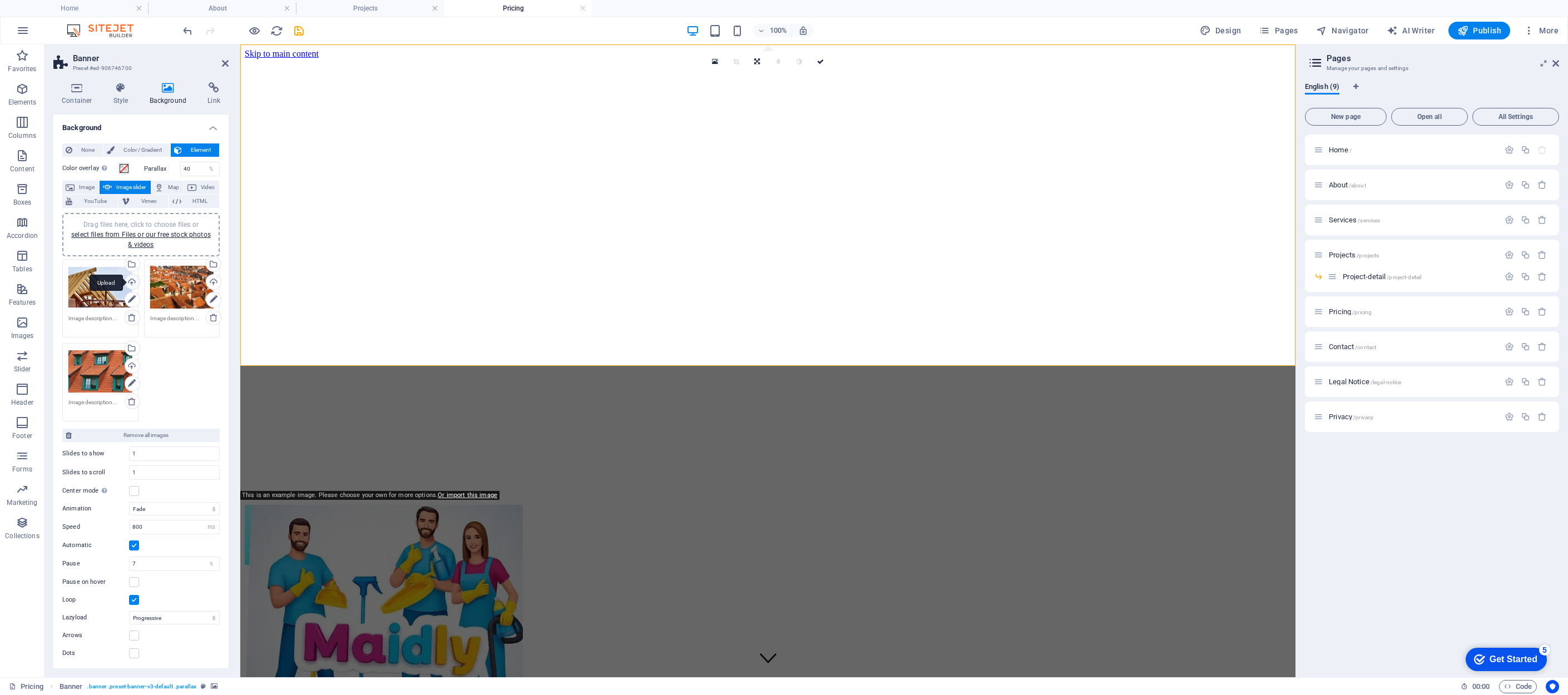
click at [131, 281] on div "Upload" at bounding box center [131, 282] width 16 height 16
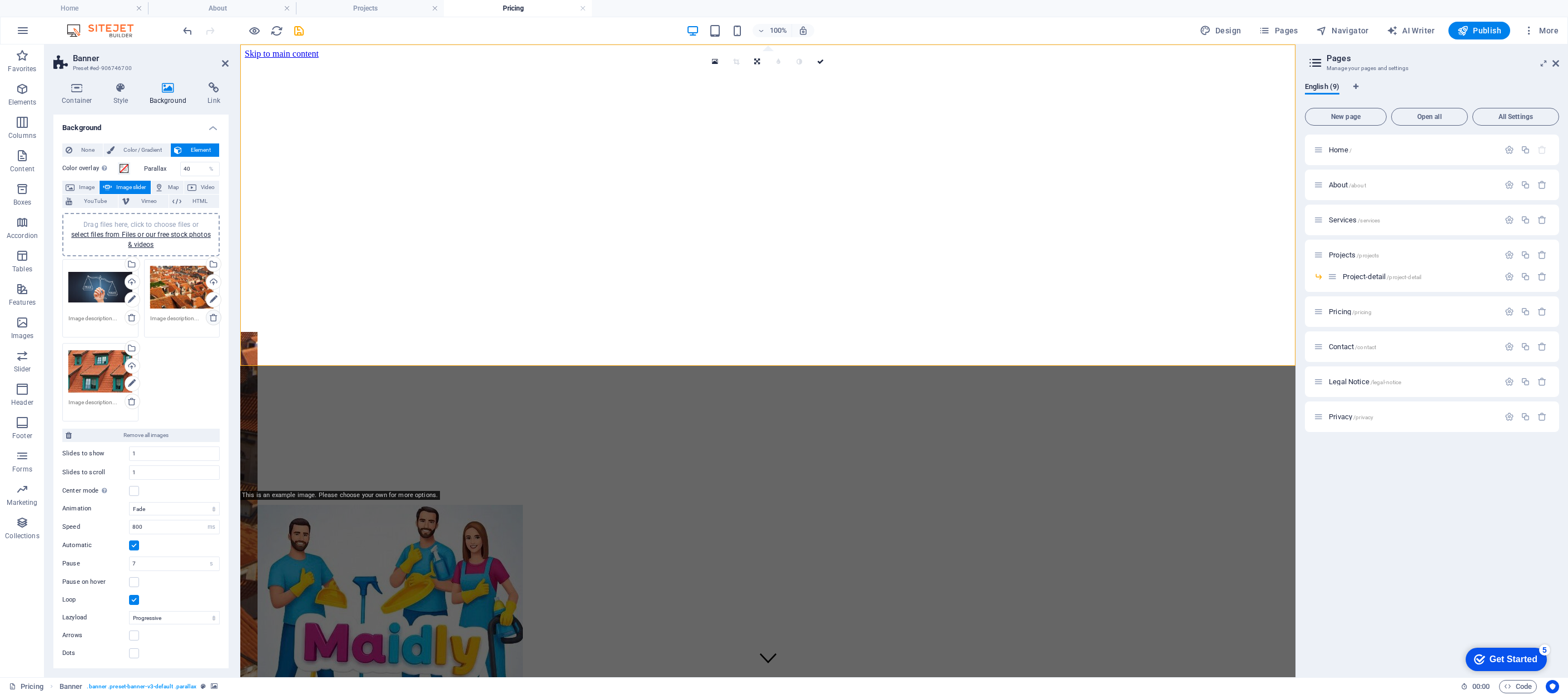
click at [214, 318] on icon at bounding box center [214, 317] width 9 height 9
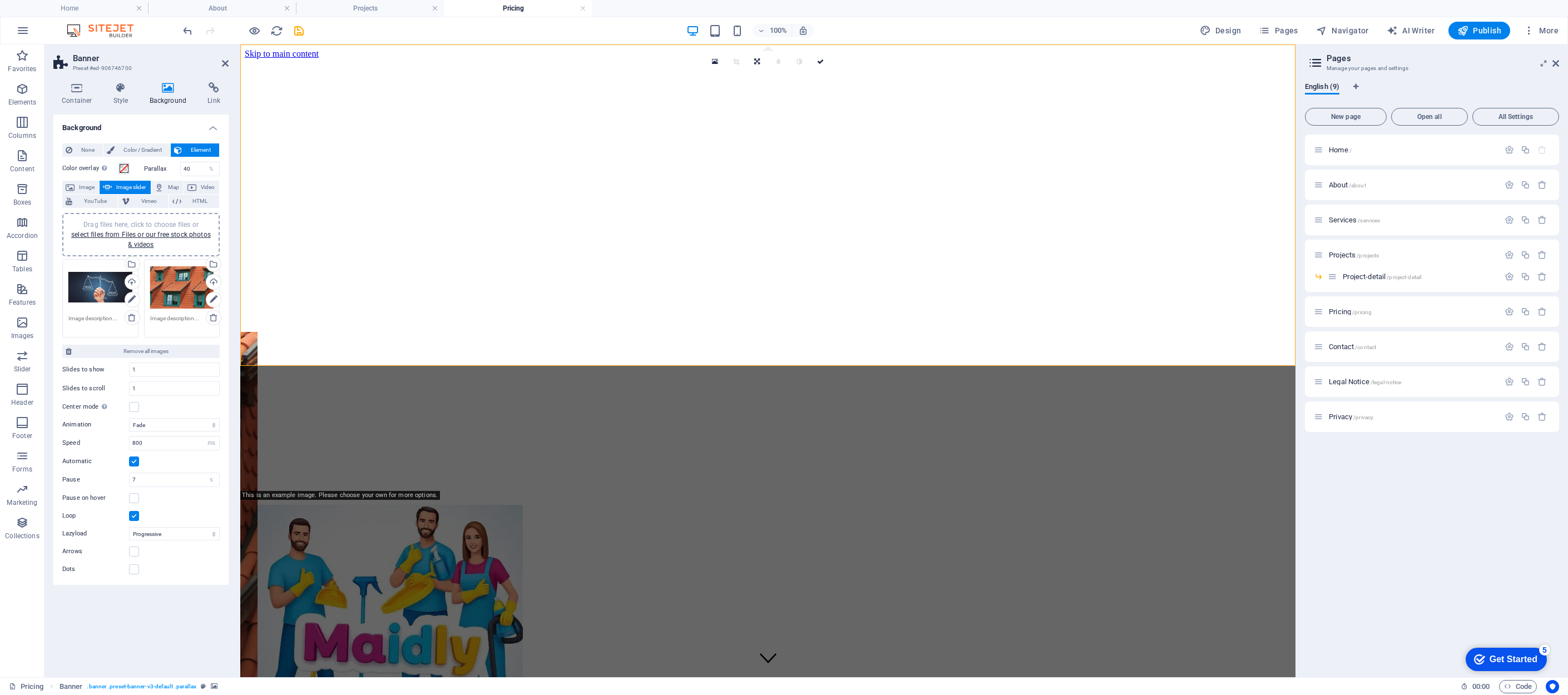
click at [213, 320] on icon at bounding box center [214, 317] width 9 height 9
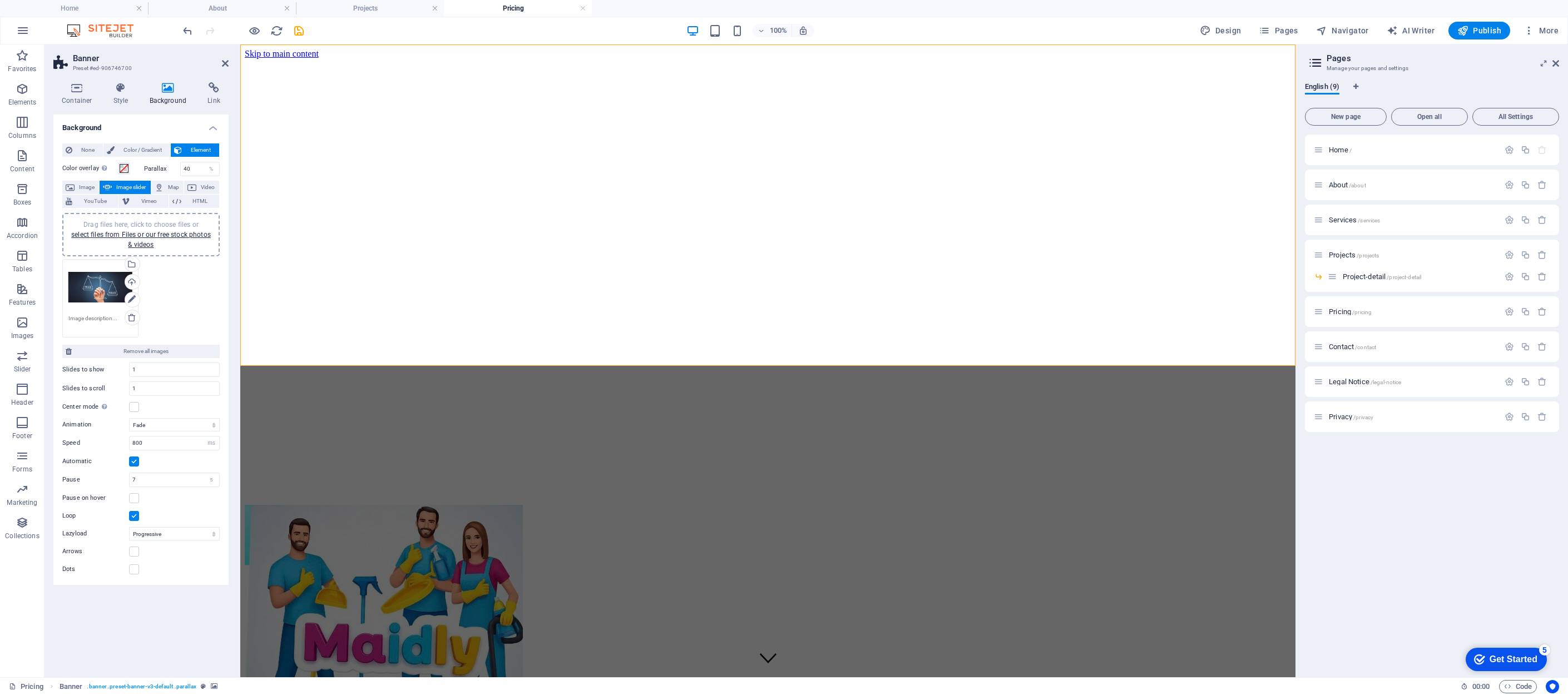
click at [107, 288] on div "Drag files here, click to choose files or select files from Files or our free s…" at bounding box center [100, 287] width 64 height 44
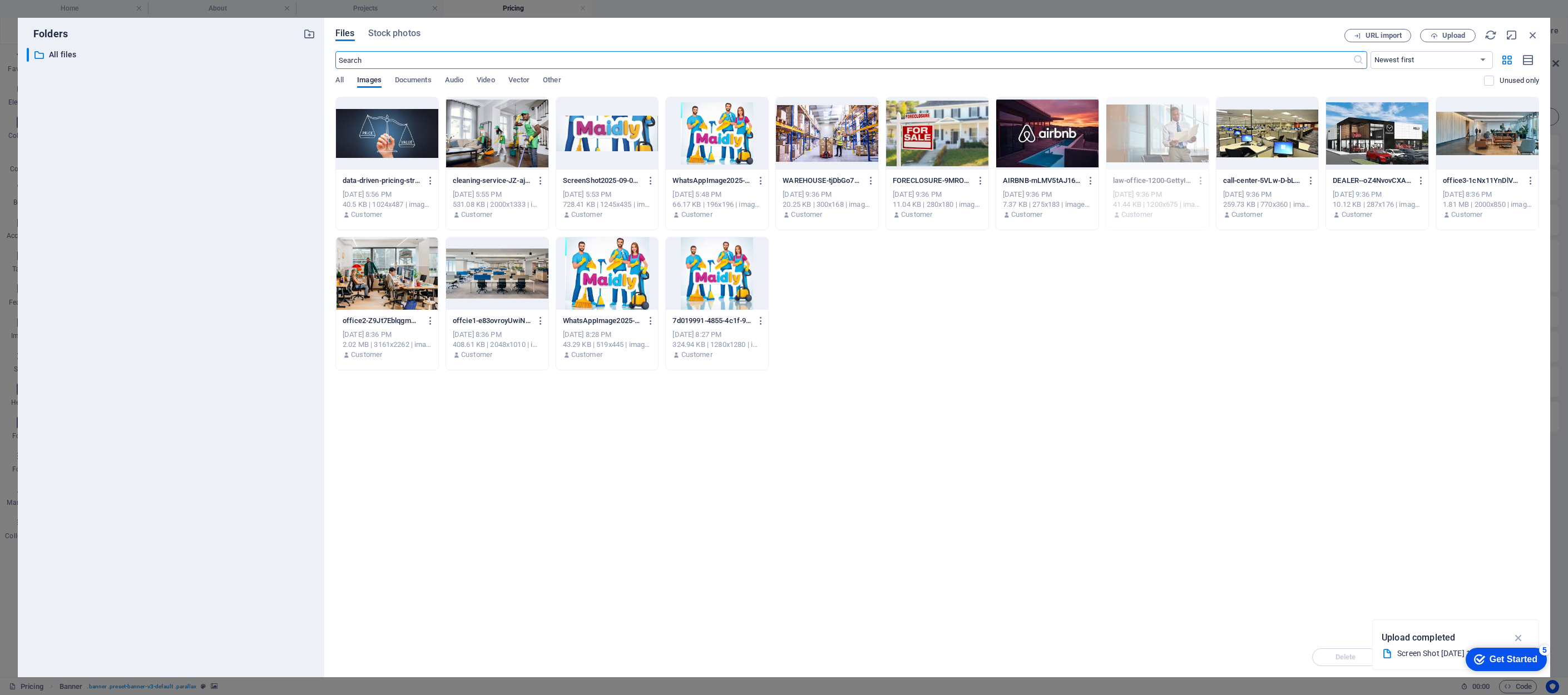
click at [382, 143] on div at bounding box center [387, 133] width 102 height 72
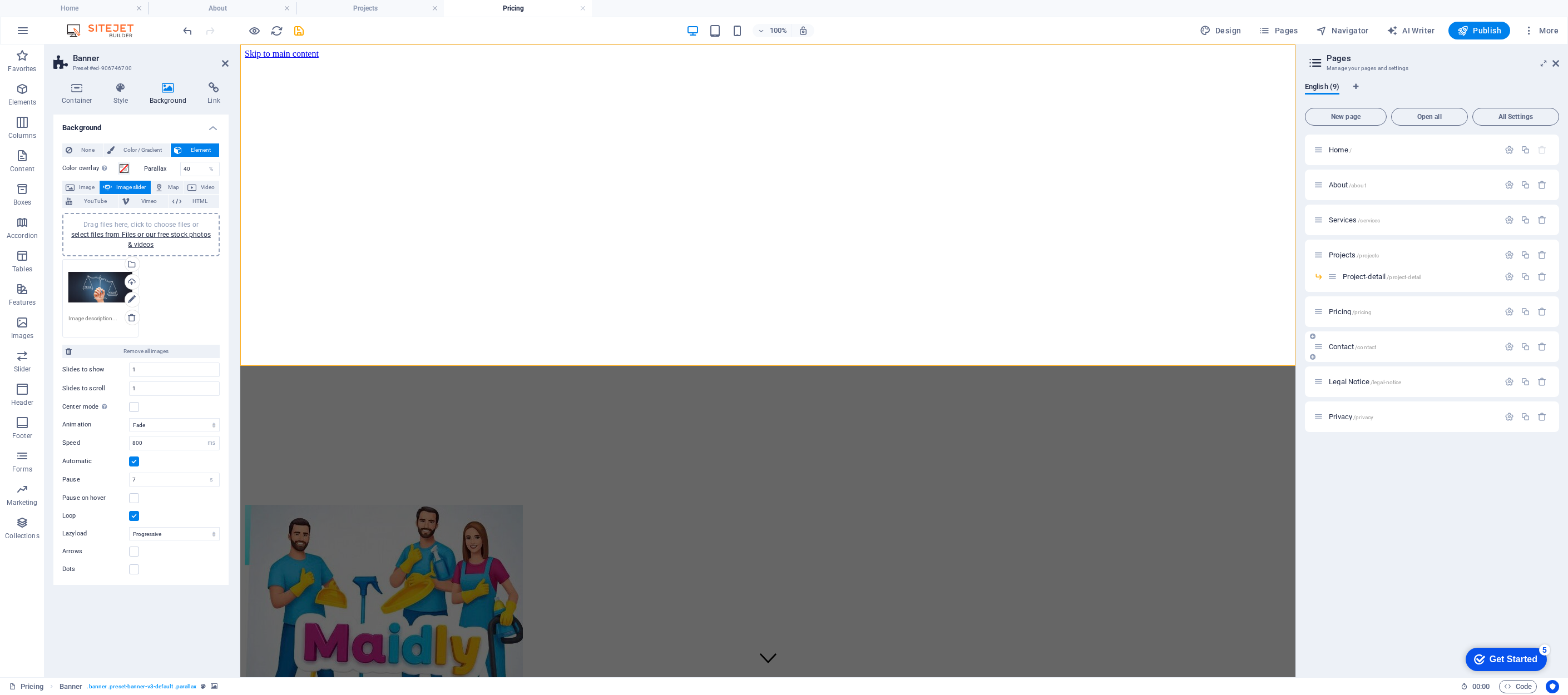
click at [1135, 343] on div "Contact /contact" at bounding box center [1406, 346] width 185 height 13
click at [1135, 345] on span "Contact /contact" at bounding box center [1353, 347] width 47 height 9
click at [1135, 366] on div "Legal Notice /legal-notice" at bounding box center [1432, 382] width 254 height 30
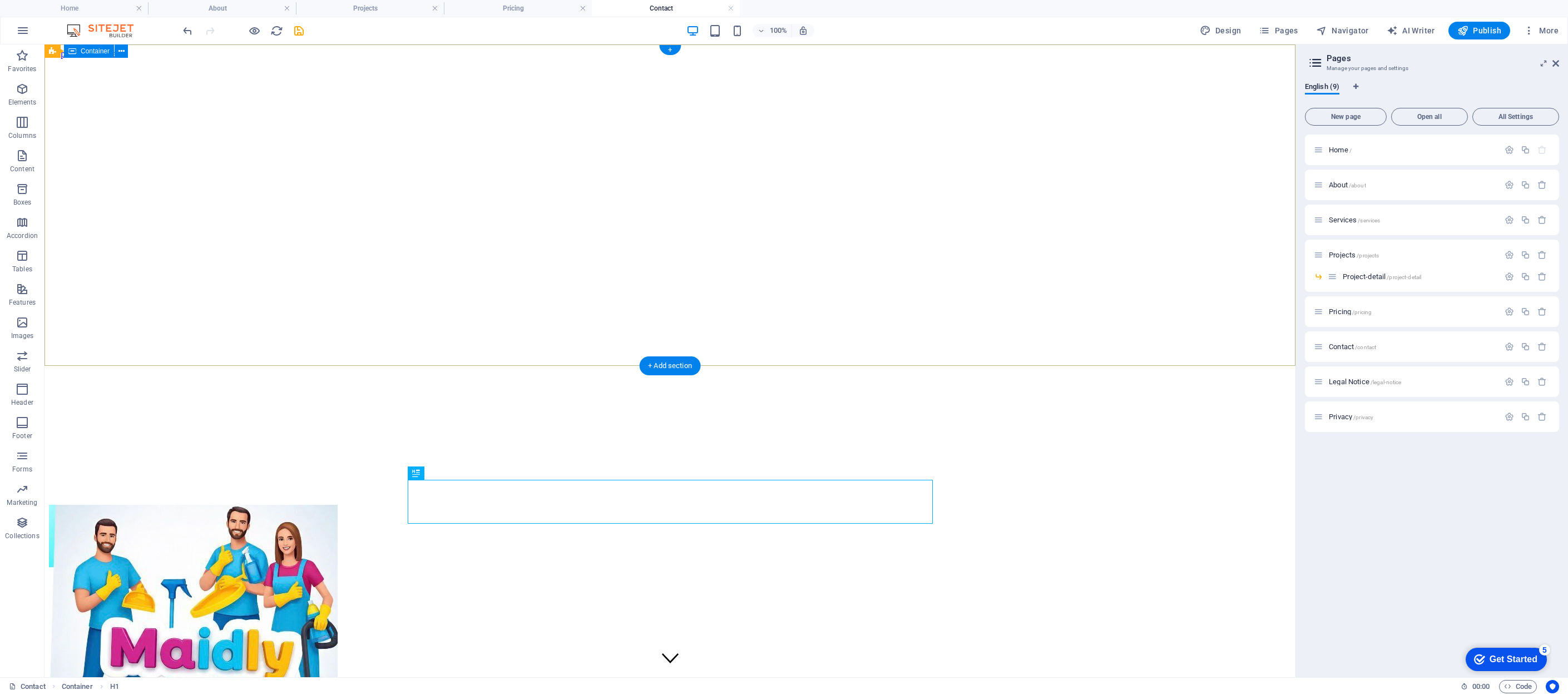
click at [178, 505] on div at bounding box center [670, 630] width 1242 height 250
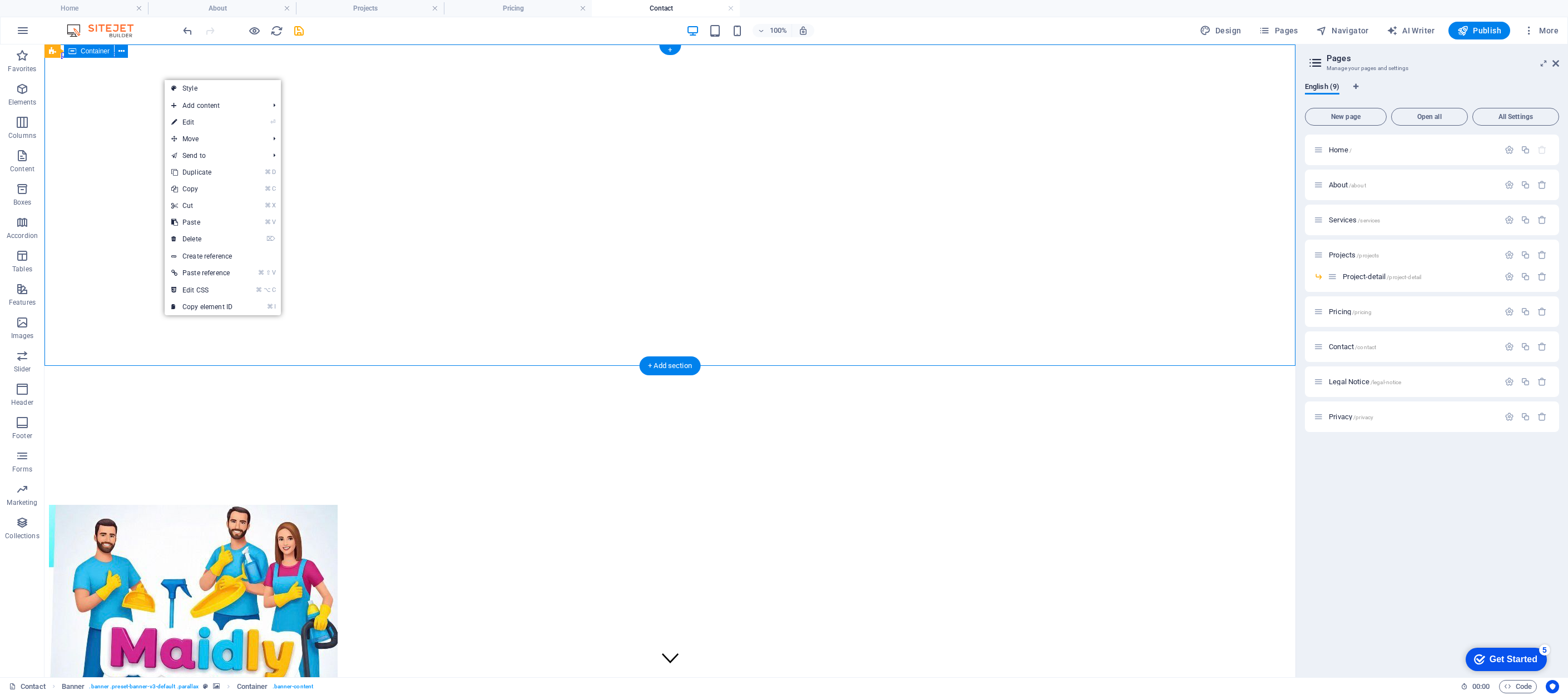
drag, startPoint x: 164, startPoint y: 79, endPoint x: 231, endPoint y: 125, distance: 81.3
click at [197, 88] on link "Style" at bounding box center [222, 88] width 116 height 16
select select "fade"
select select "ms"
select select "s"
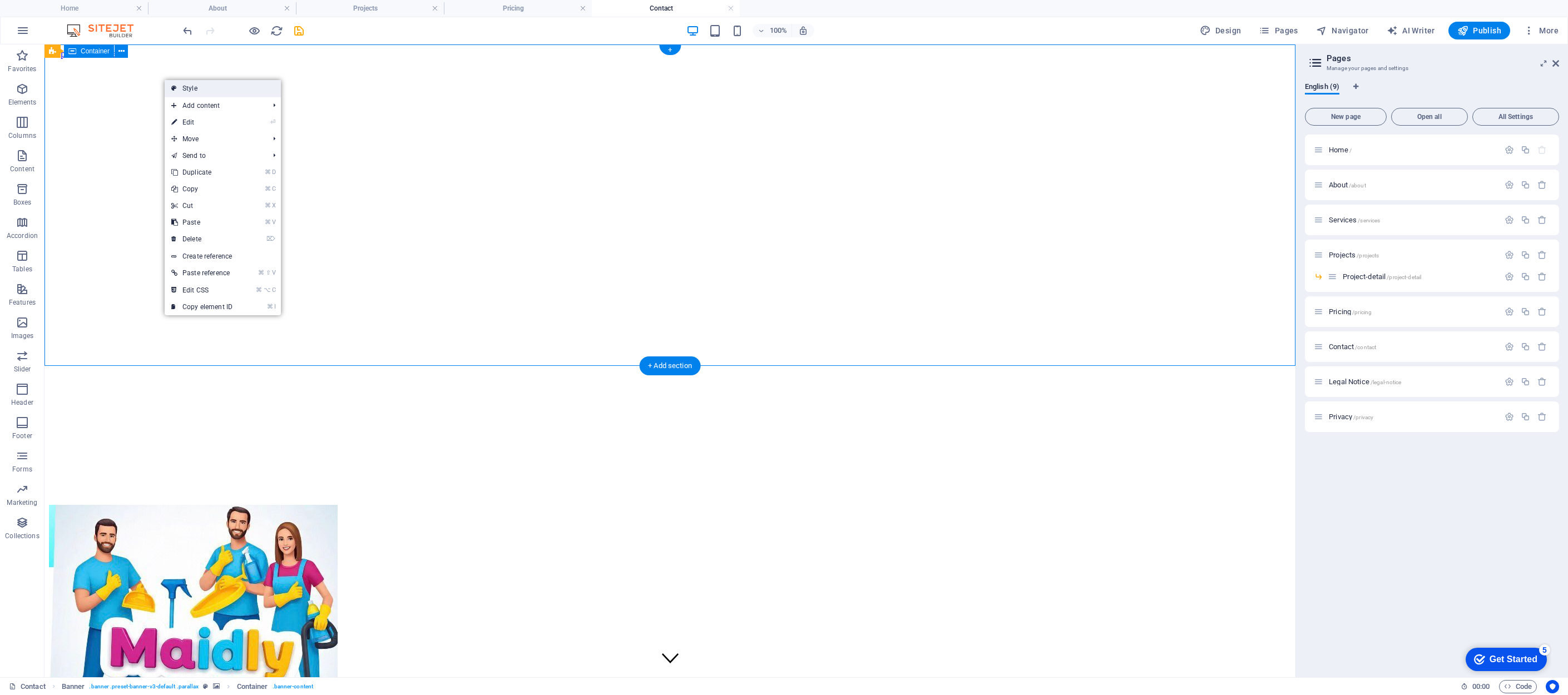
select select "progressive"
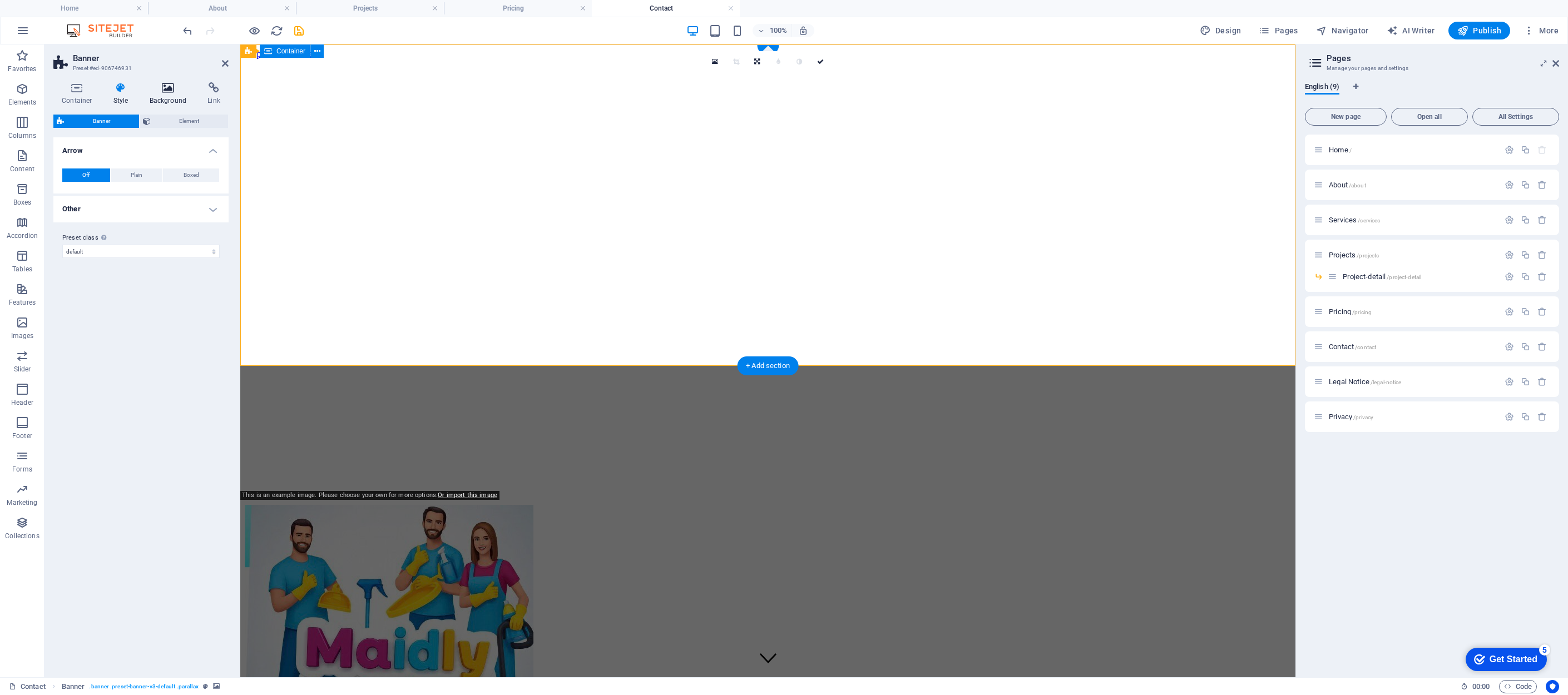
click at [166, 89] on icon at bounding box center [168, 88] width 54 height 11
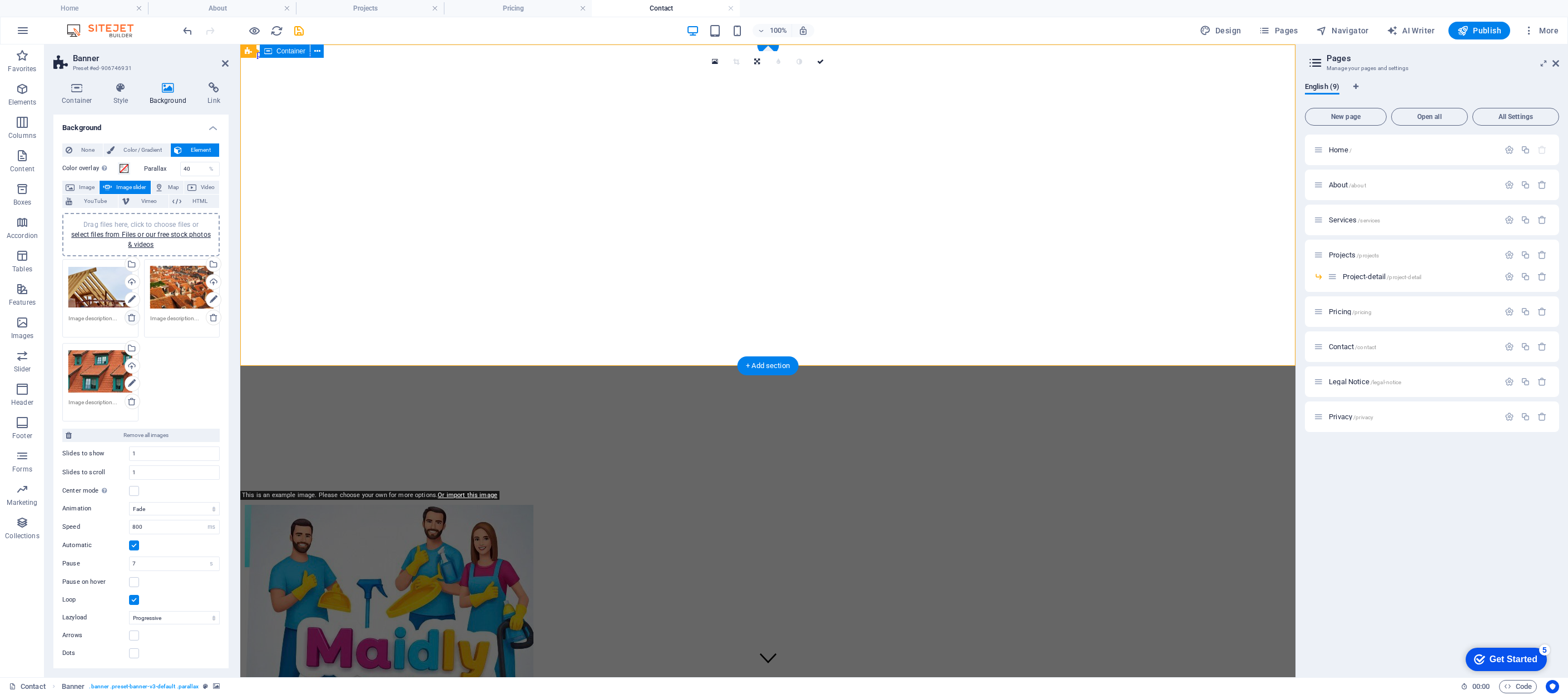
click at [131, 315] on icon at bounding box center [131, 317] width 9 height 9
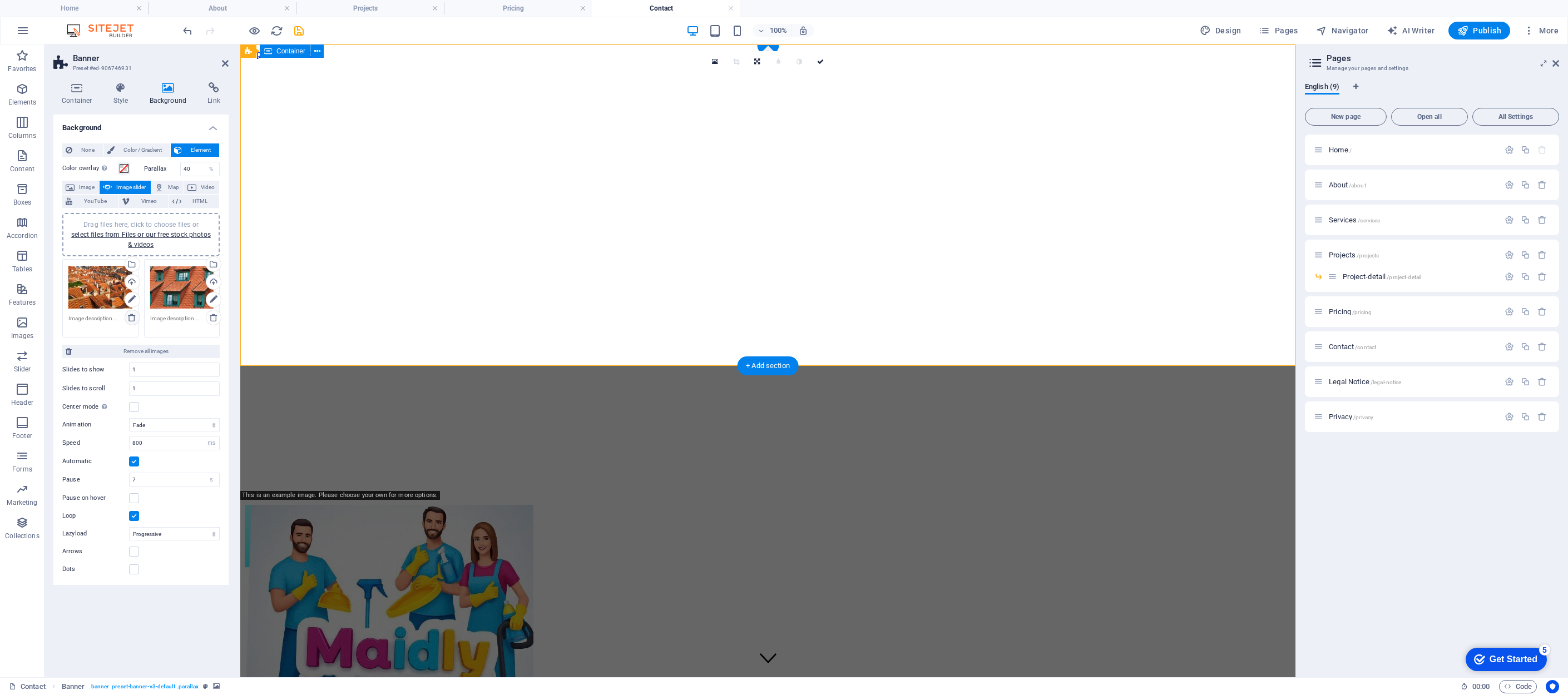
click at [133, 315] on icon at bounding box center [131, 317] width 9 height 9
click at [100, 287] on div "Drag files here, click to choose files or select files from Files or our free s…" at bounding box center [100, 287] width 64 height 44
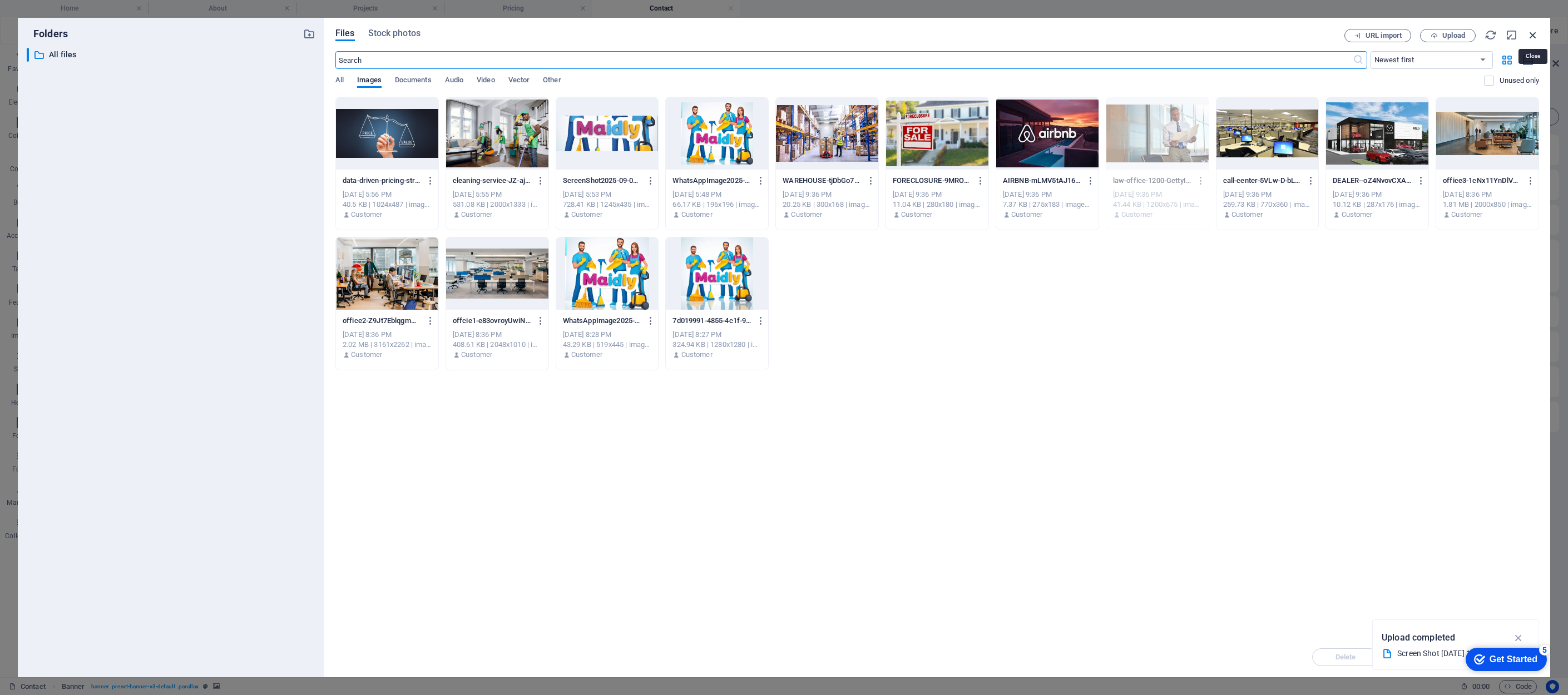
click at [1135, 32] on icon "button" at bounding box center [1533, 35] width 12 height 12
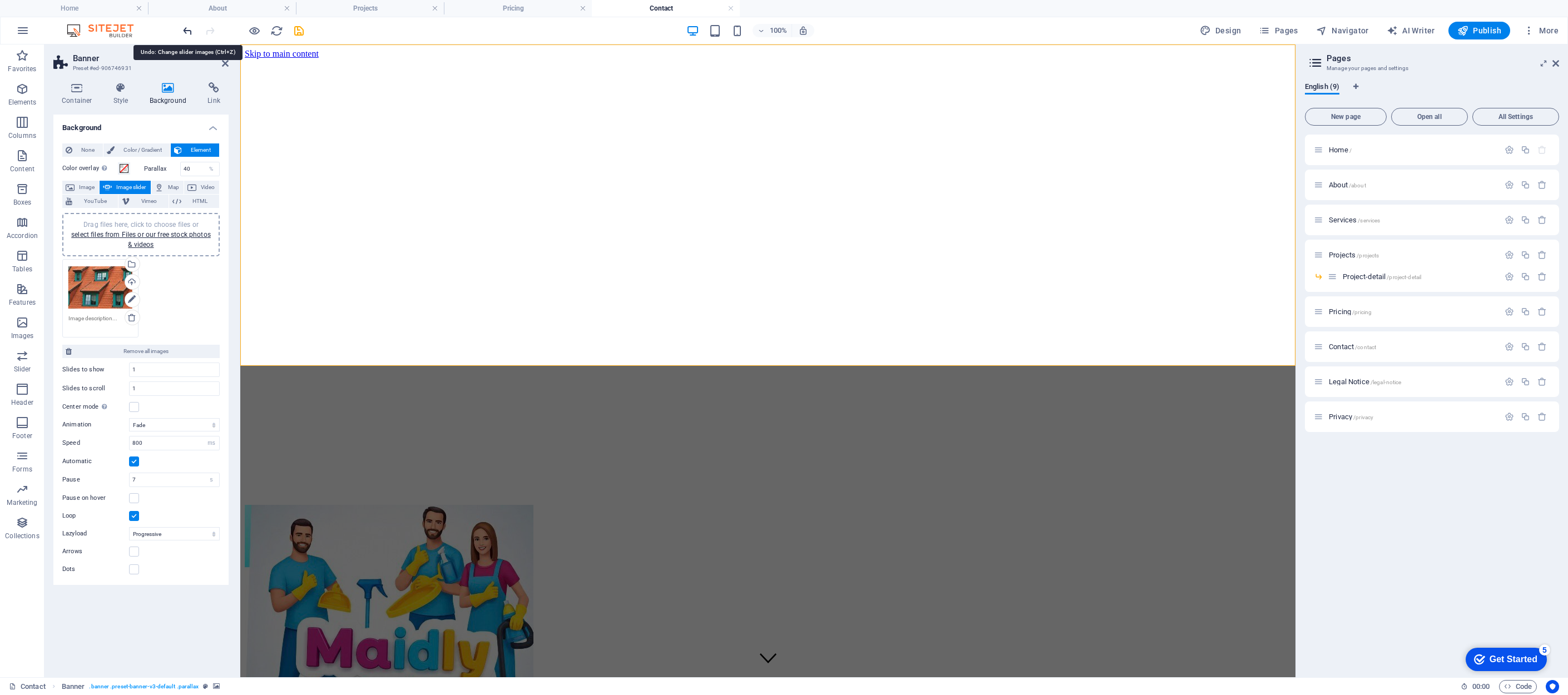
click at [187, 30] on icon "undo" at bounding box center [187, 30] width 13 height 13
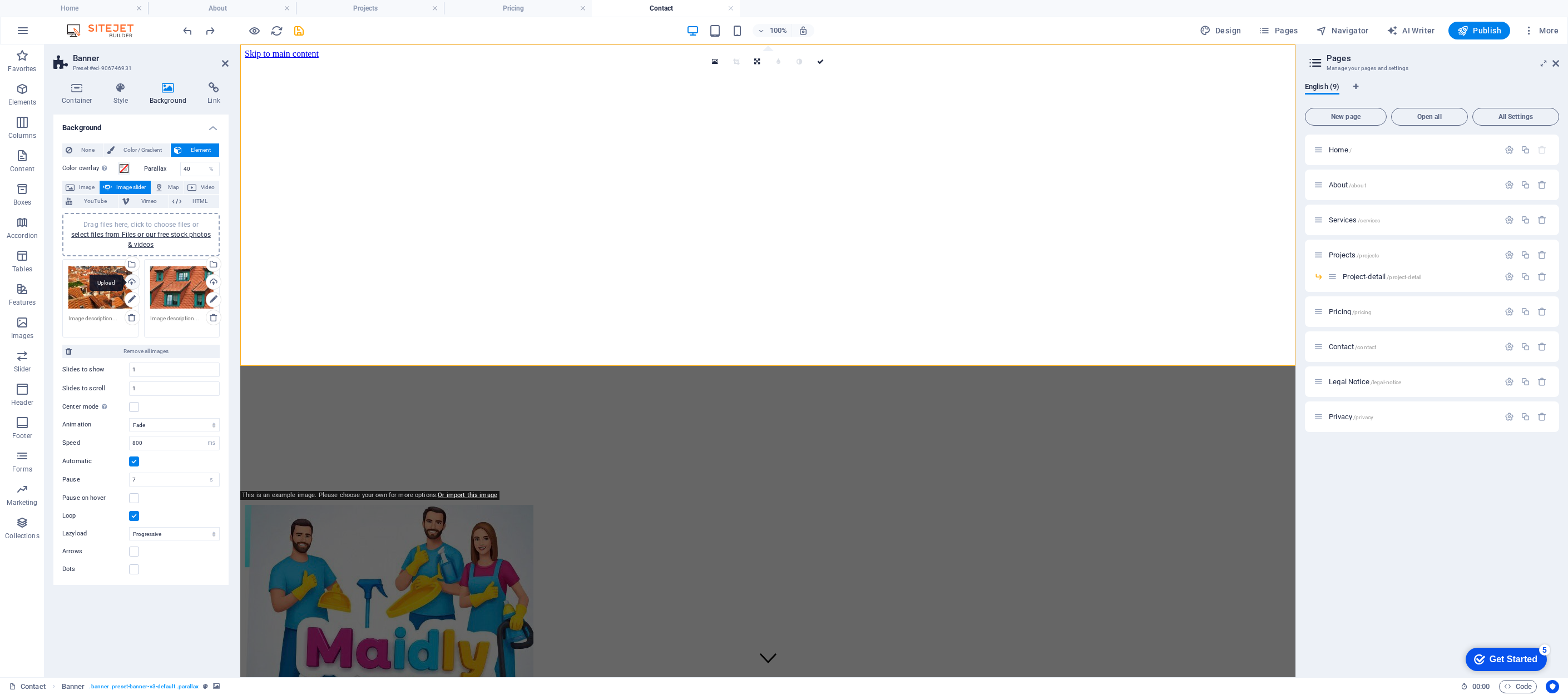
click at [133, 279] on div "Upload" at bounding box center [131, 282] width 16 height 16
click at [171, 293] on div "Drag files here, click to choose files or select files from Files or our free s…" at bounding box center [182, 287] width 64 height 44
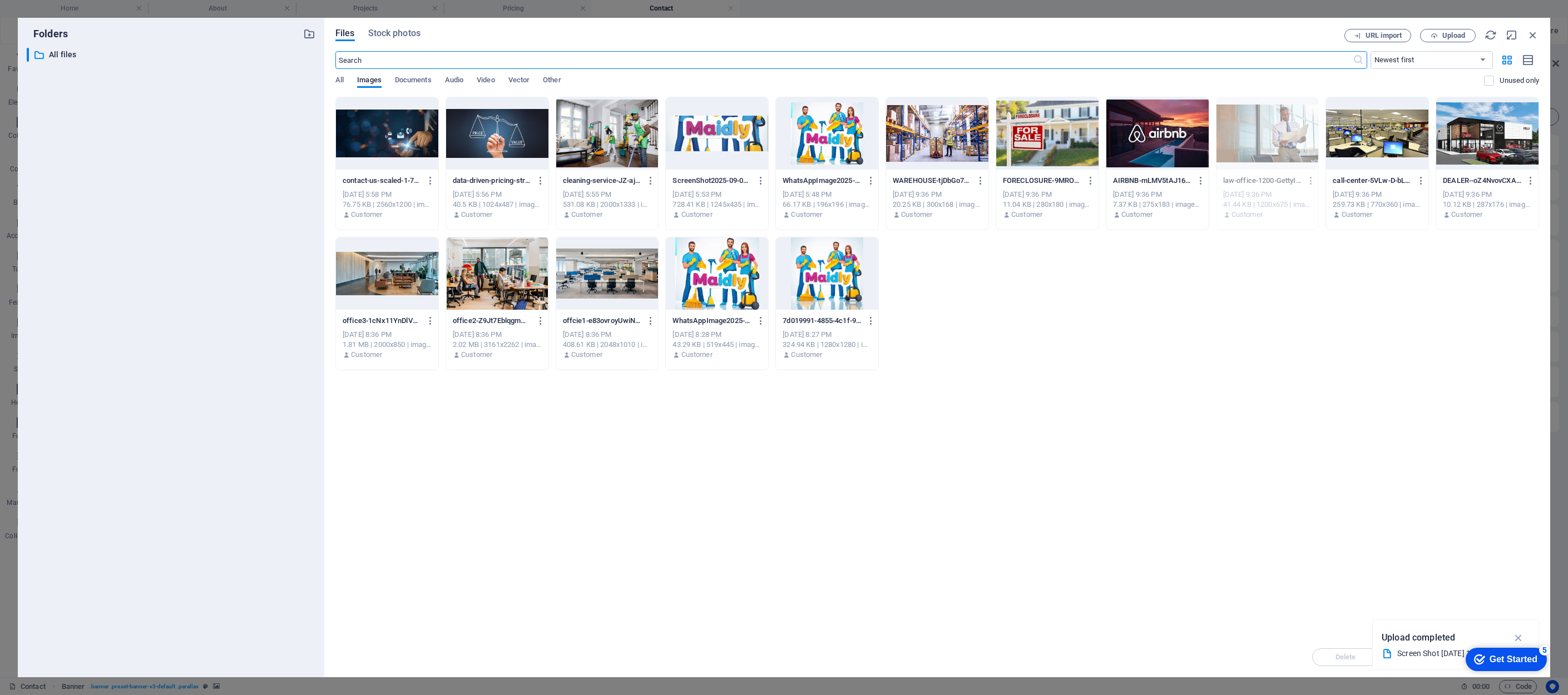
click at [412, 139] on div at bounding box center [387, 133] width 102 height 72
click at [412, 139] on div "1" at bounding box center [387, 133] width 102 height 72
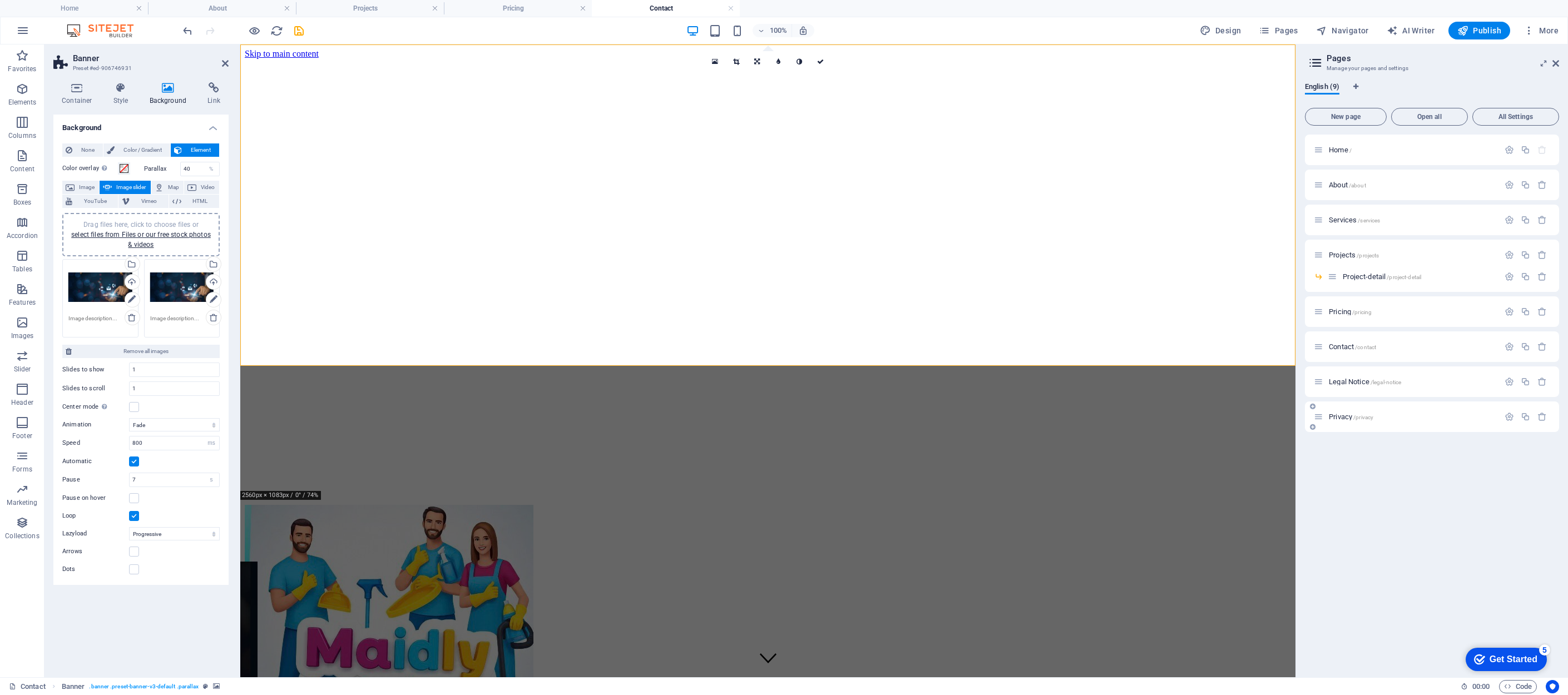
click at [1135, 382] on span "Legal Notice /legal-notice" at bounding box center [1365, 382] width 72 height 9
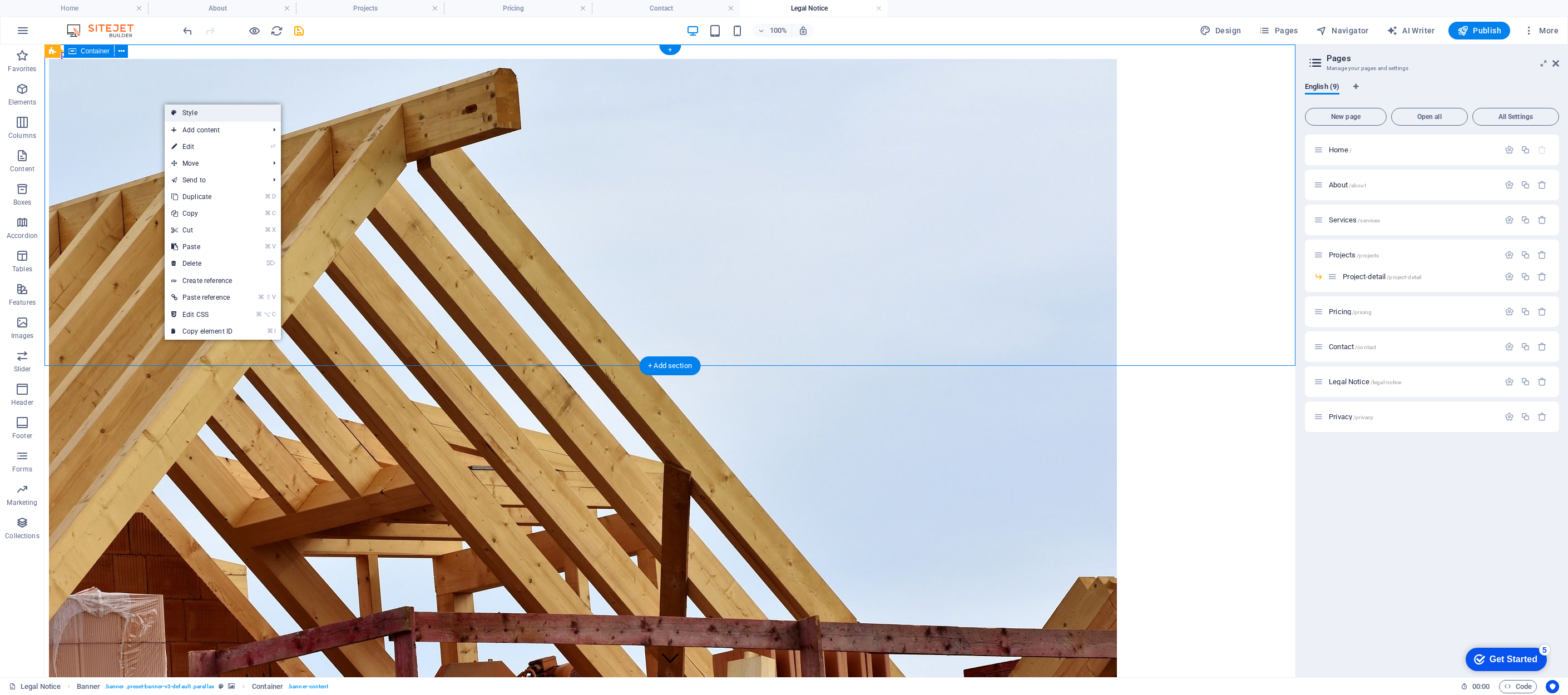
click at [209, 114] on link "Style" at bounding box center [222, 113] width 116 height 16
select select "fade"
select select "ms"
select select "s"
select select "progressive"
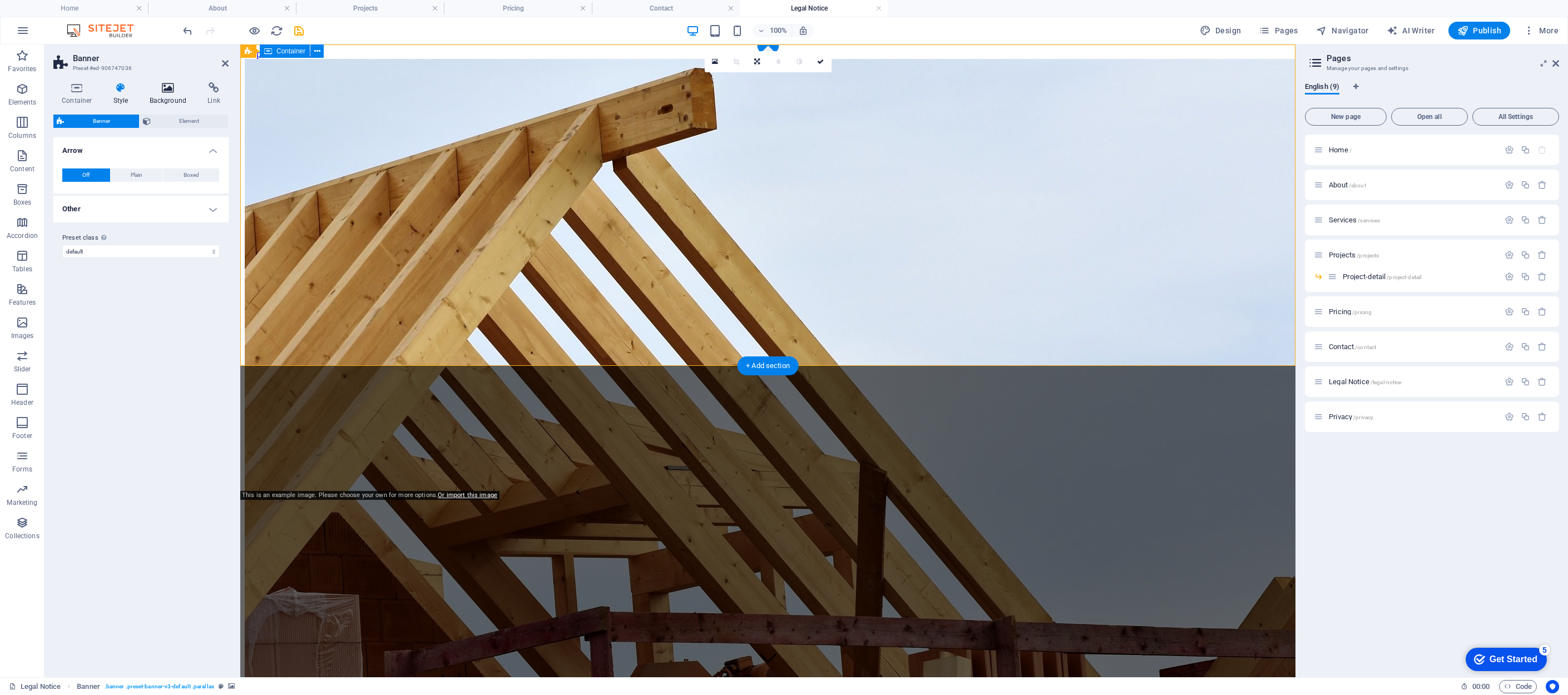
click at [168, 96] on h4 "Background" at bounding box center [170, 94] width 58 height 23
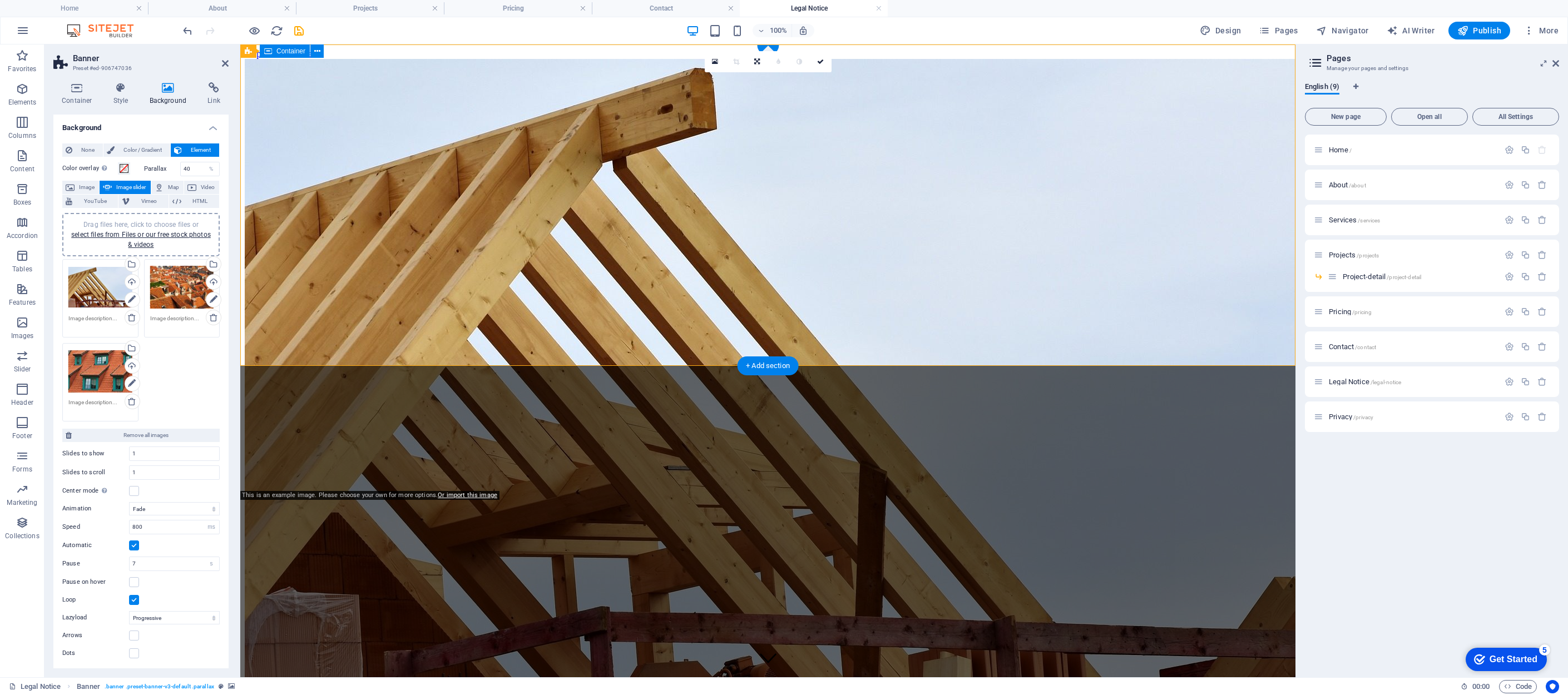
click at [100, 285] on div "Drag files here, click to choose files or select files from Files or our free s…" at bounding box center [100, 287] width 64 height 44
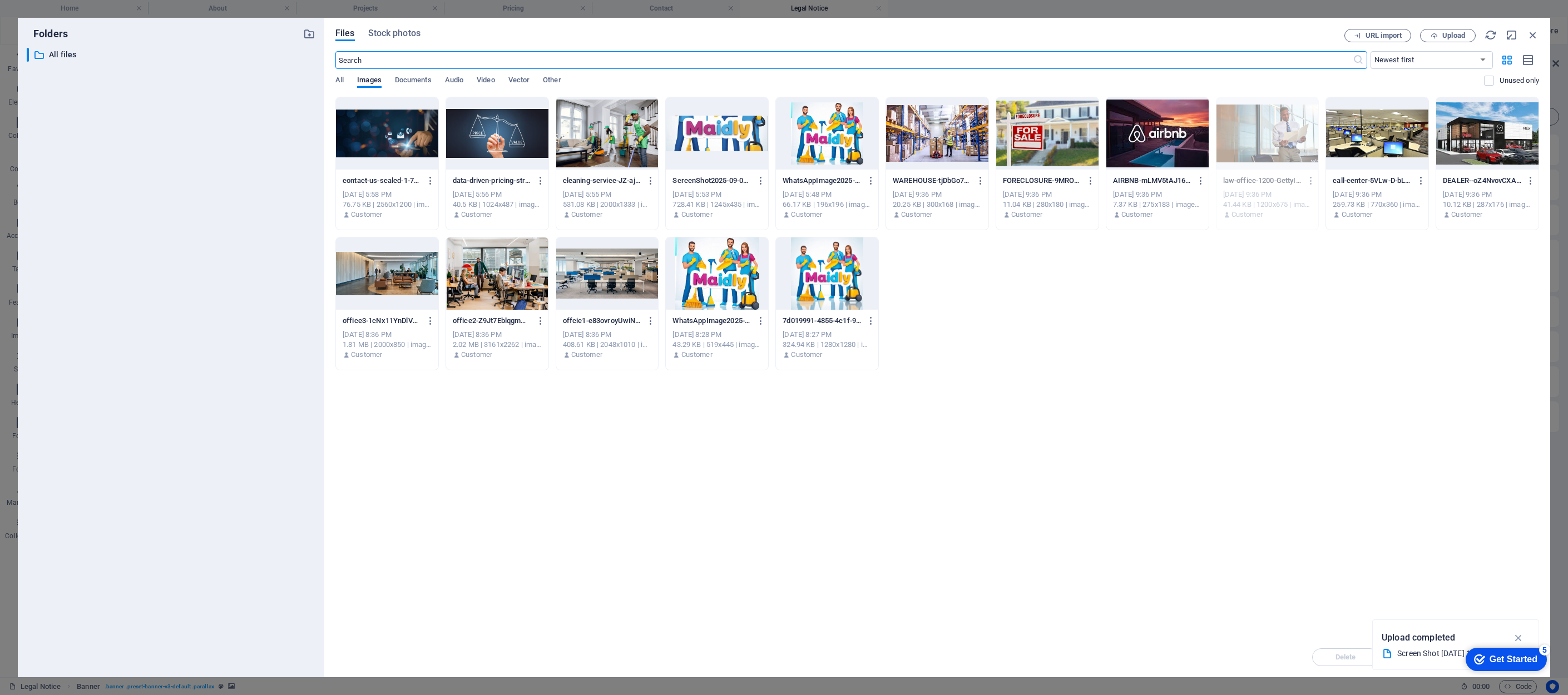
click at [405, 139] on div at bounding box center [387, 133] width 102 height 72
click at [405, 139] on div "1" at bounding box center [387, 133] width 102 height 72
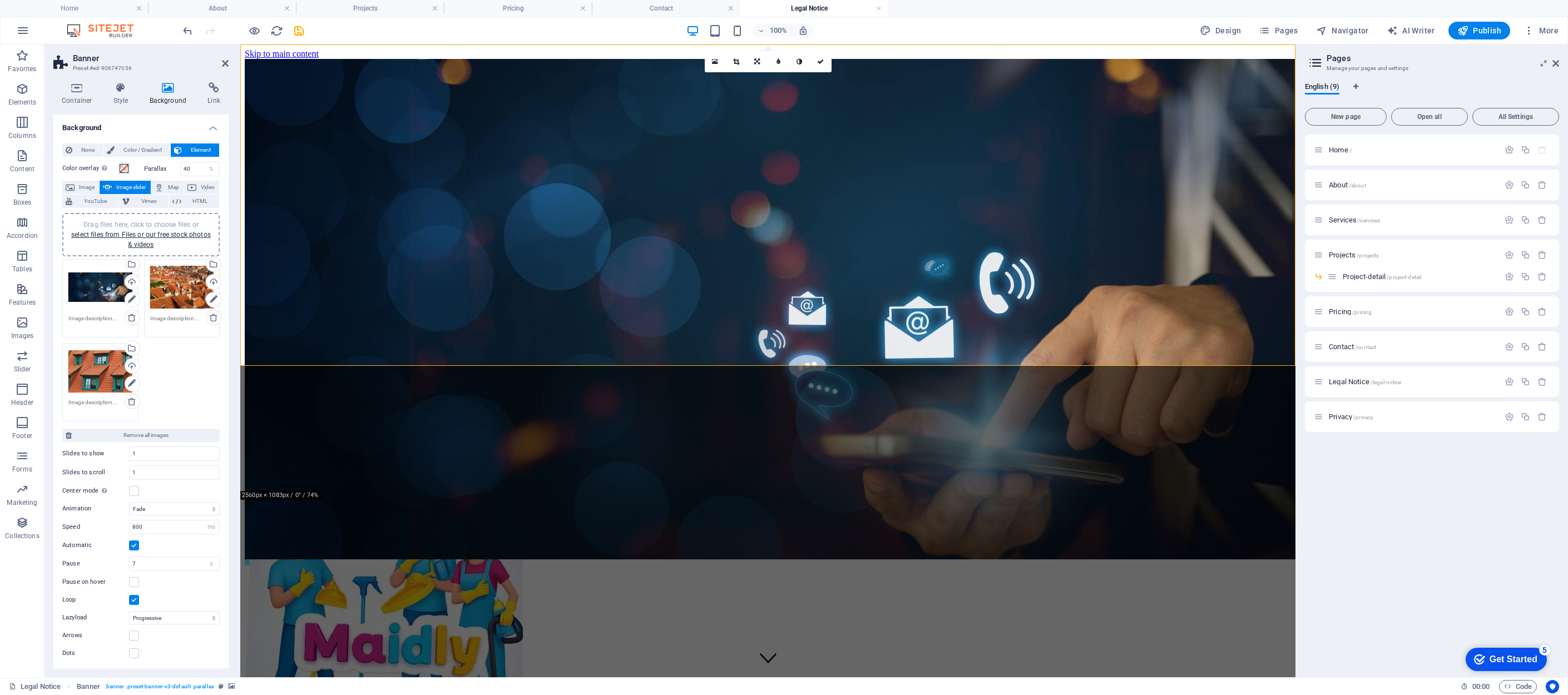
click at [180, 282] on div "Drag files here, click to choose files or select files from Files or our free s…" at bounding box center [182, 287] width 64 height 44
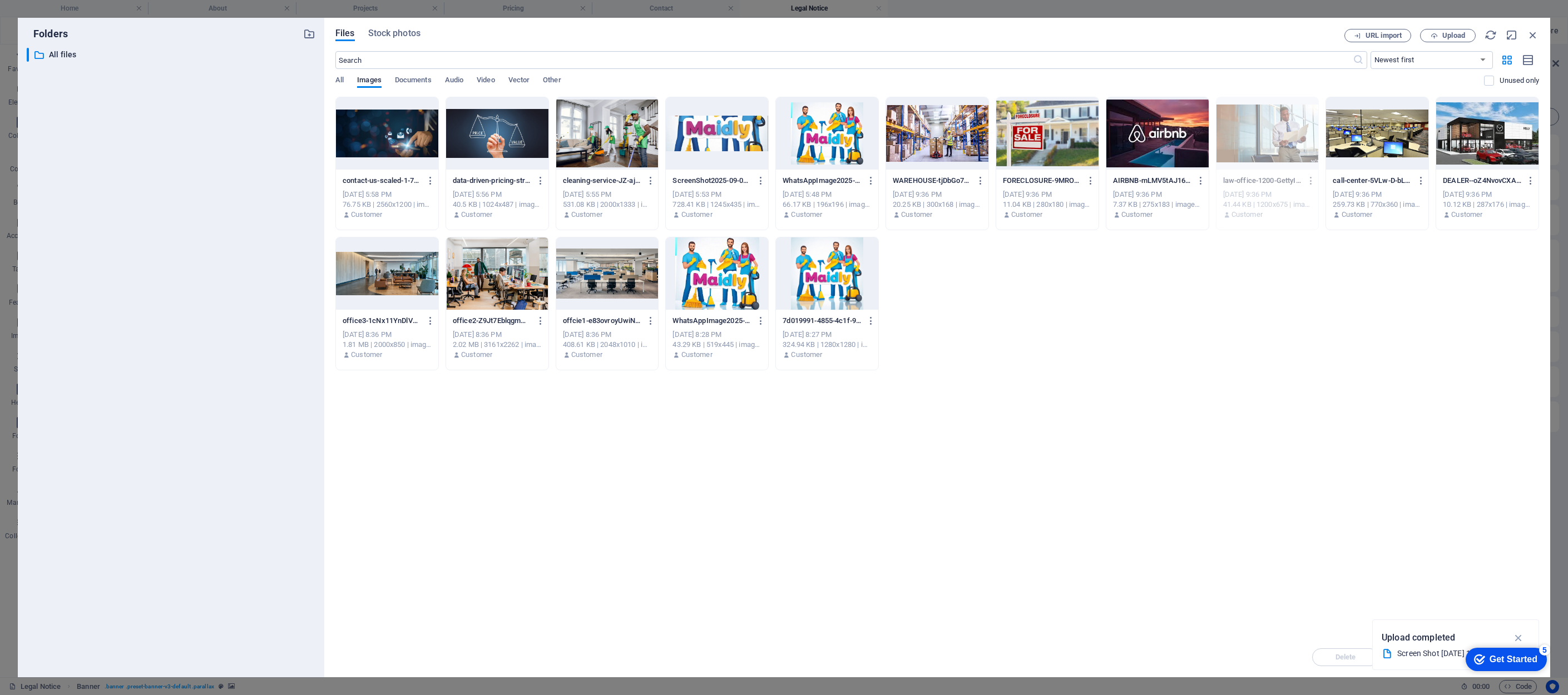
click at [388, 123] on div at bounding box center [387, 133] width 102 height 72
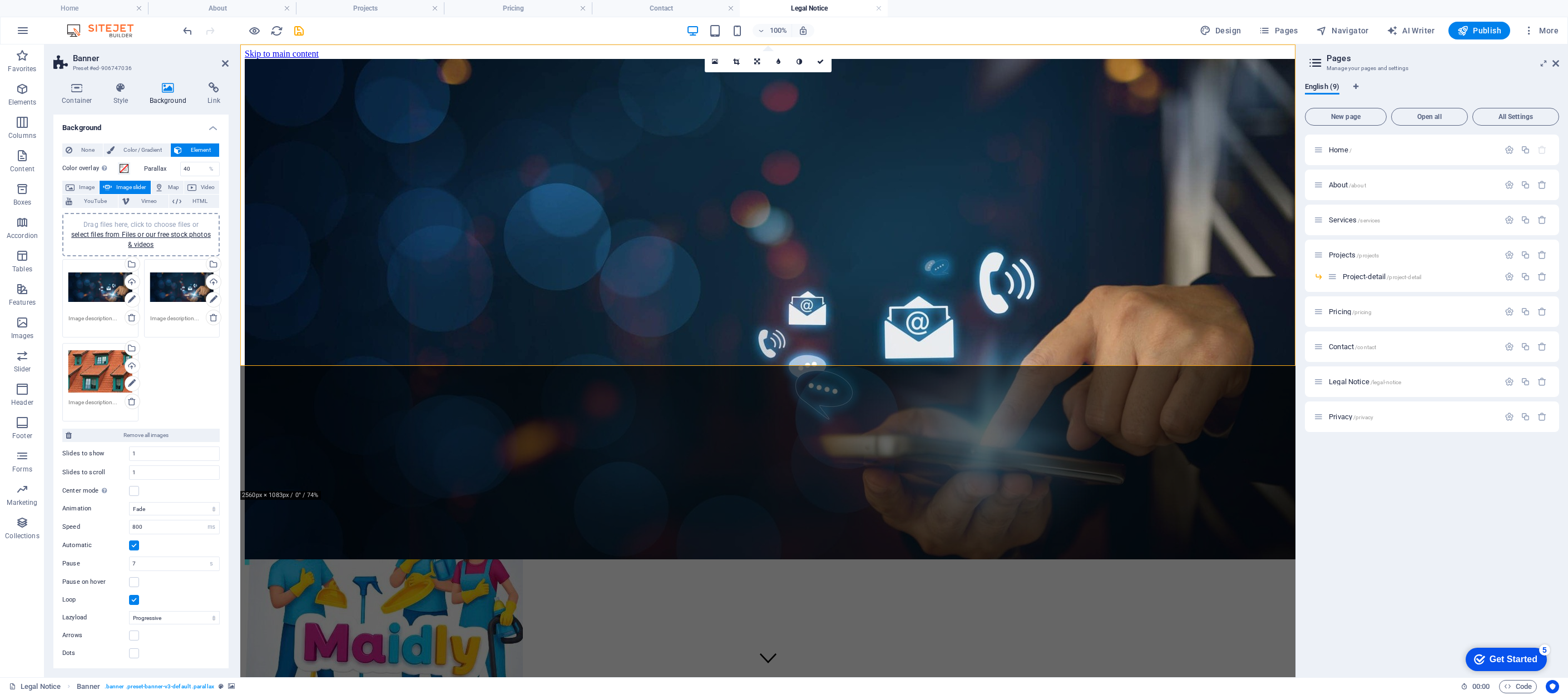
click at [132, 400] on icon at bounding box center [131, 401] width 9 height 9
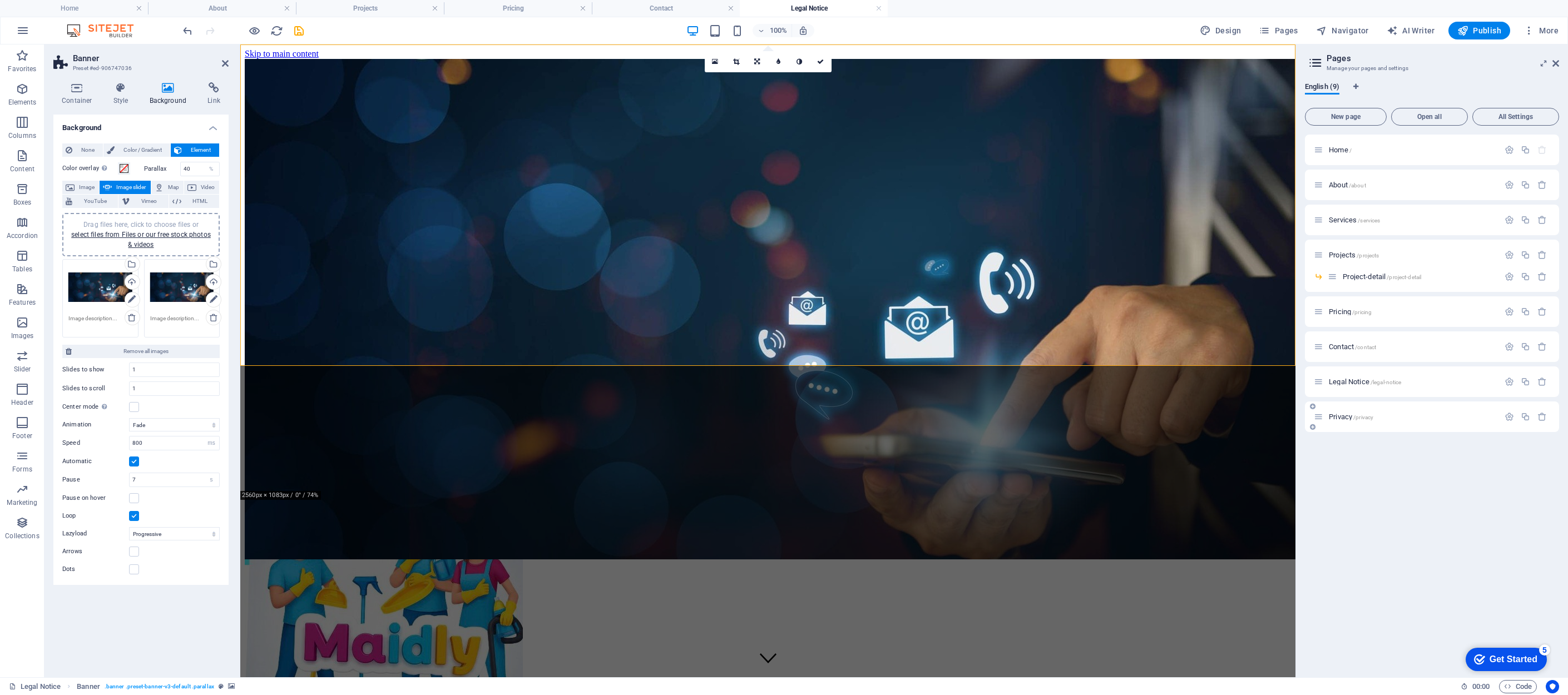
click at [1135, 417] on span "Privacy /privacy" at bounding box center [1351, 417] width 44 height 9
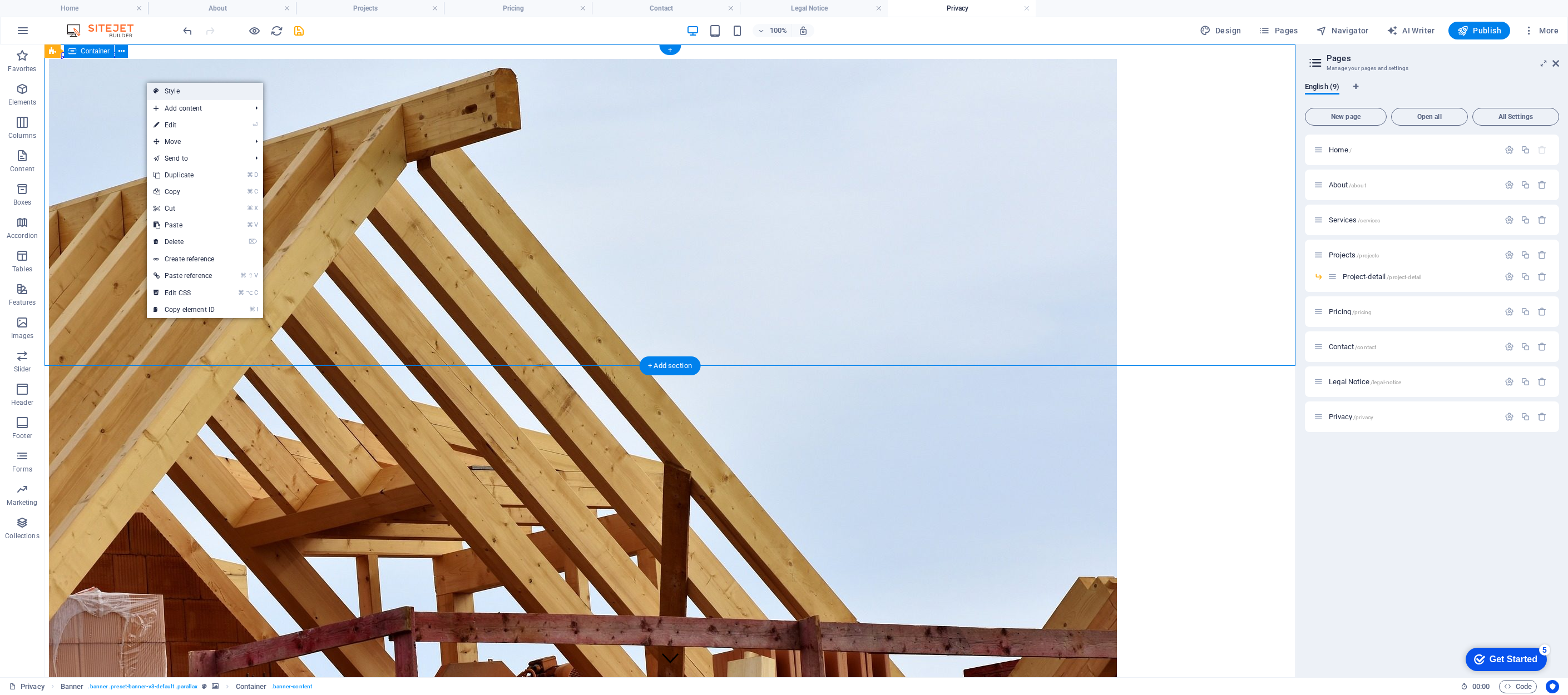
click at [191, 91] on link "Style" at bounding box center [205, 91] width 116 height 16
select select "fade"
select select "ms"
select select "s"
select select "progressive"
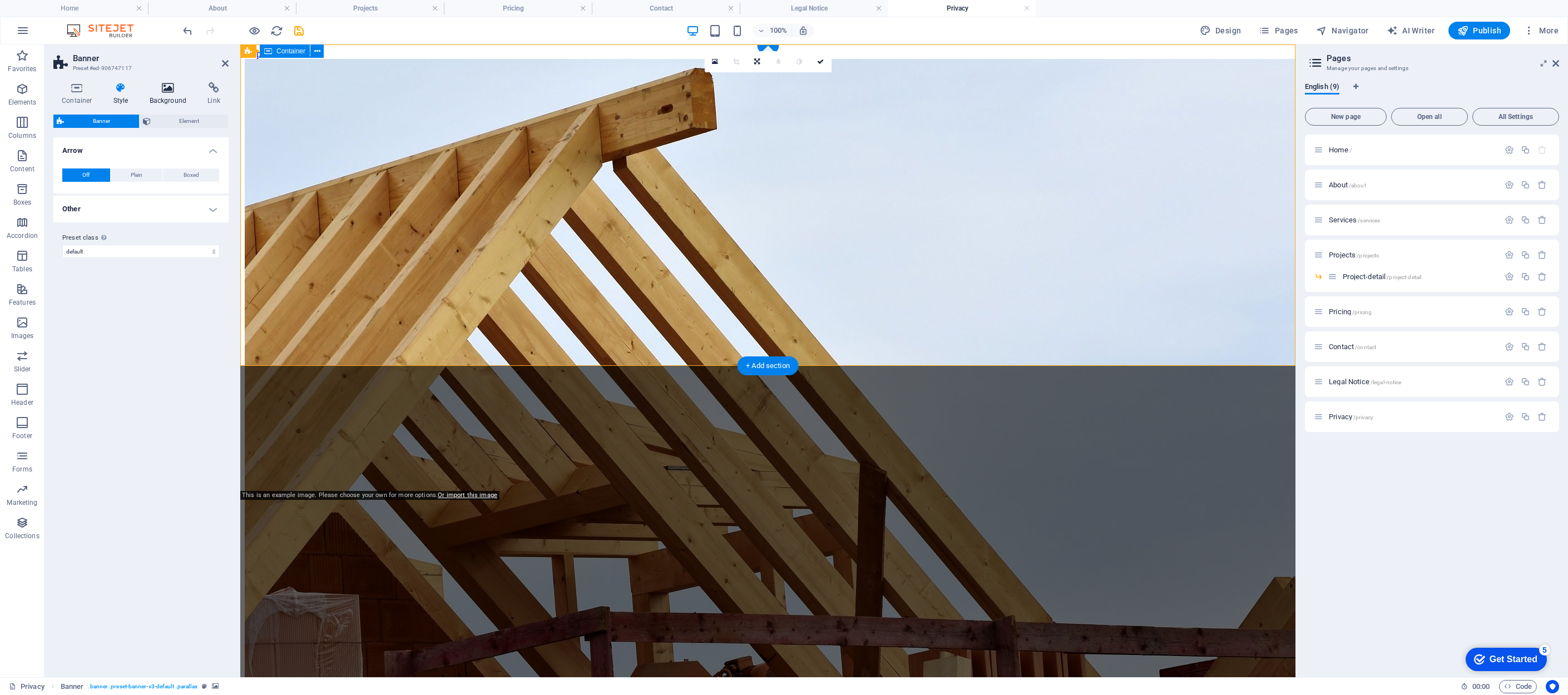
click at [177, 83] on icon at bounding box center [168, 88] width 54 height 11
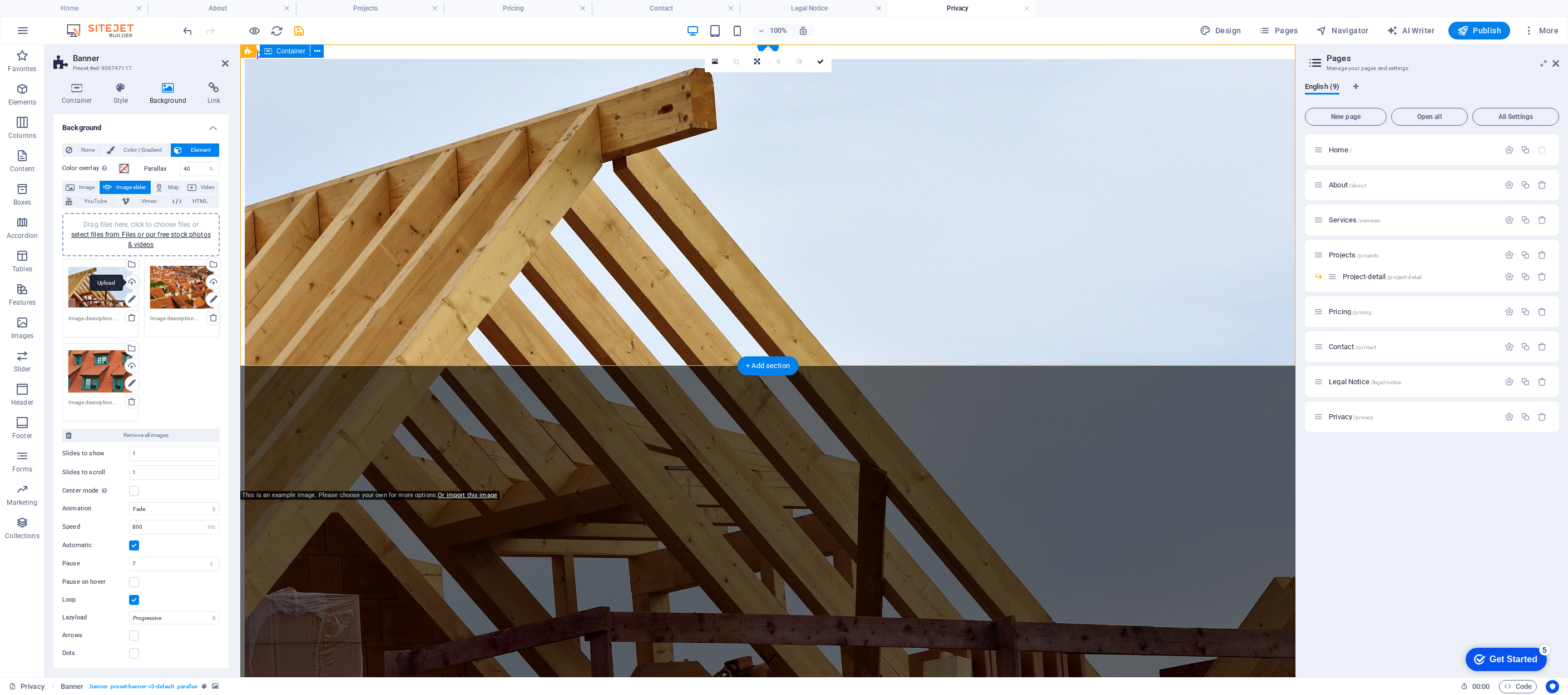
click at [128, 280] on div "Upload" at bounding box center [131, 282] width 16 height 16
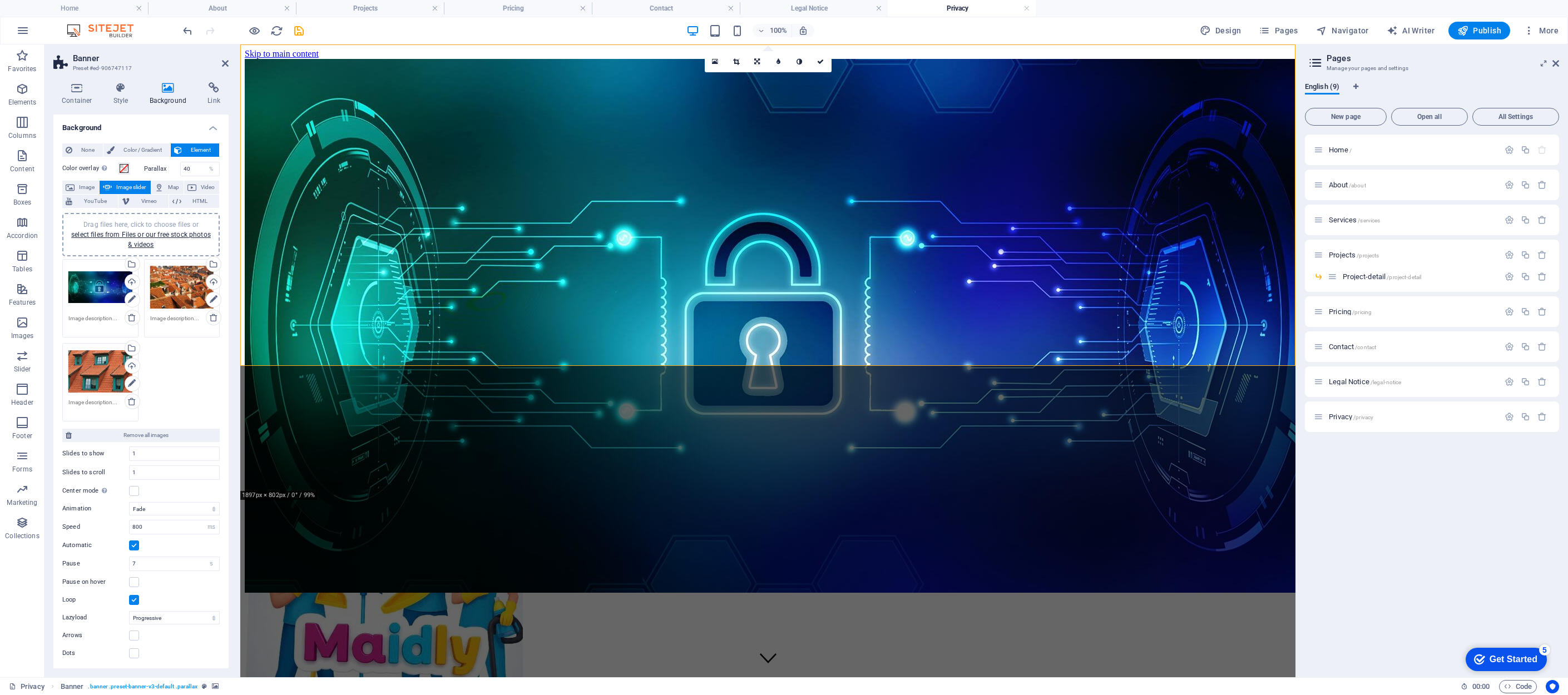
click at [164, 277] on div "Drag files here, click to choose files or select files from Files or our free s…" at bounding box center [182, 287] width 64 height 44
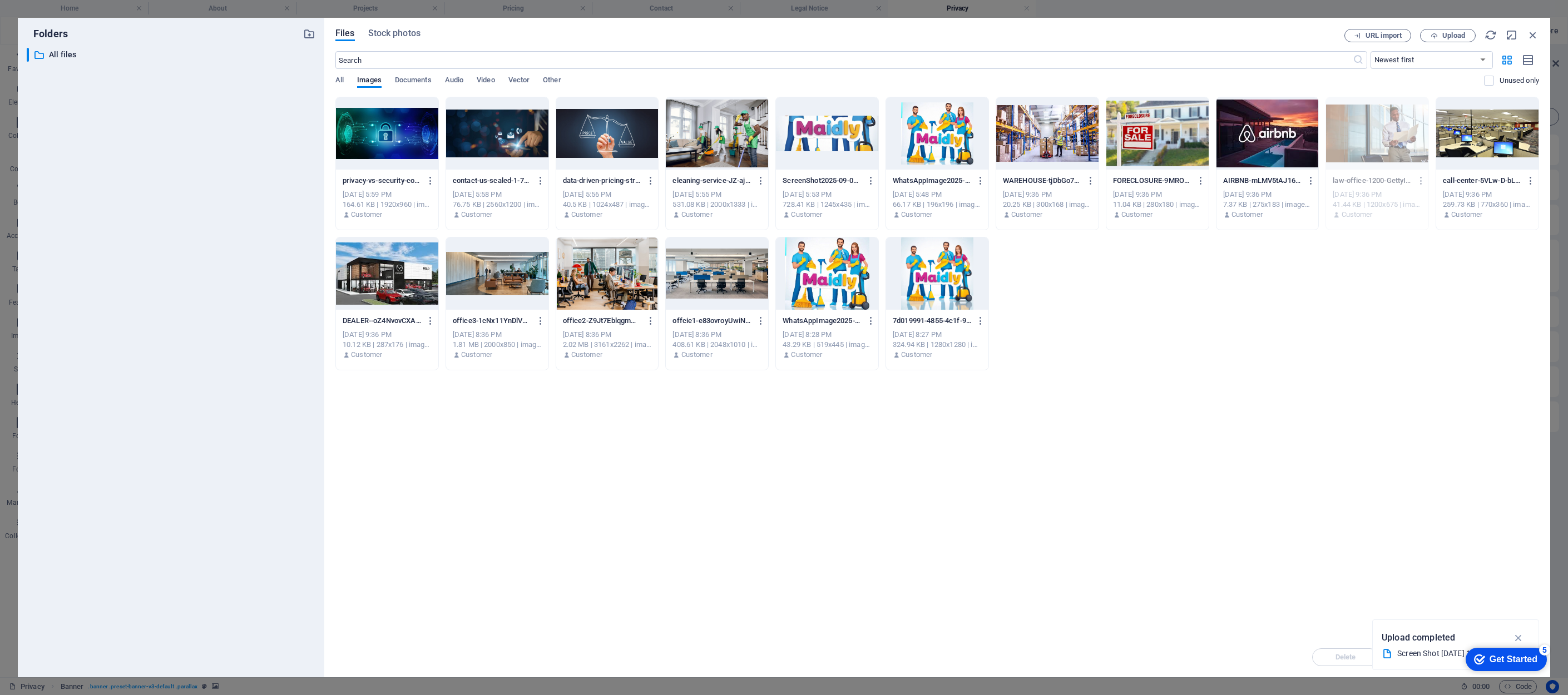
click at [481, 136] on div at bounding box center [497, 133] width 102 height 72
click at [402, 134] on div at bounding box center [387, 133] width 102 height 72
click at [402, 134] on div "1" at bounding box center [387, 133] width 102 height 72
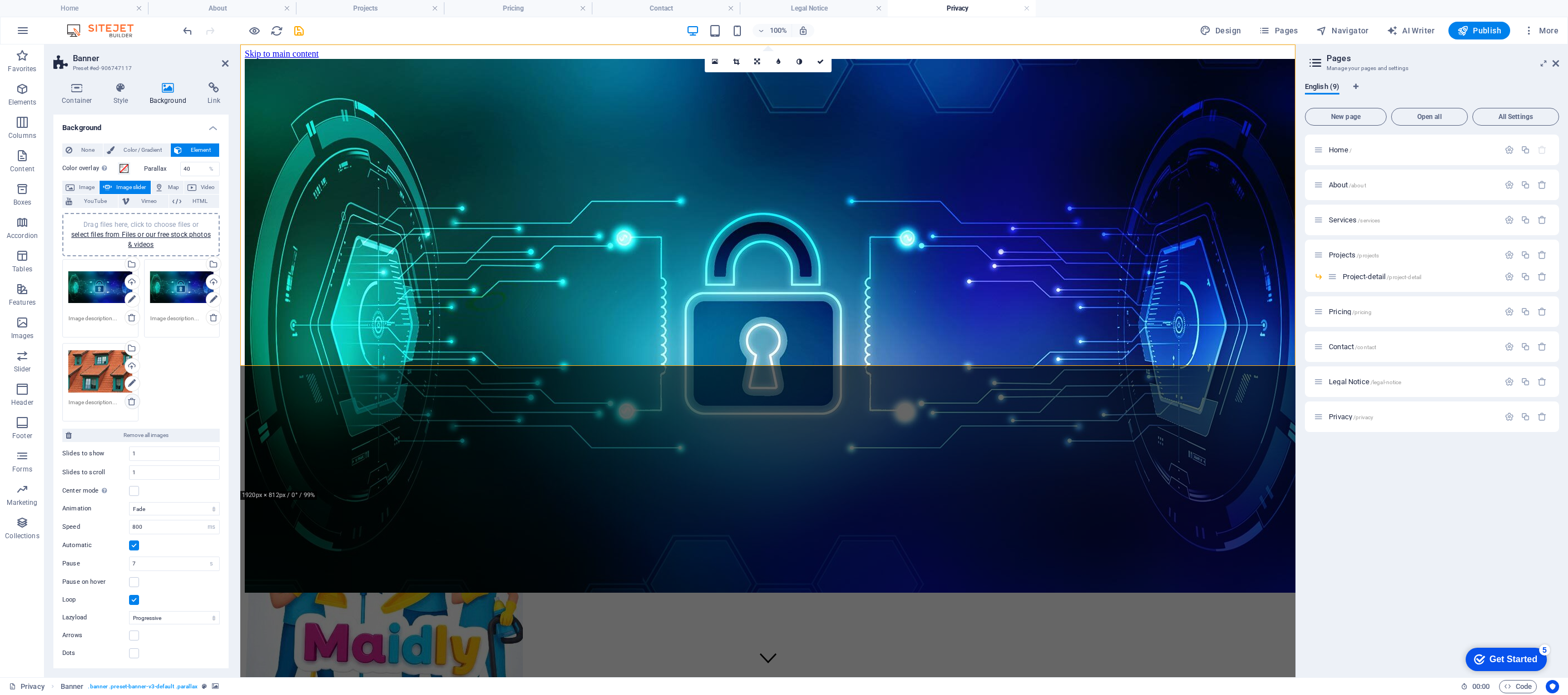
click at [132, 400] on icon at bounding box center [131, 401] width 9 height 9
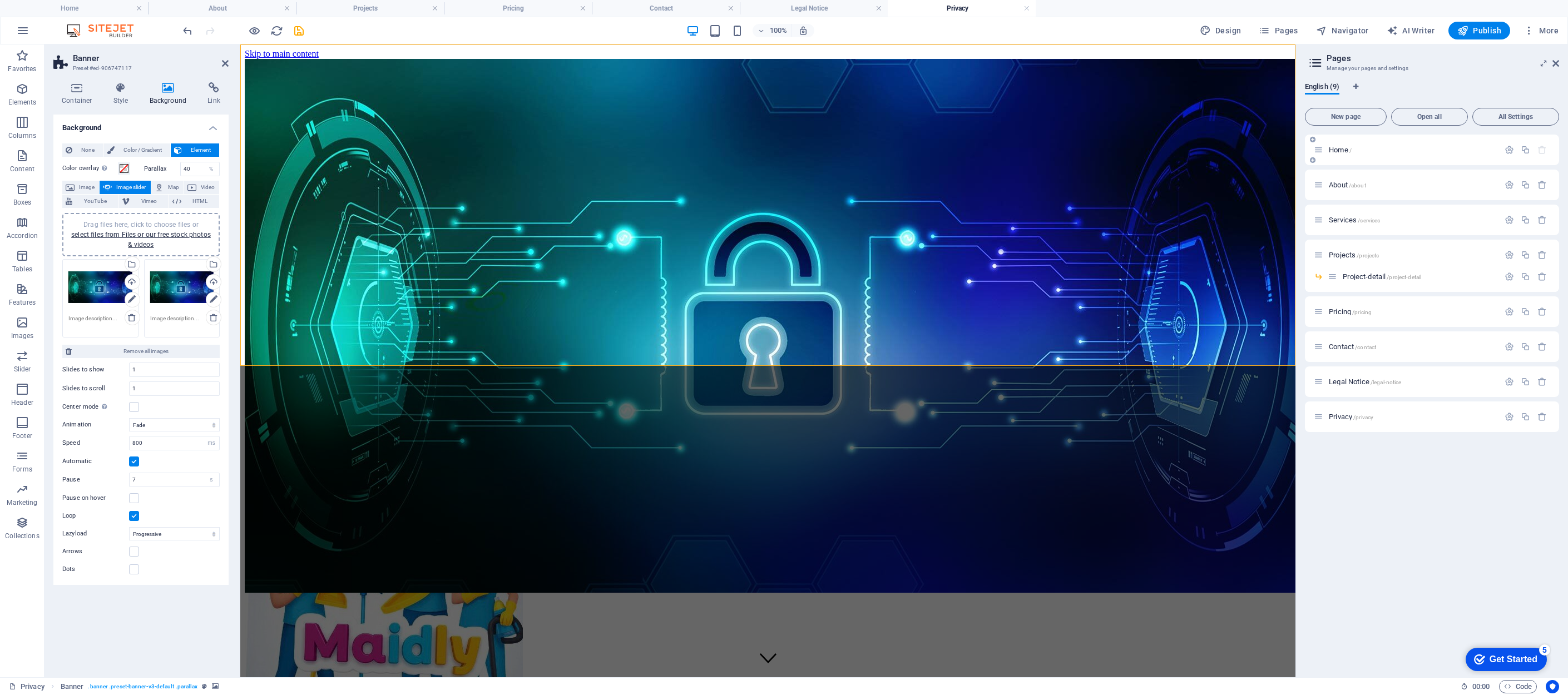
click at [0, 0] on span "Home /" at bounding box center [0, 0] width 0 height 0
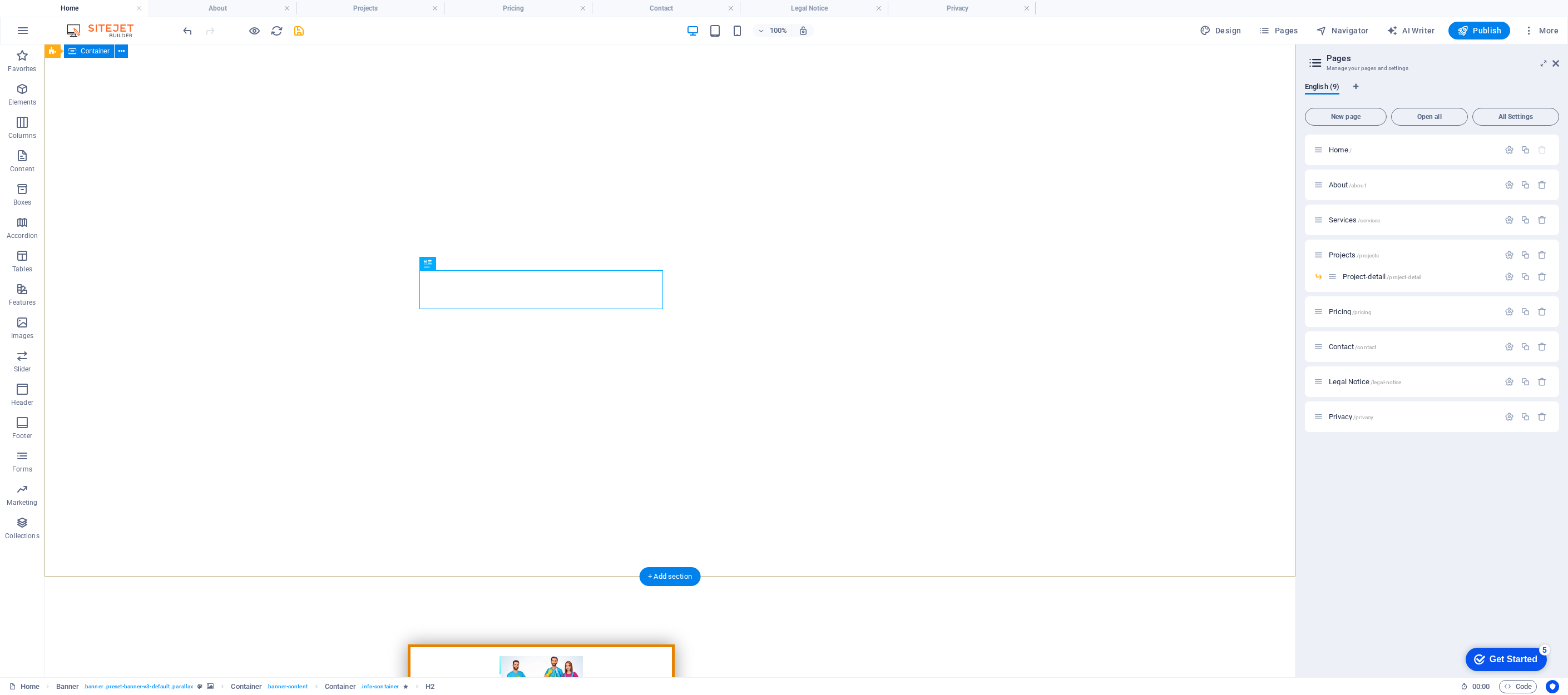
scroll to position [50, 0]
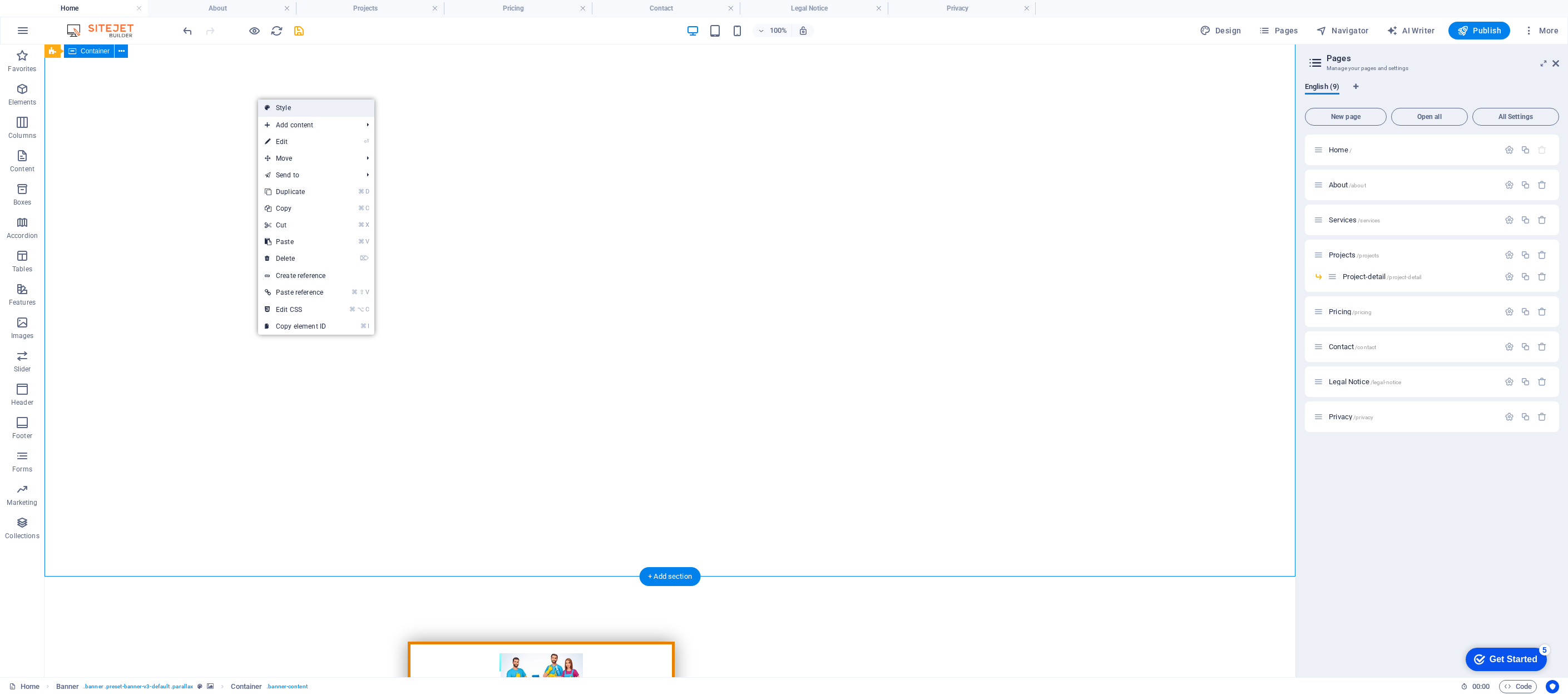
click at [289, 104] on link "Style" at bounding box center [316, 108] width 116 height 16
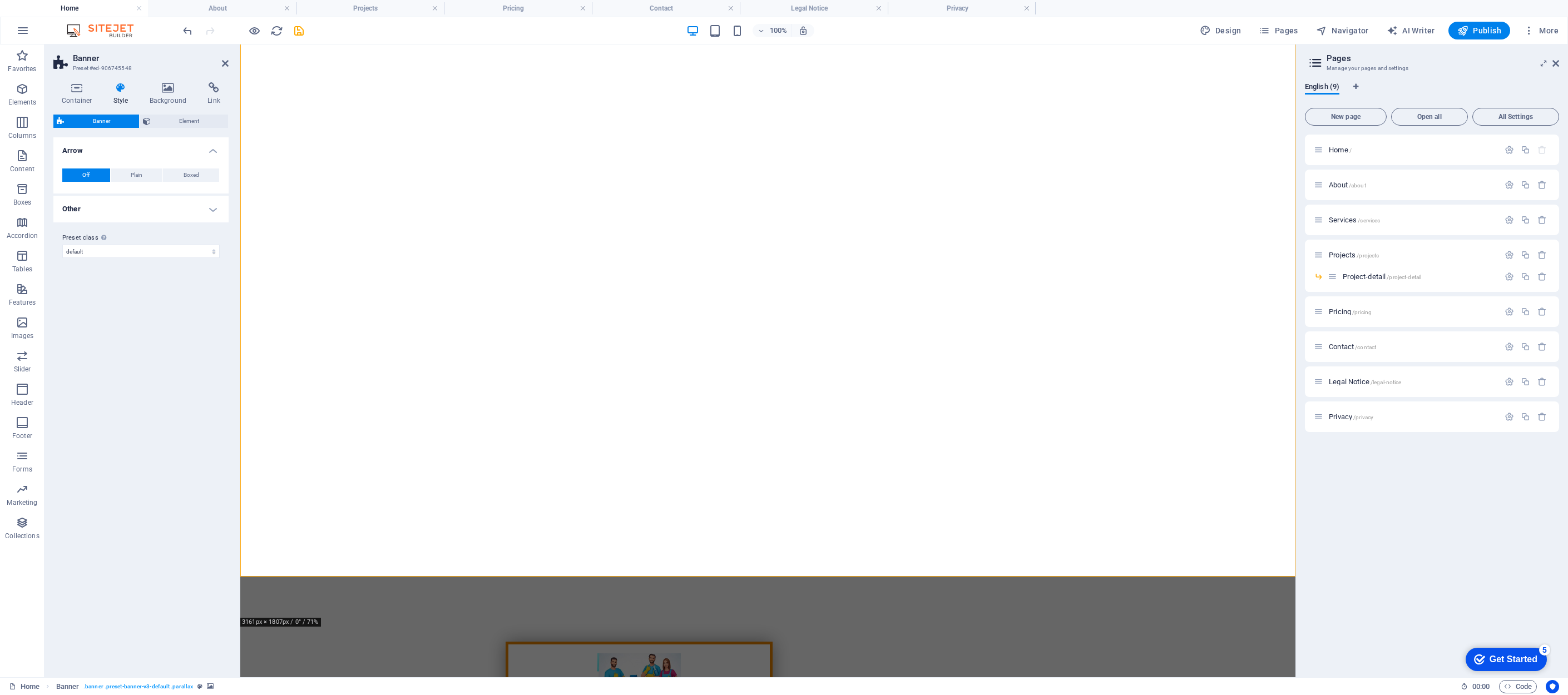
click at [121, 120] on span "Banner" at bounding box center [102, 121] width 68 height 13
click at [149, 122] on icon at bounding box center [147, 121] width 8 height 13
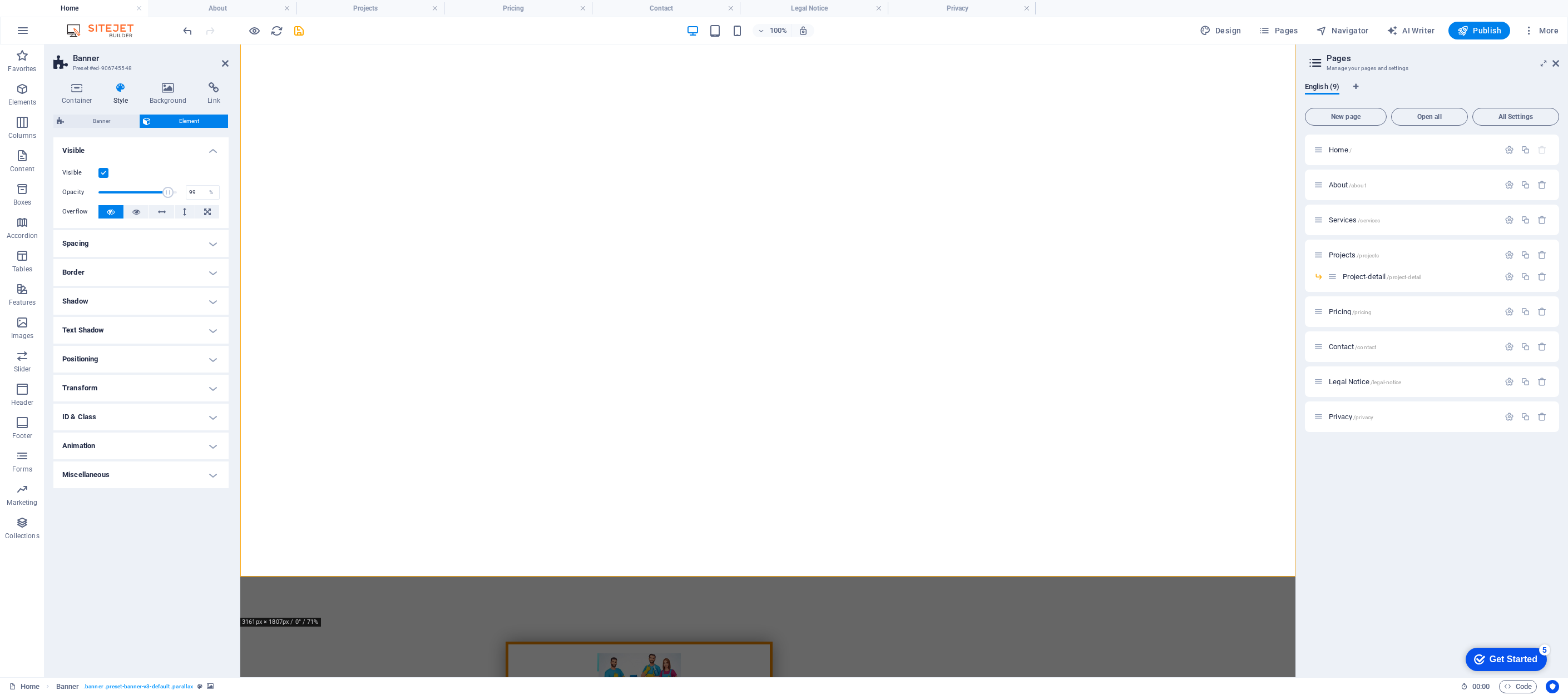
type input "100"
drag, startPoint x: 175, startPoint y: 190, endPoint x: 187, endPoint y: 190, distance: 12.0
click at [187, 190] on div "Opacity 100 %" at bounding box center [141, 192] width 158 height 16
click at [102, 171] on label at bounding box center [103, 173] width 10 height 10
click at [0, 0] on input "Visible" at bounding box center [0, 0] width 0 height 0
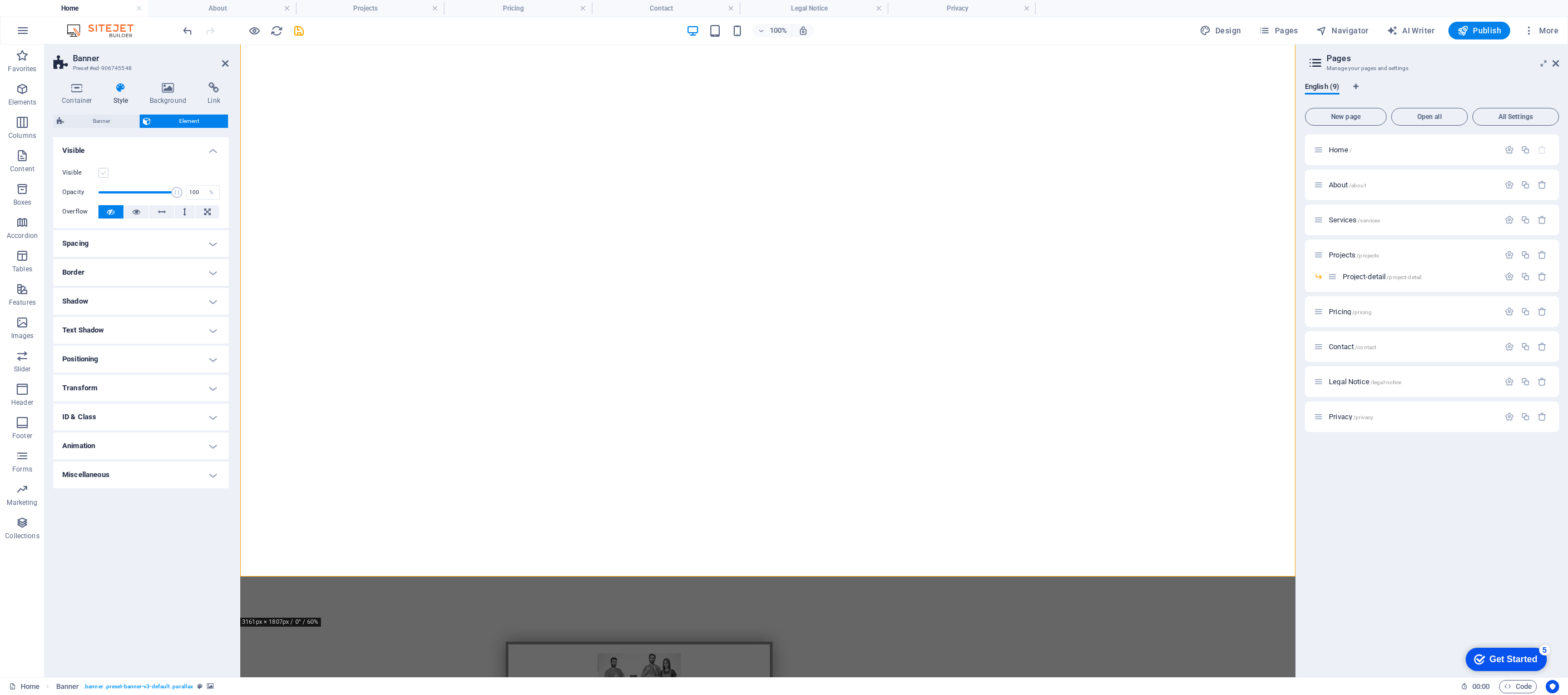
click at [103, 171] on label at bounding box center [103, 173] width 10 height 10
click at [0, 0] on input "Visible" at bounding box center [0, 0] width 0 height 0
click at [103, 171] on label at bounding box center [103, 173] width 10 height 10
click at [0, 0] on input "Visible" at bounding box center [0, 0] width 0 height 0
click at [103, 171] on label at bounding box center [103, 173] width 10 height 10
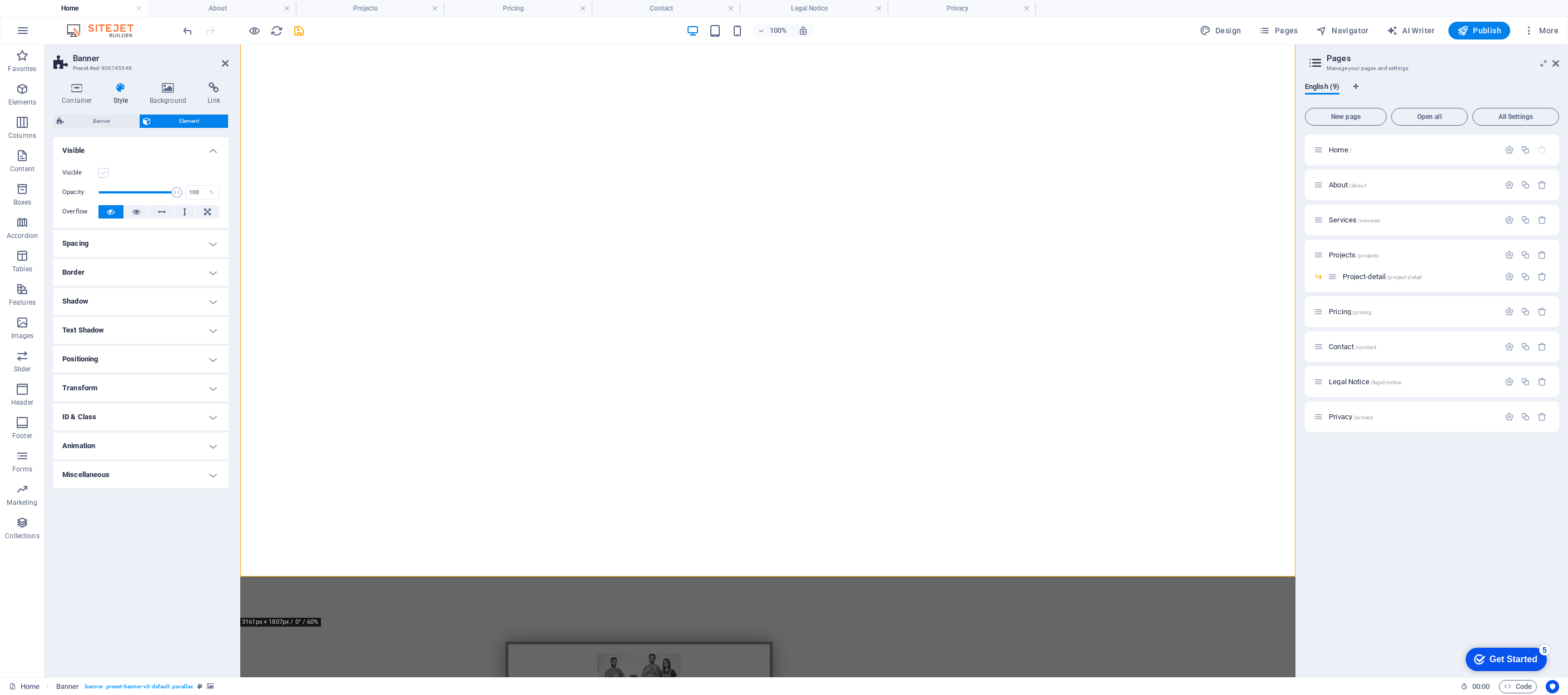
click at [0, 0] on input "Visible" at bounding box center [0, 0] width 0 height 0
click at [103, 171] on label at bounding box center [103, 173] width 10 height 10
click at [0, 0] on input "Visible" at bounding box center [0, 0] width 0 height 0
click at [103, 171] on label at bounding box center [103, 173] width 10 height 10
click at [0, 0] on input "Visible" at bounding box center [0, 0] width 0 height 0
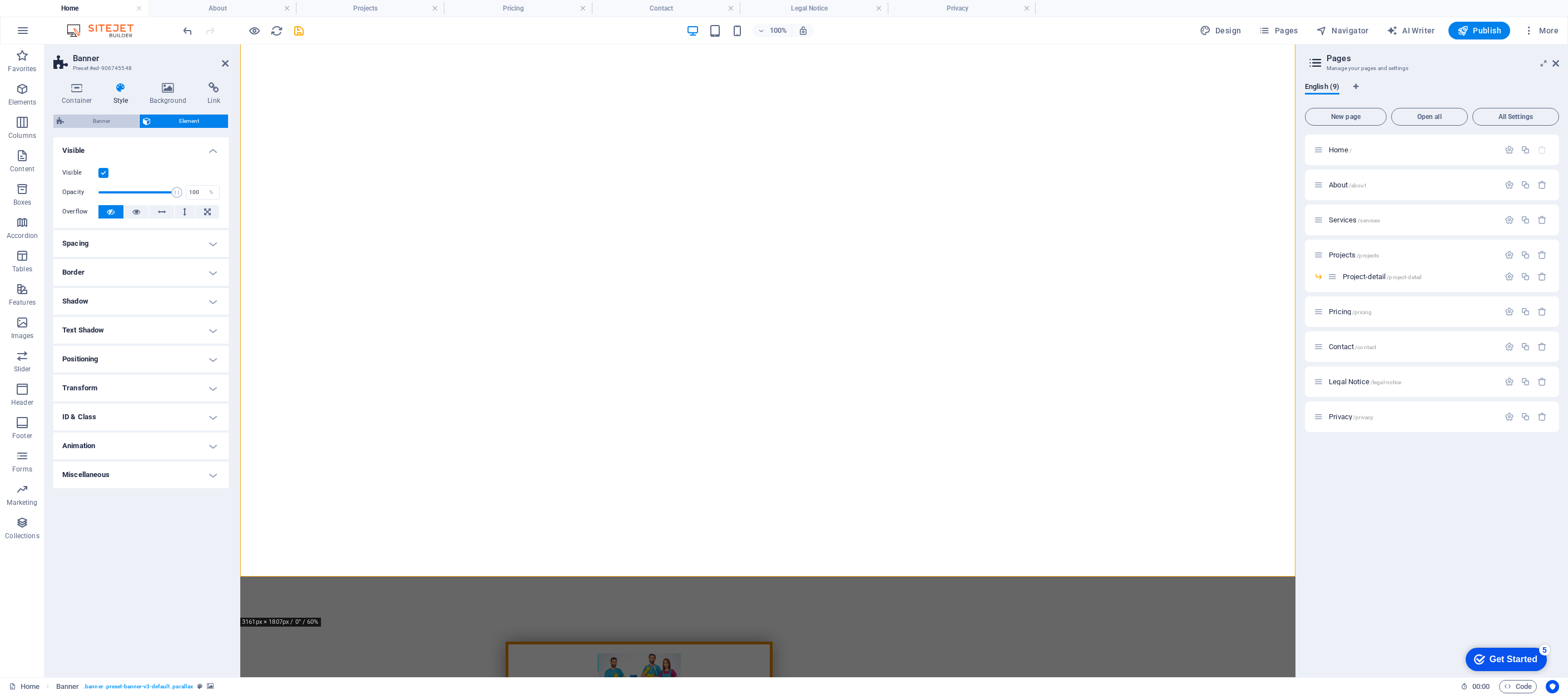
click at [114, 117] on span "Banner" at bounding box center [102, 121] width 68 height 13
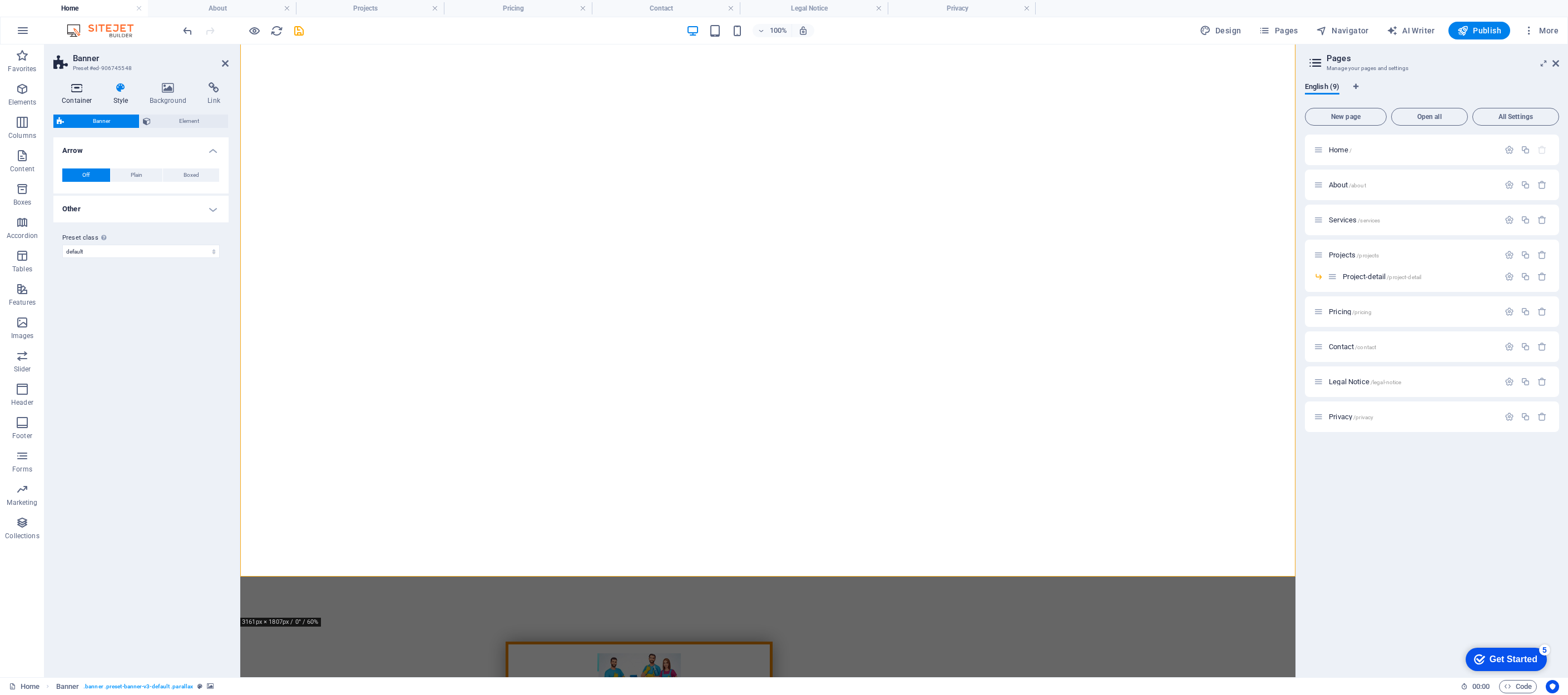
click at [79, 96] on h4 "Container" at bounding box center [79, 94] width 52 height 23
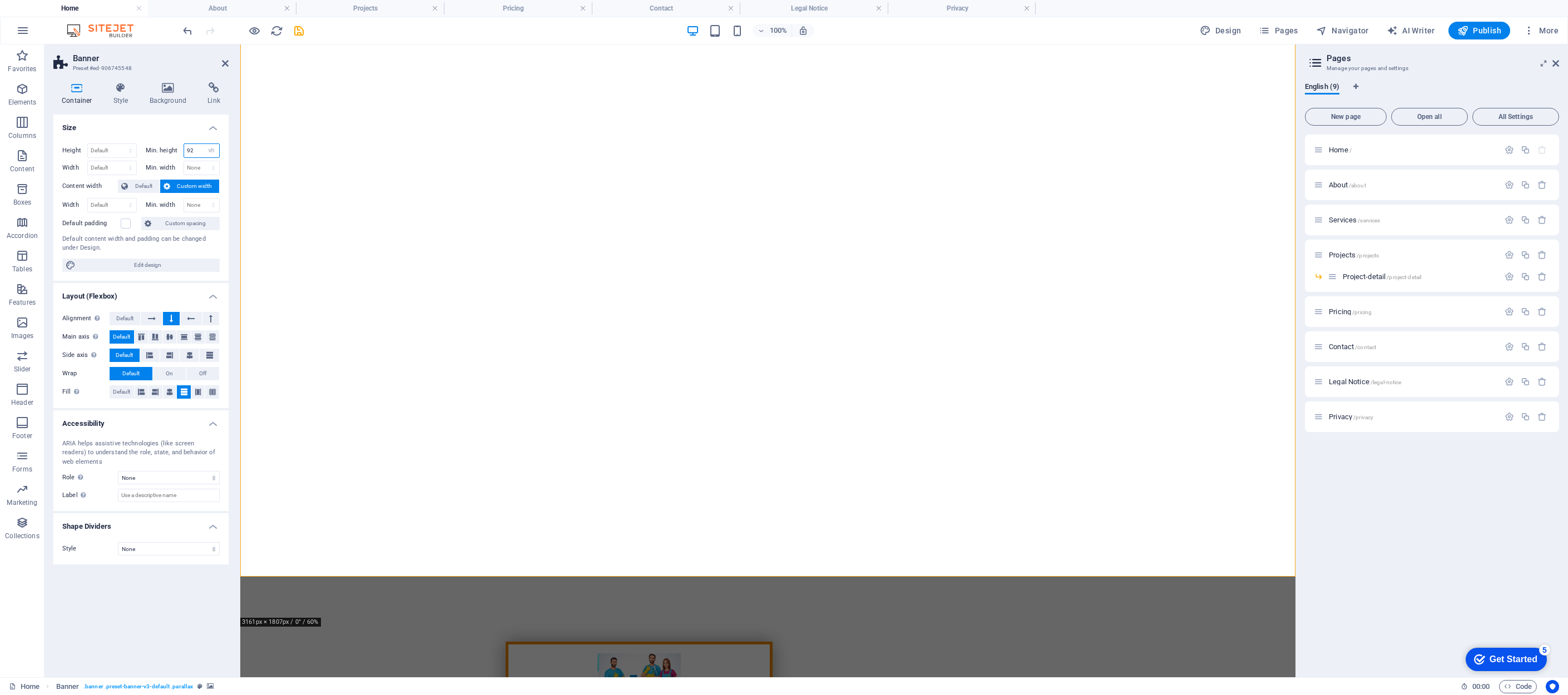
click at [198, 152] on input "92" at bounding box center [201, 151] width 35 height 13
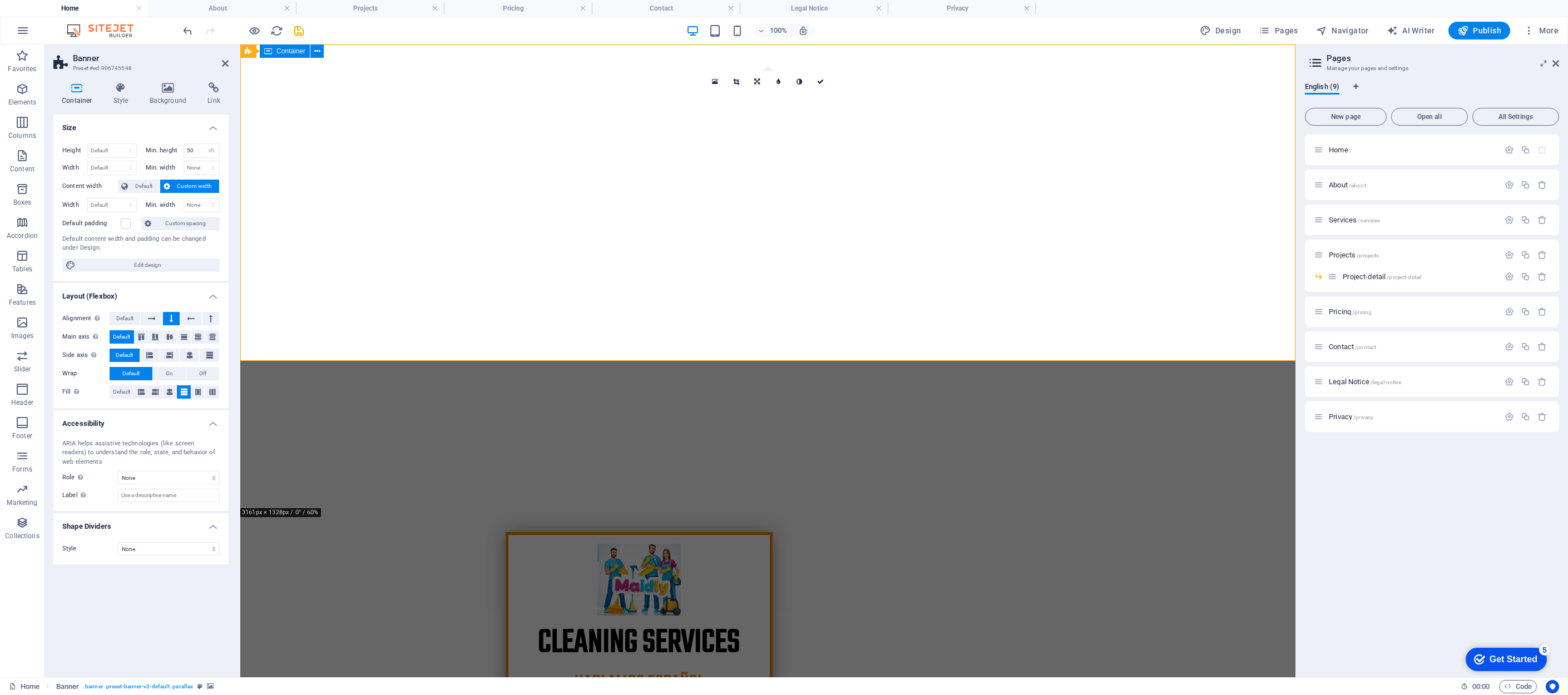
scroll to position [0, 0]
click at [191, 152] on input "50" at bounding box center [201, 151] width 35 height 13
type input "60"
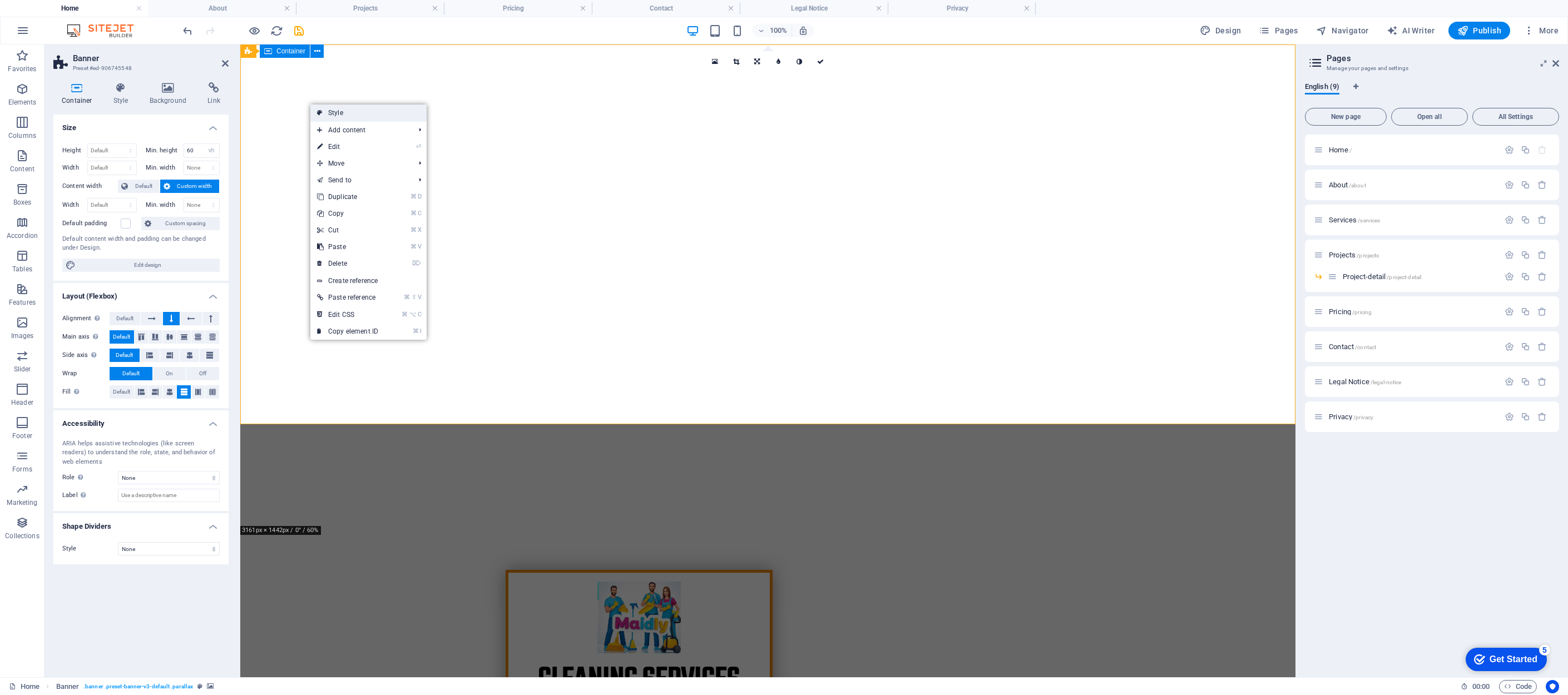
click at [346, 112] on link "Style" at bounding box center [368, 113] width 116 height 16
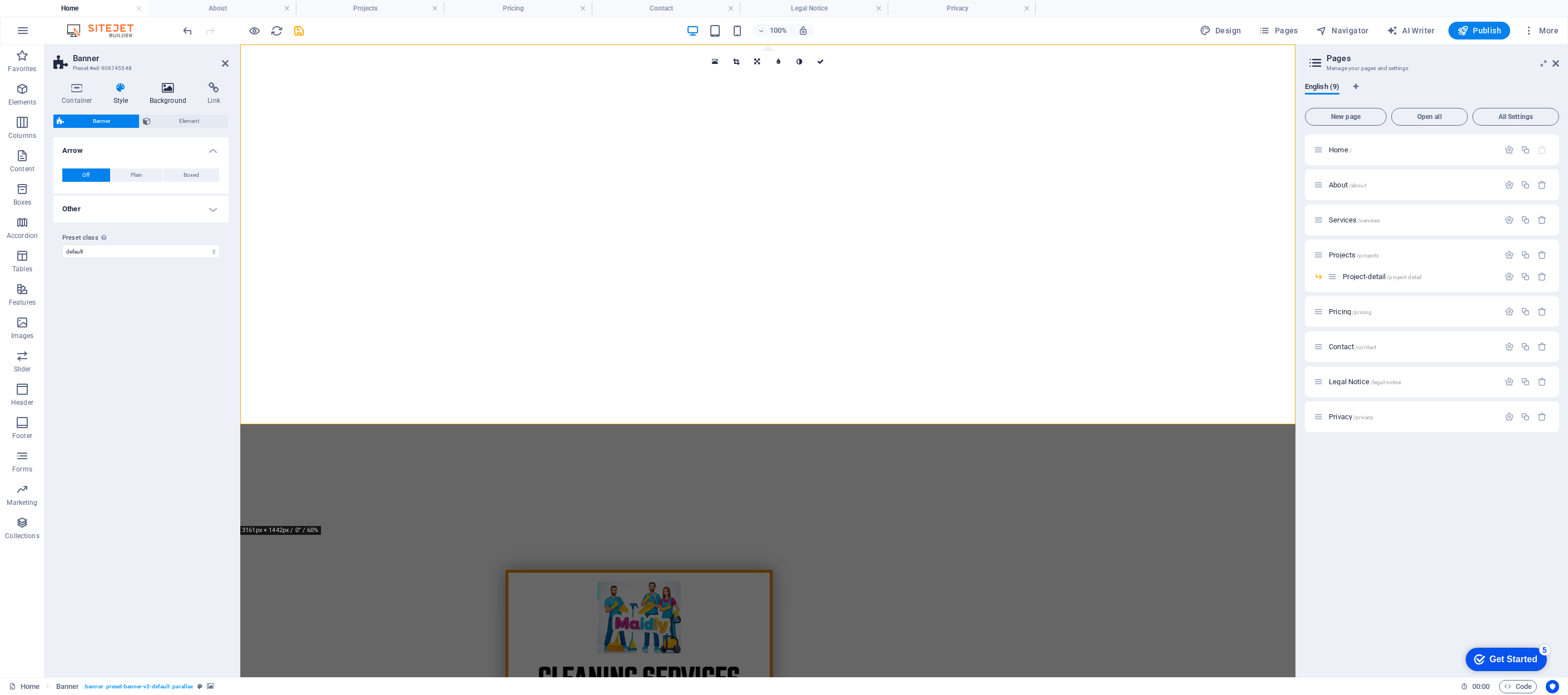
click at [169, 94] on h4 "Background" at bounding box center [170, 94] width 58 height 23
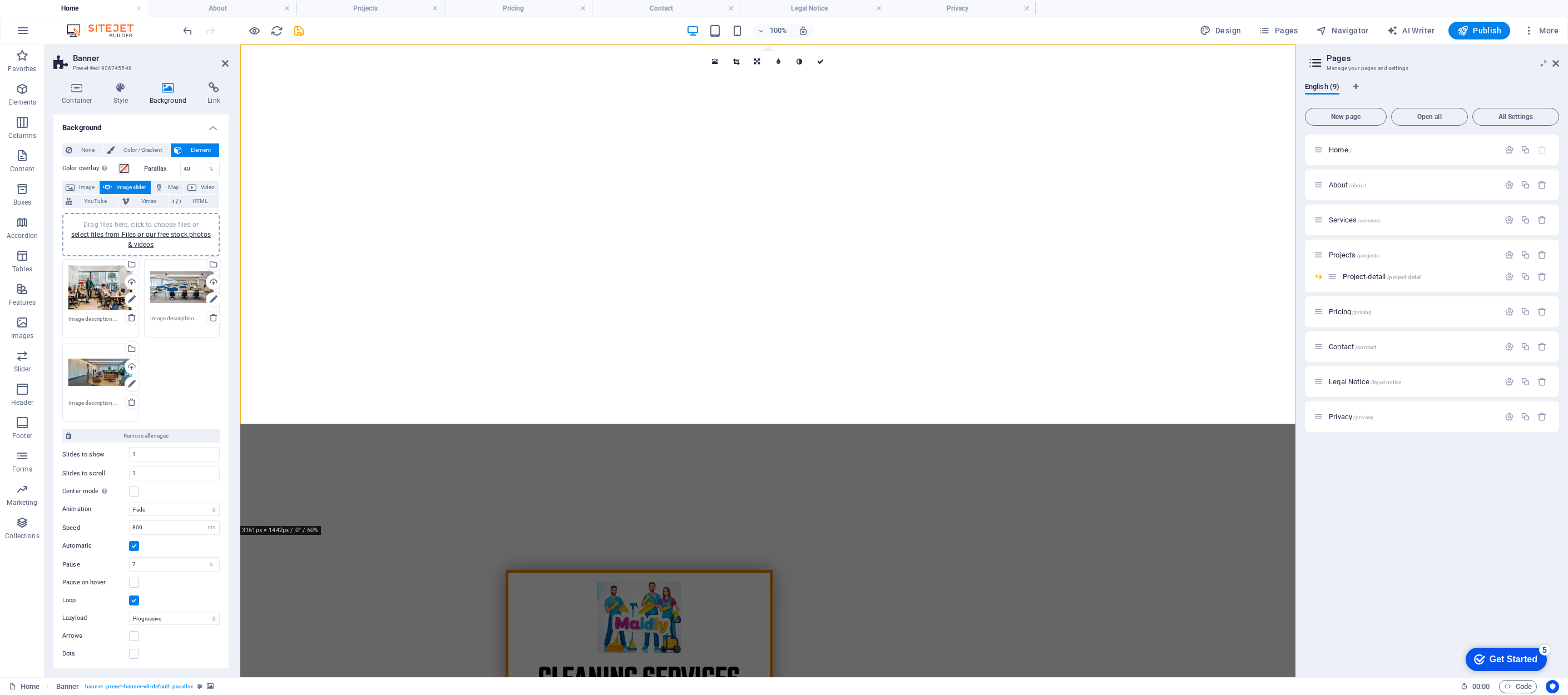
click at [103, 365] on div "Drag files here, click to choose files or select files from Files or our free s…" at bounding box center [100, 372] width 64 height 44
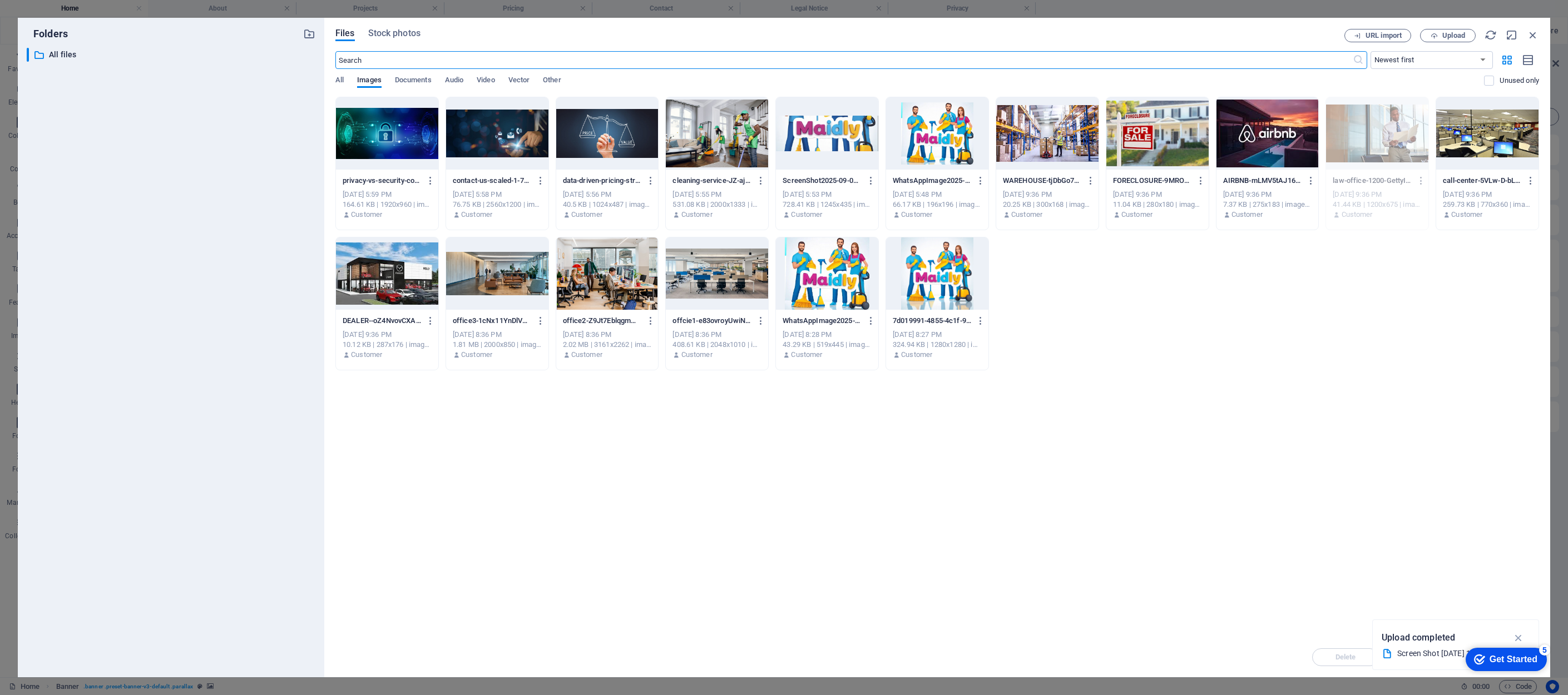
click at [713, 142] on div at bounding box center [717, 133] width 102 height 72
click at [727, 148] on div "1" at bounding box center [717, 133] width 102 height 72
click at [727, 148] on div at bounding box center [717, 133] width 102 height 72
click at [727, 148] on div "1" at bounding box center [717, 133] width 102 height 72
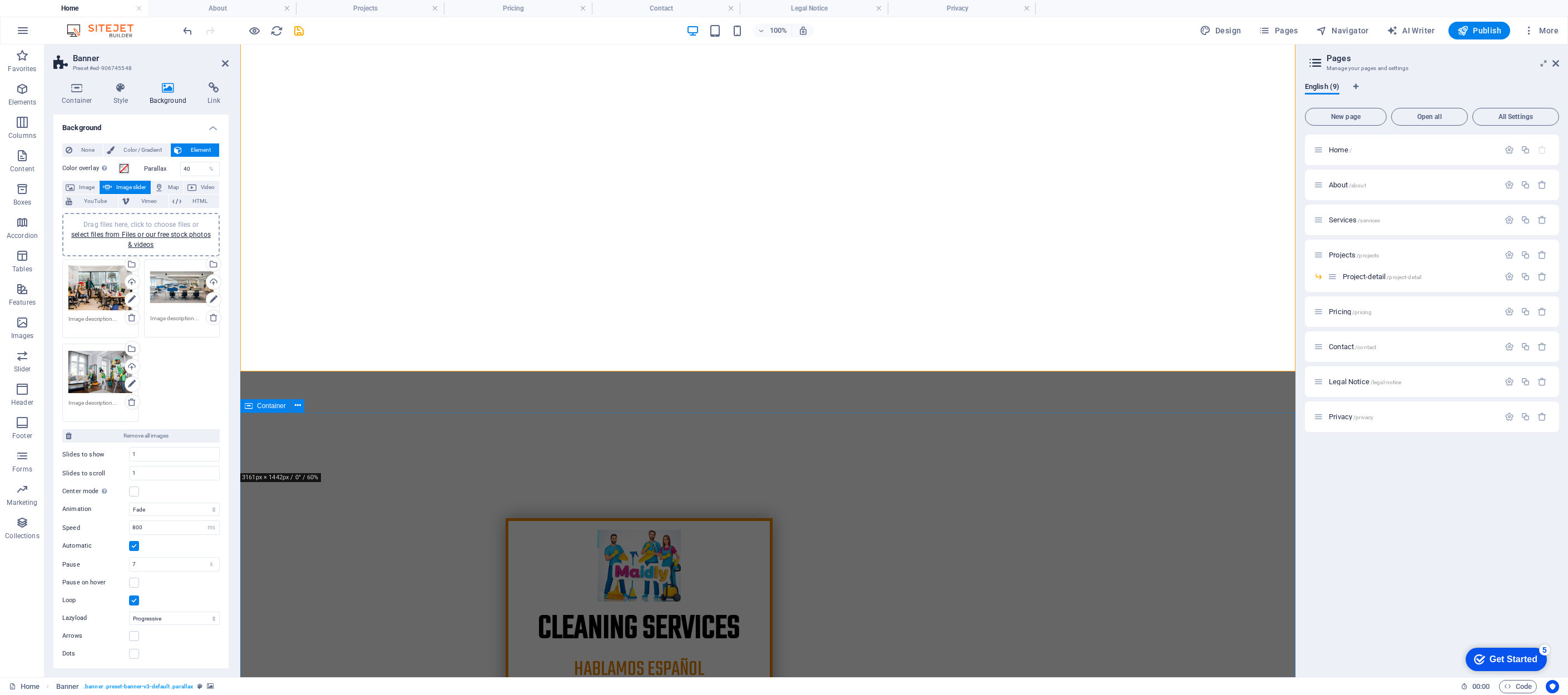
scroll to position [53, 0]
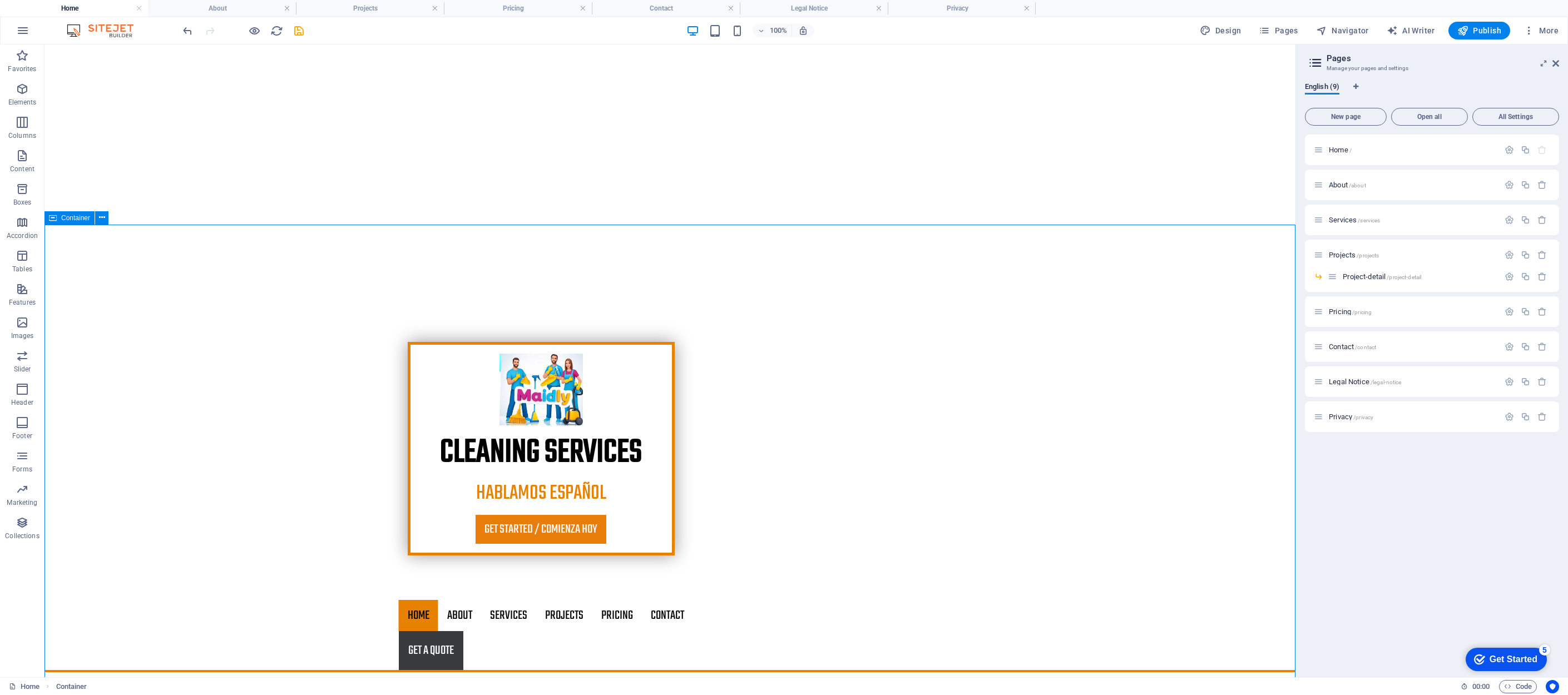
scroll to position [246, 0]
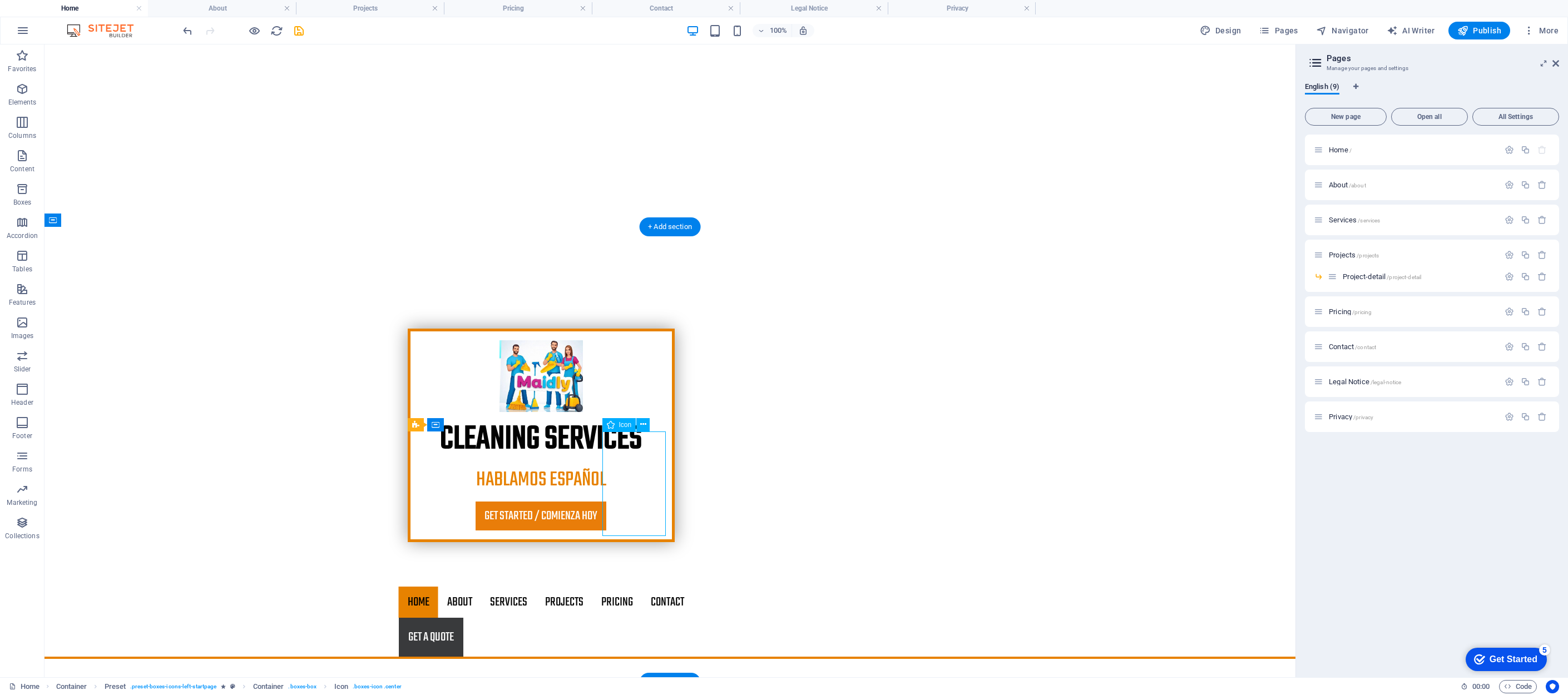
scroll to position [237, 0]
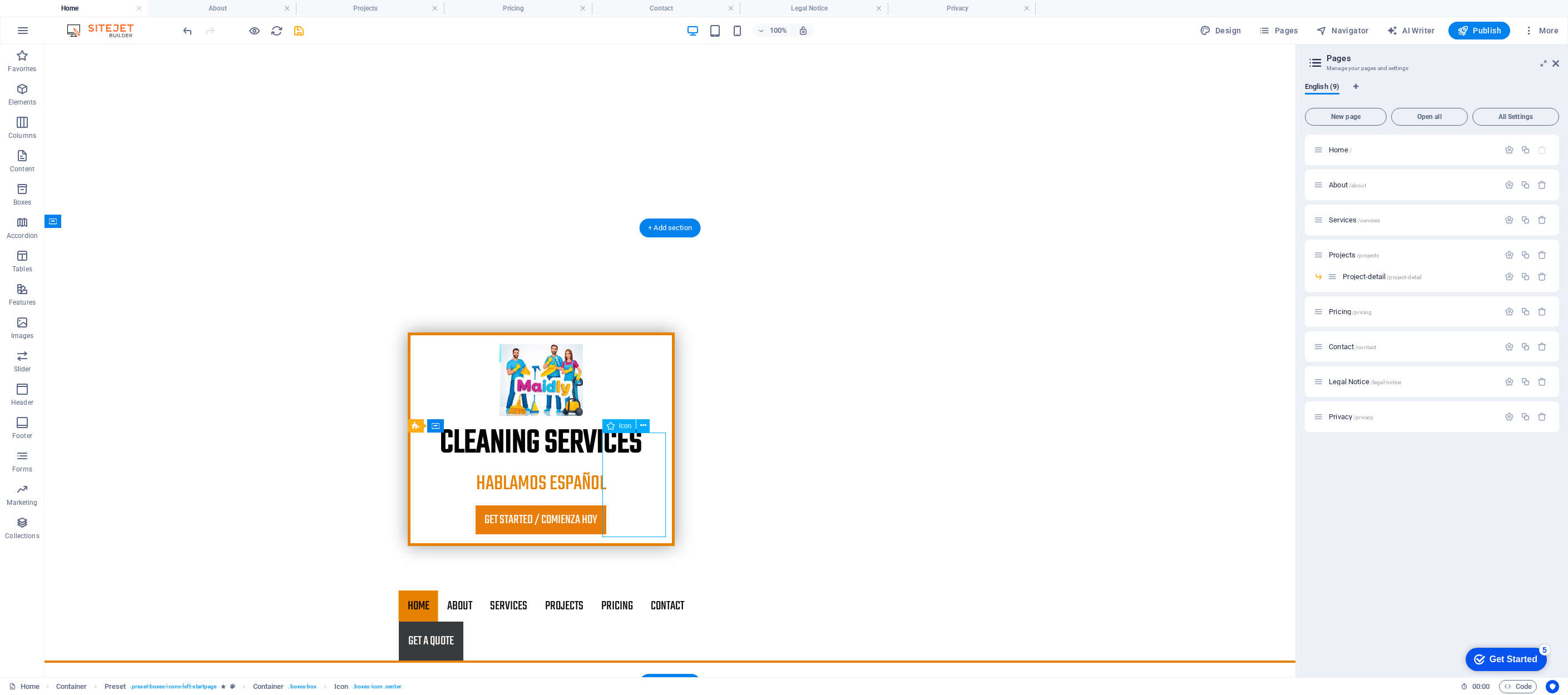
select select "xMidYMid"
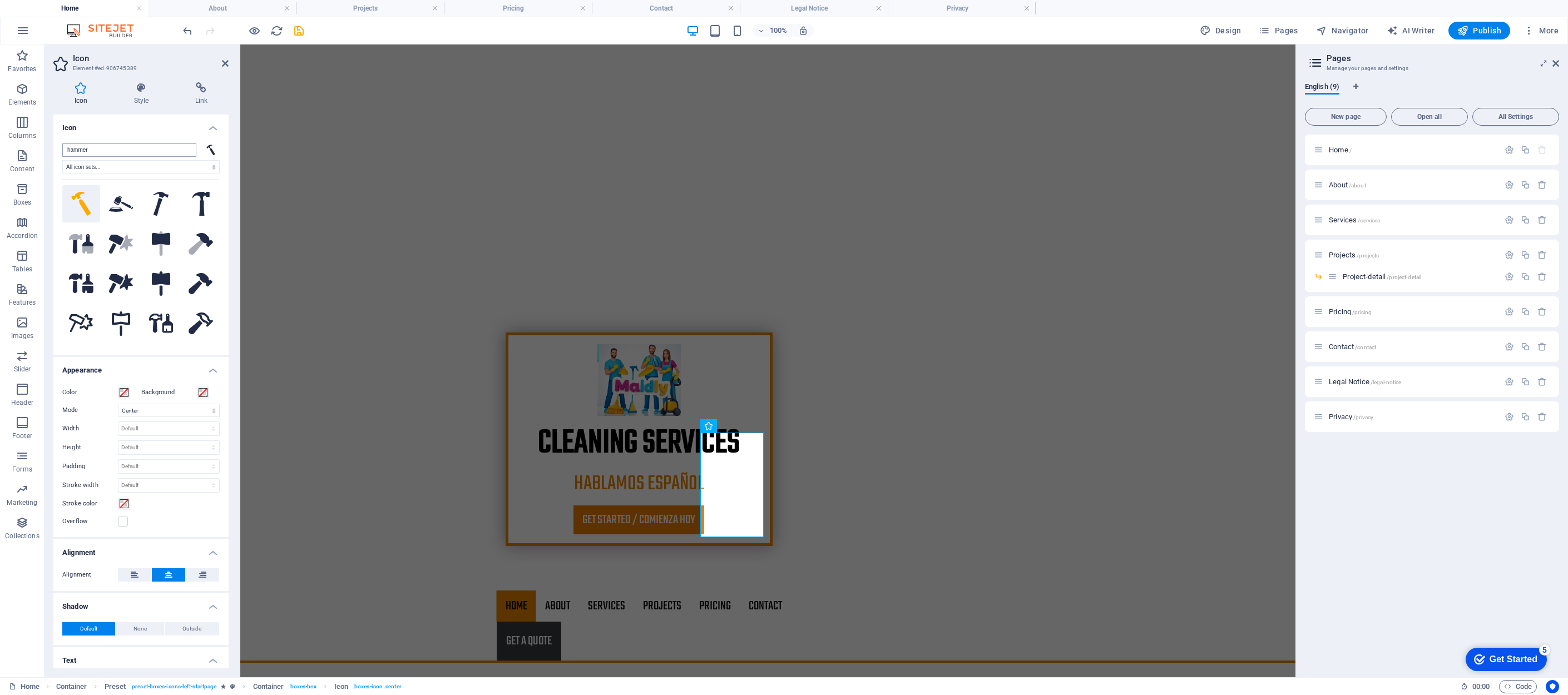
click at [119, 152] on input "hammer" at bounding box center [129, 150] width 134 height 13
type input "o"
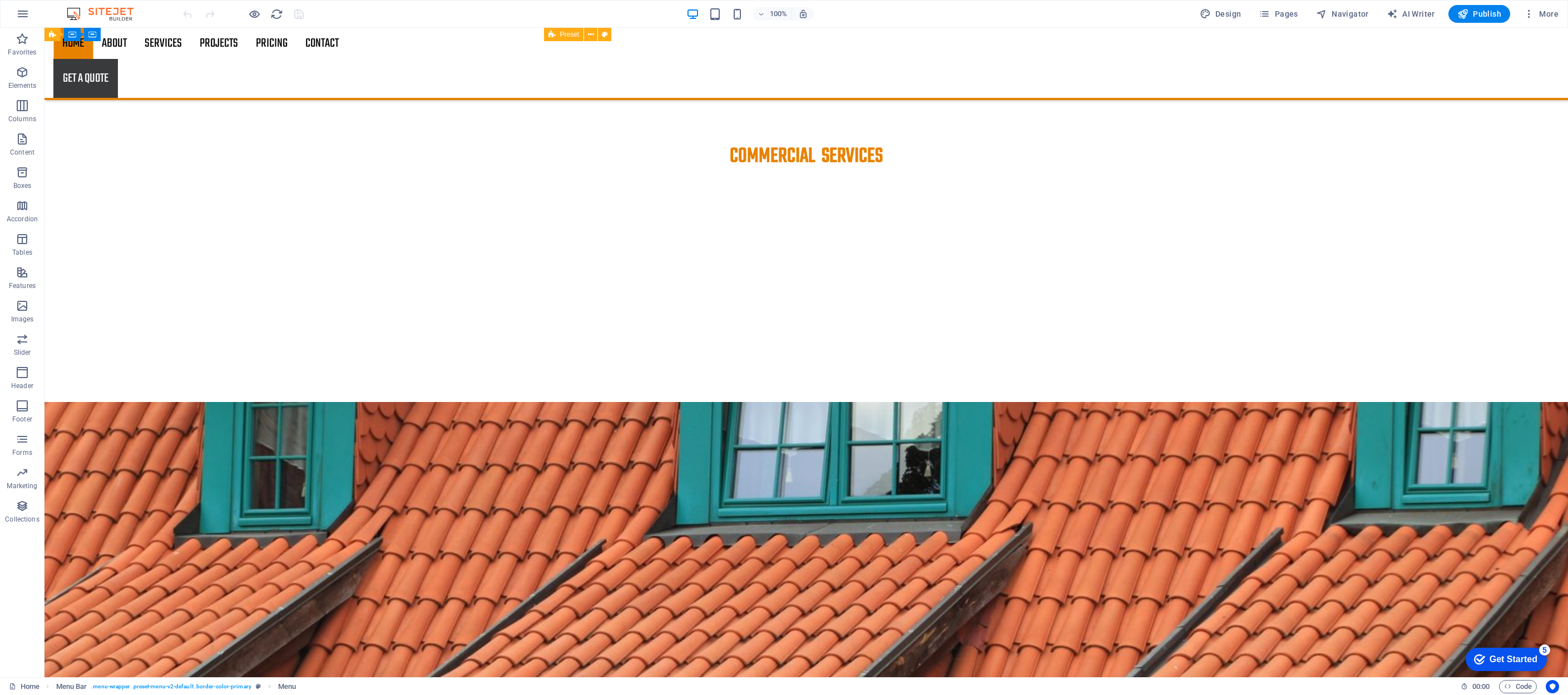
scroll to position [1523, 0]
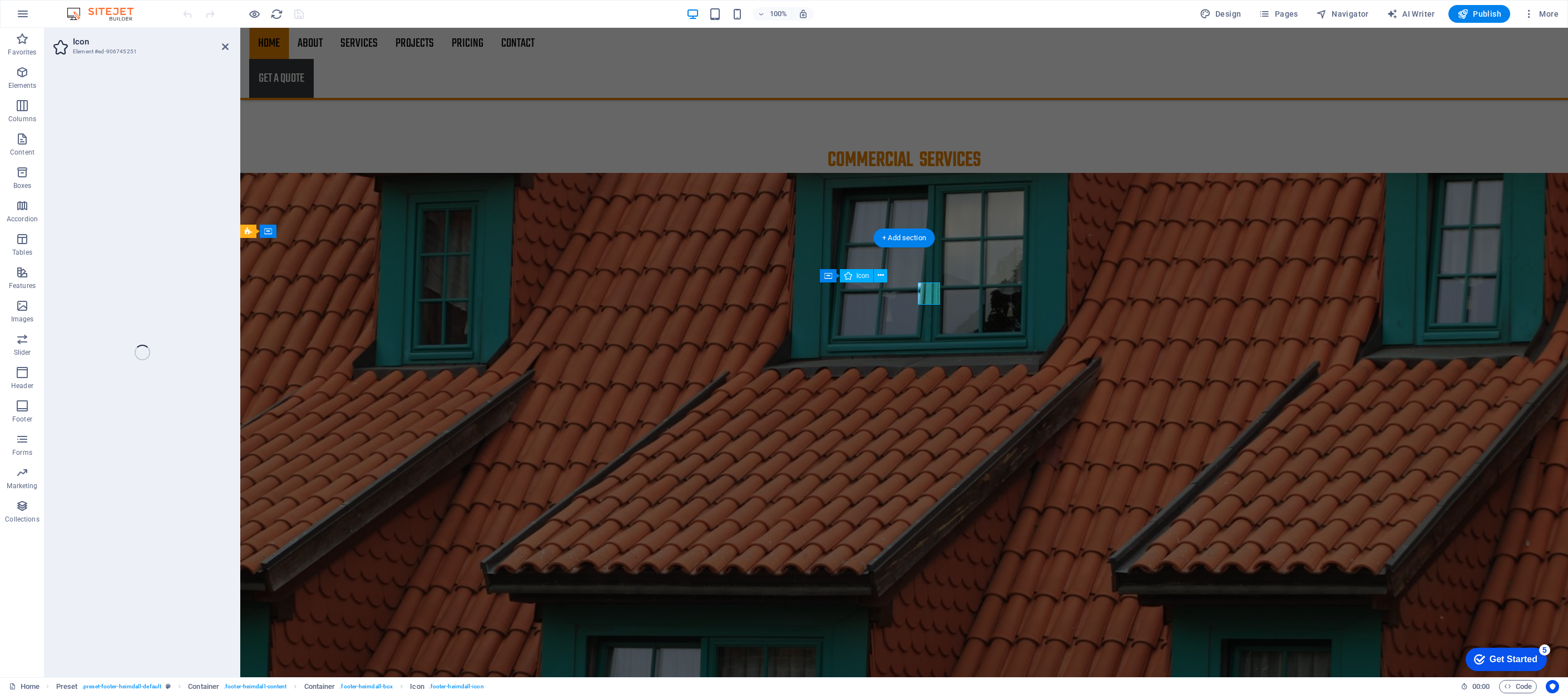
select select "xMidYMid"
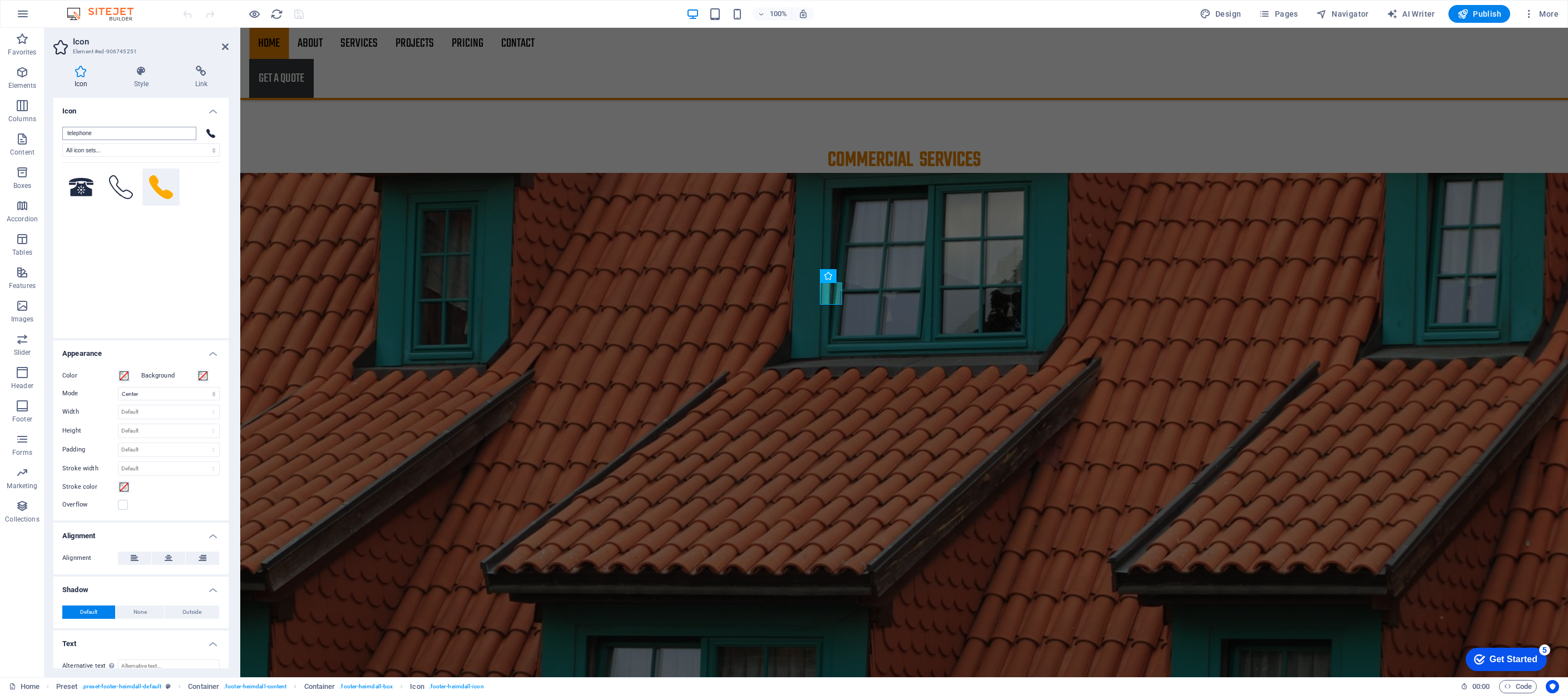
click at [121, 132] on input "telephone" at bounding box center [129, 133] width 134 height 13
drag, startPoint x: 65, startPoint y: 134, endPoint x: 73, endPoint y: 153, distance: 20.6
click at [65, 135] on input "7864752215" at bounding box center [129, 133] width 134 height 13
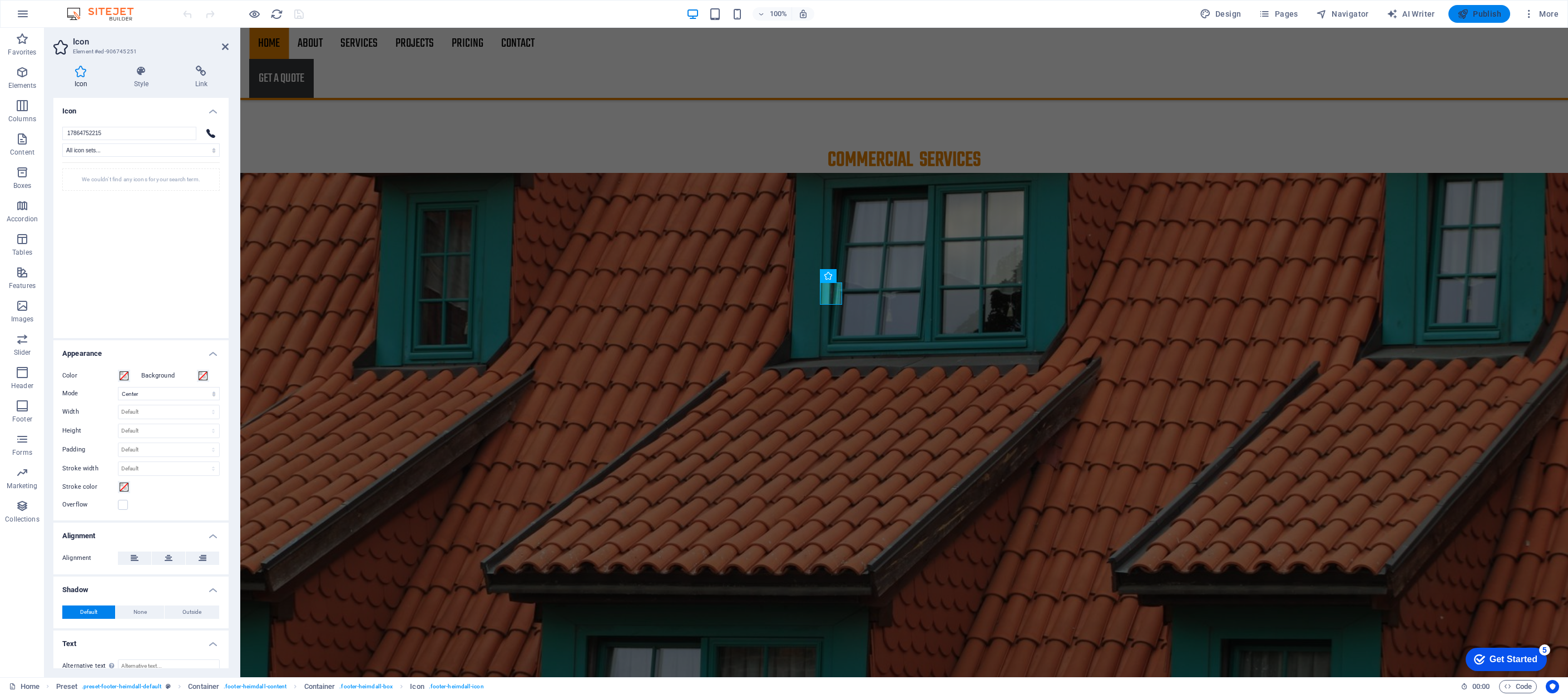
type input "17864752215"
